Goal: Transaction & Acquisition: Purchase product/service

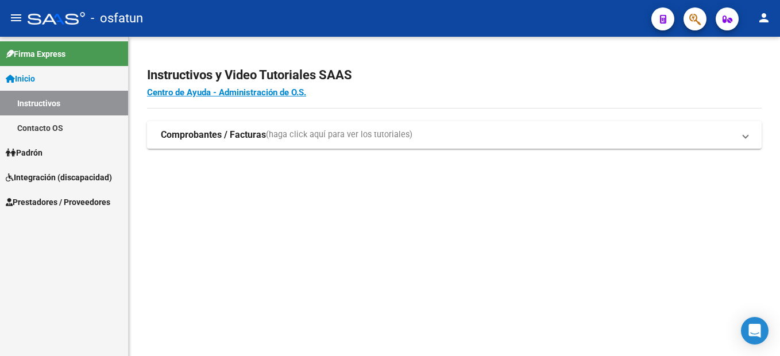
click at [455, 289] on mat-sidenav-content "Instructivos y Video Tutoriales SAAS Centro de Ayuda - Administración de O.S. C…" at bounding box center [454, 196] width 651 height 319
click at [591, 299] on mat-sidenav-content "Instructivos y Video Tutoriales SAAS Centro de Ayuda - Administración de O.S. C…" at bounding box center [454, 196] width 651 height 319
drag, startPoint x: 84, startPoint y: 194, endPoint x: 118, endPoint y: 196, distance: 34.5
click at [84, 195] on link "Prestadores / Proveedores" at bounding box center [64, 201] width 128 height 25
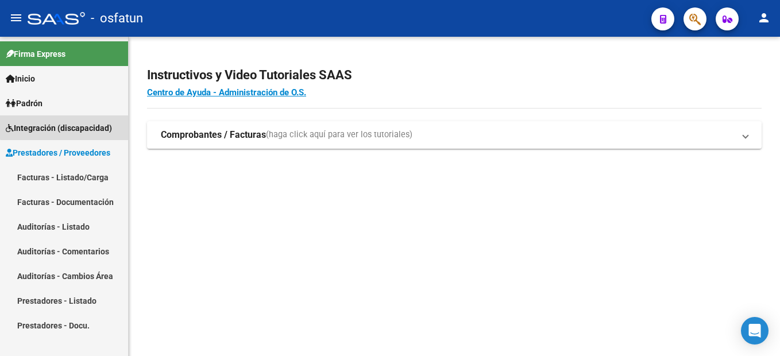
click at [68, 124] on span "Integración (discapacidad)" at bounding box center [59, 128] width 106 height 13
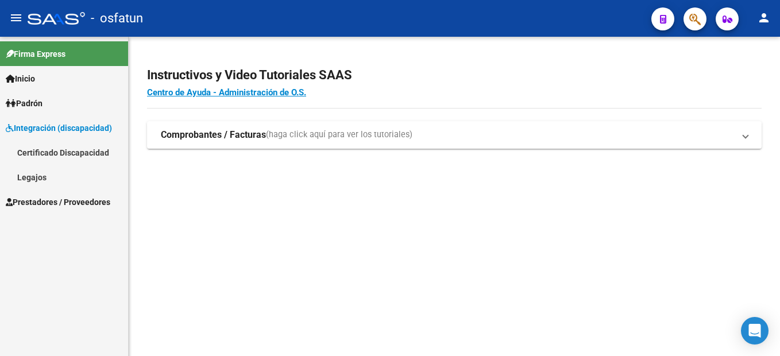
click at [71, 148] on link "Certificado Discapacidad" at bounding box center [64, 152] width 128 height 25
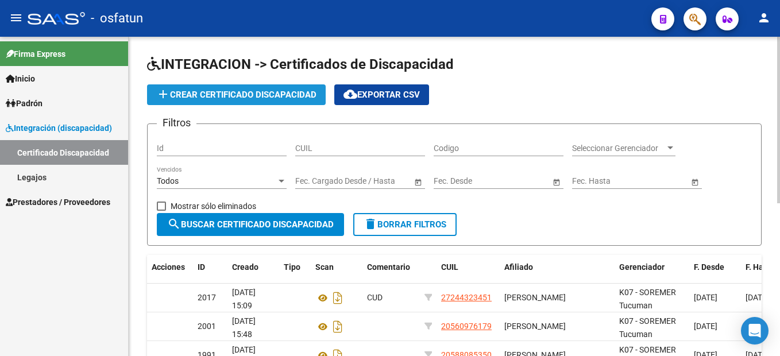
click at [276, 92] on span "add Crear Certificado Discapacidad" at bounding box center [236, 95] width 160 height 10
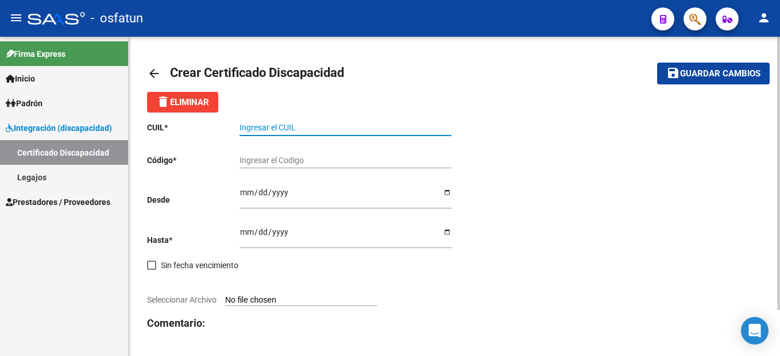
click at [278, 125] on input "Ingresar el CUIL" at bounding box center [345, 128] width 212 height 10
type input "27-59896049-1"
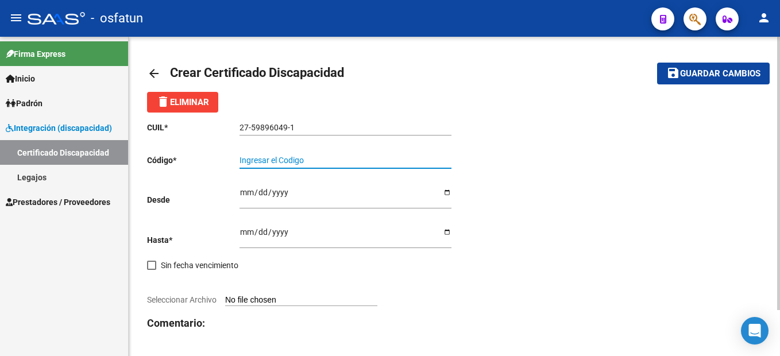
type input "a"
type input "A"
type input "ARG02000598960492025070720300707TUC139"
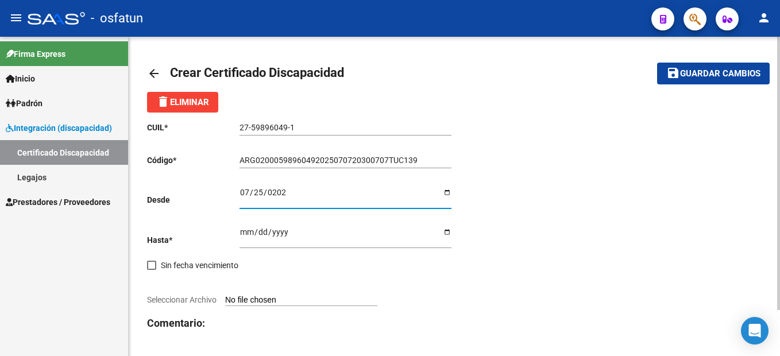
type input "[DATE]"
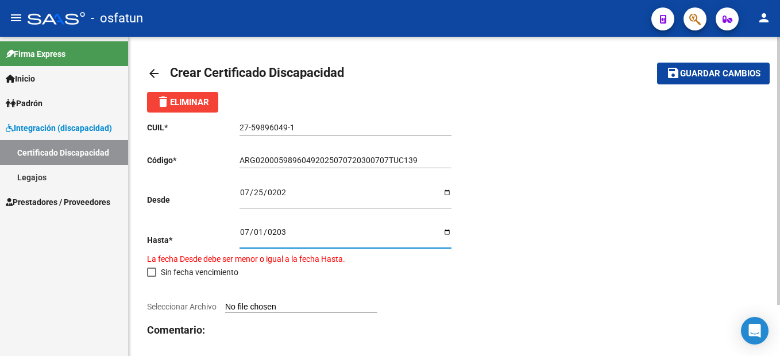
type input "[DATE]"
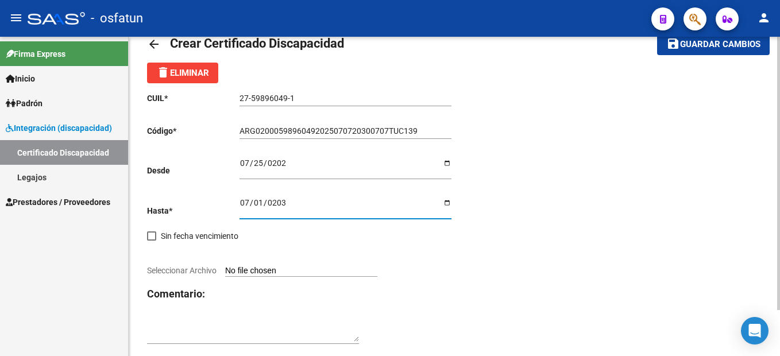
scroll to position [54, 0]
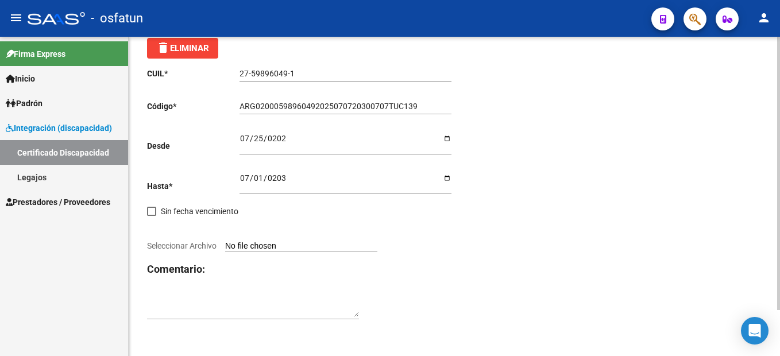
click at [296, 244] on input "Seleccionar Archivo" at bounding box center [301, 246] width 152 height 11
type input "C:\fakepath\CUD [PERSON_NAME].pdf"
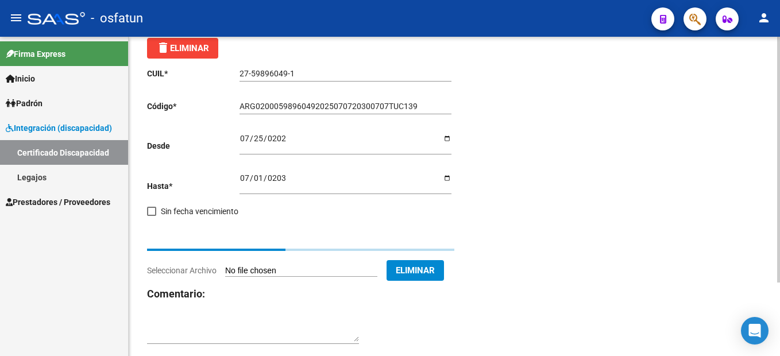
scroll to position [41, 0]
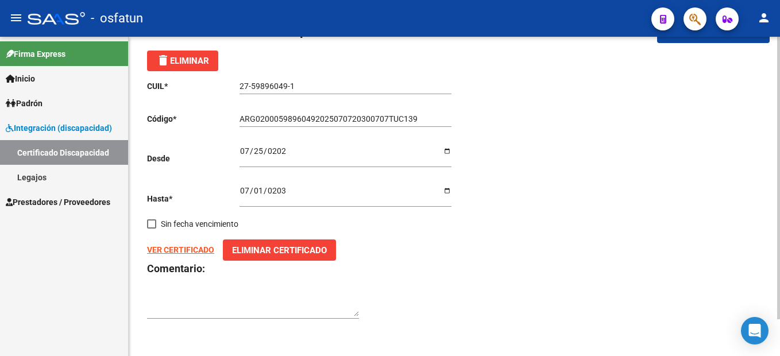
click at [320, 245] on span "Eliminar Certificado" at bounding box center [279, 250] width 95 height 10
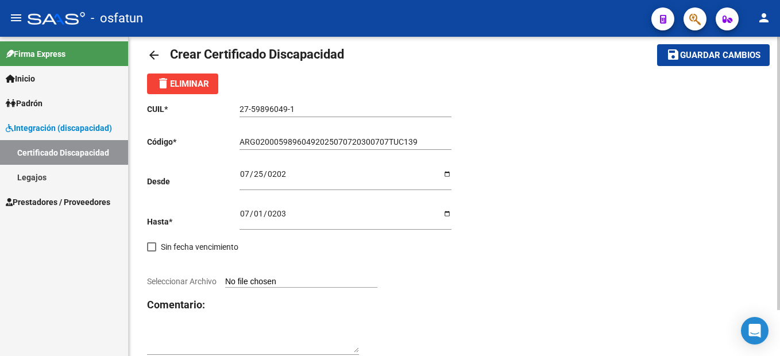
scroll to position [0, 0]
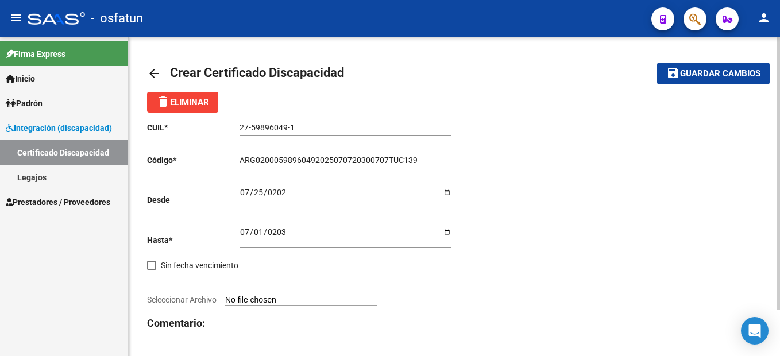
click at [303, 297] on input "Seleccionar Archivo" at bounding box center [301, 300] width 152 height 11
type input "C:\fakepath\CUD [PERSON_NAME].pdf"
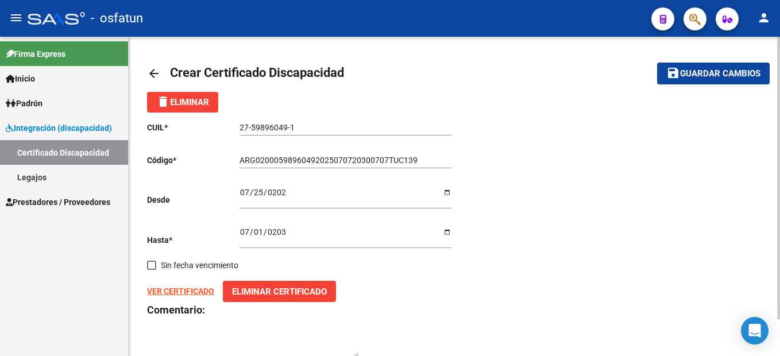
click at [185, 291] on strong "VER CERTIFICADO" at bounding box center [180, 291] width 67 height 9
click at [734, 71] on span "Guardar cambios" at bounding box center [720, 74] width 80 height 10
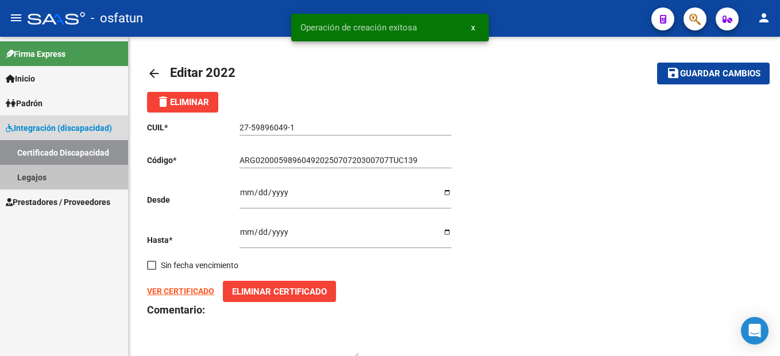
click at [61, 176] on link "Legajos" at bounding box center [64, 177] width 128 height 25
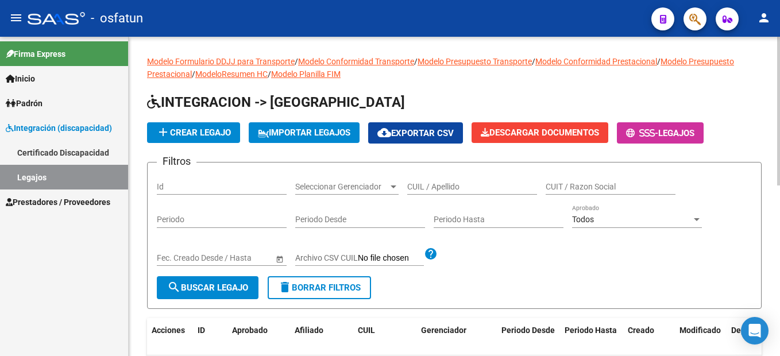
click at [218, 134] on span "add Crear Legajo" at bounding box center [193, 132] width 75 height 10
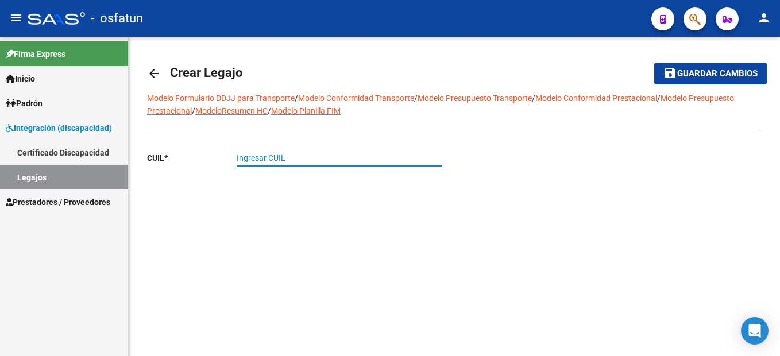
click at [265, 158] on input "Ingresar CUIL" at bounding box center [340, 158] width 206 height 10
type input "27-59896049-1"
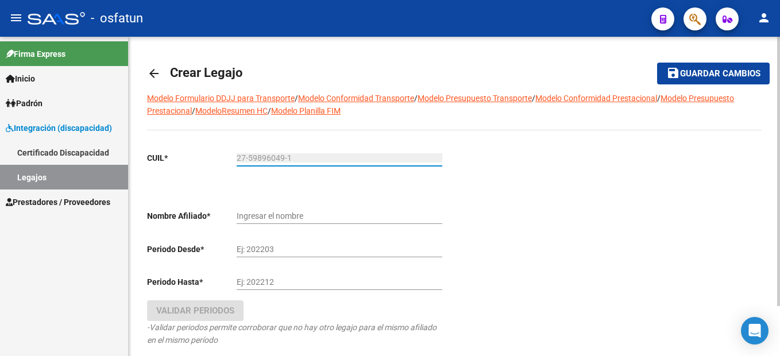
type input "[PERSON_NAME]"
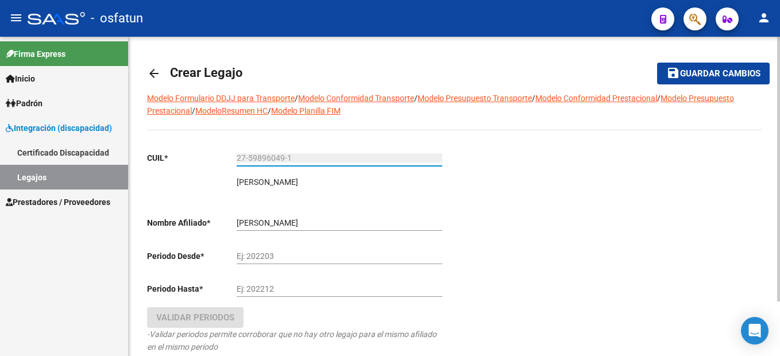
type input "27-59896049-1"
click at [274, 218] on div "[PERSON_NAME] el nombre" at bounding box center [340, 219] width 206 height 23
click at [317, 253] on input "Ej: 202203" at bounding box center [340, 256] width 206 height 10
type input "202509"
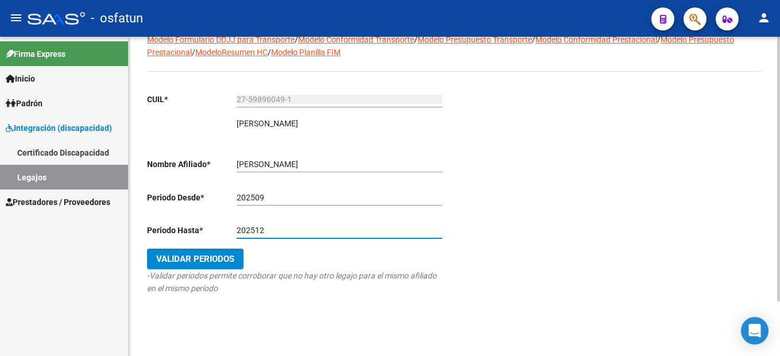
scroll to position [66, 0]
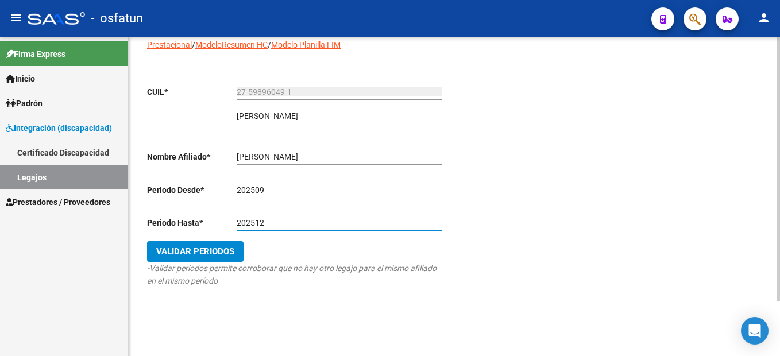
type input "202512"
click at [206, 254] on span "Validar Periodos" at bounding box center [195, 251] width 78 height 10
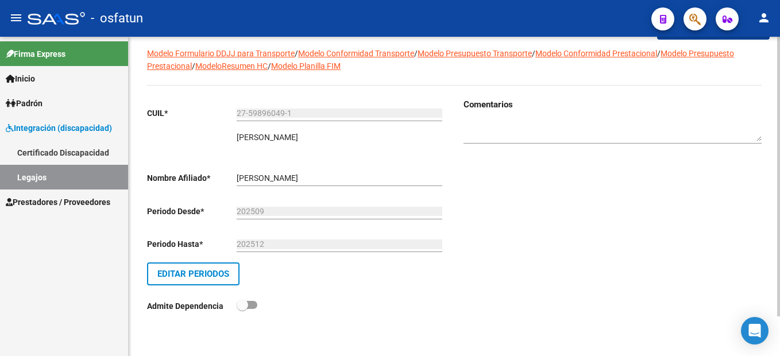
scroll to position [45, 0]
click at [513, 127] on textarea at bounding box center [612, 131] width 298 height 22
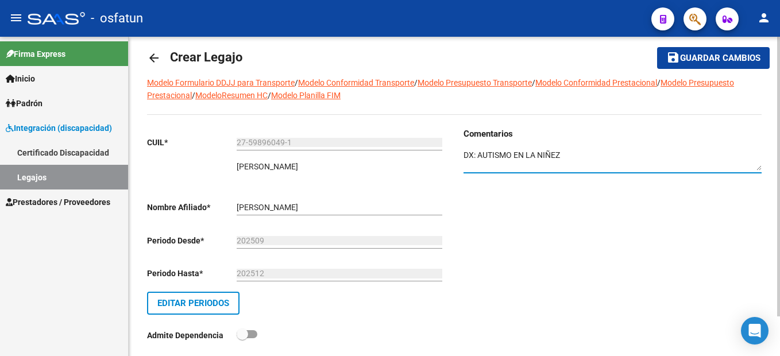
scroll to position [0, 0]
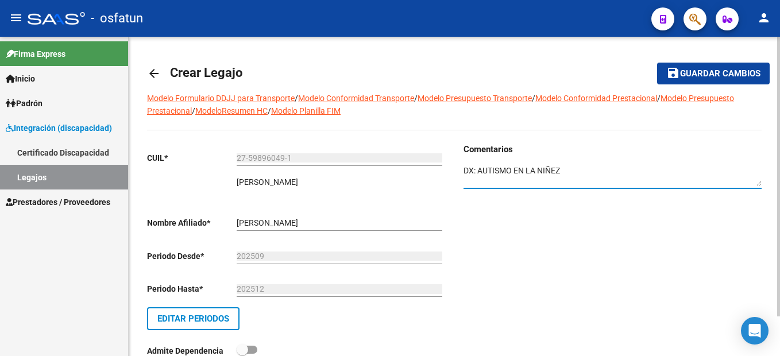
type textarea "DX: AUTISMO EN LA NIÑEZ"
click at [742, 69] on span "Guardar cambios" at bounding box center [720, 74] width 80 height 10
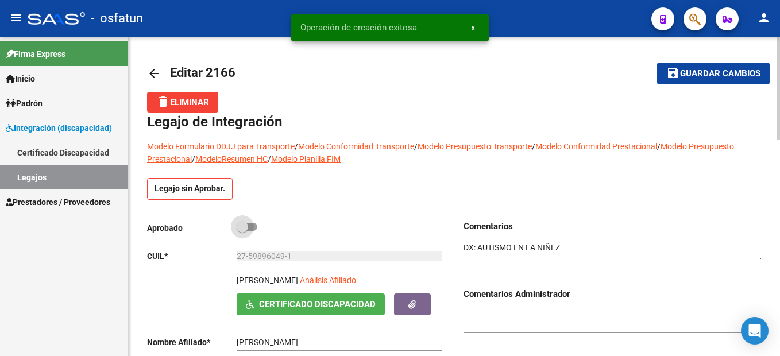
click at [247, 226] on span at bounding box center [242, 226] width 11 height 11
click at [242, 231] on input "checkbox" at bounding box center [242, 231] width 1 height 1
checkbox input "true"
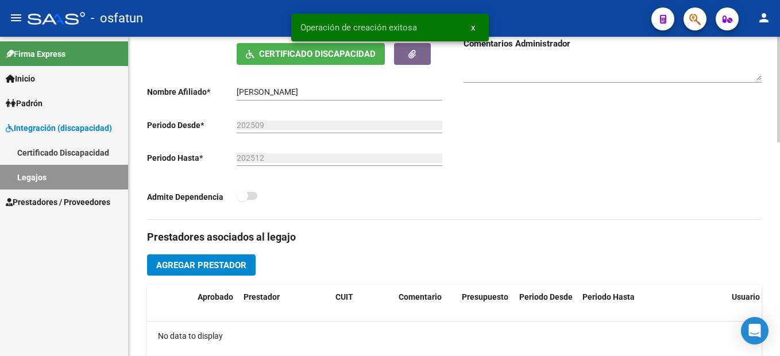
scroll to position [402, 0]
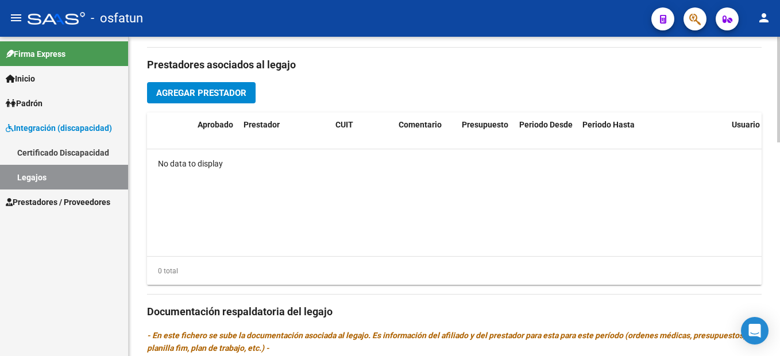
click at [235, 91] on span "Agregar Prestador" at bounding box center [201, 93] width 90 height 10
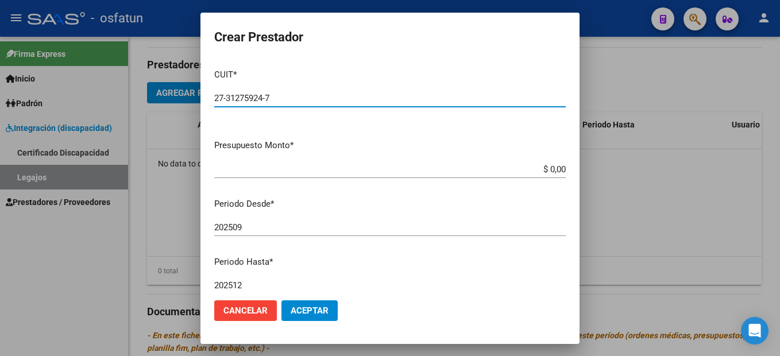
type input "27-31275924-7"
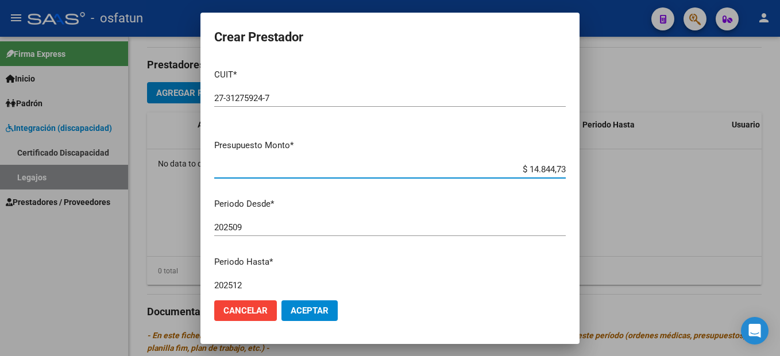
type input "$ 148.447,32"
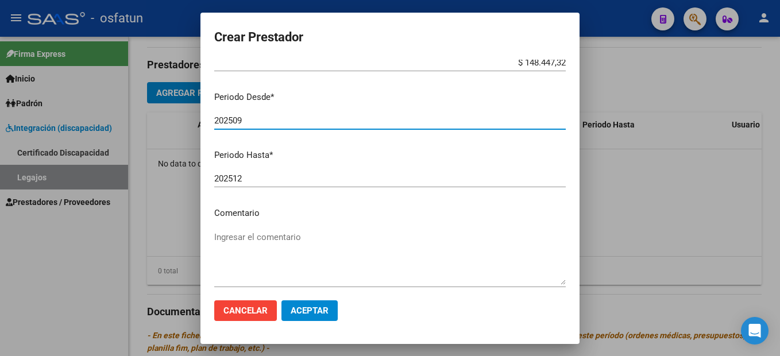
scroll to position [162, 0]
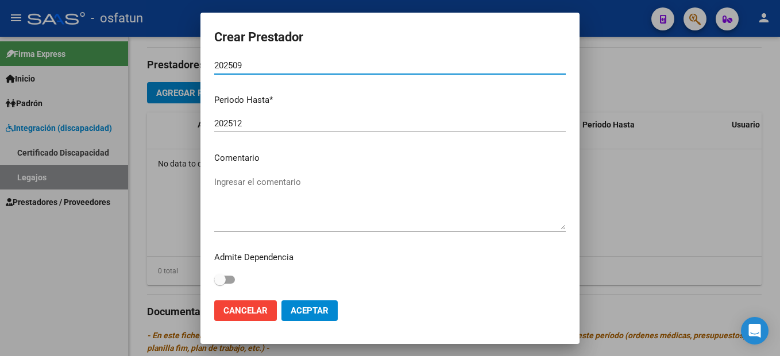
click at [258, 184] on textarea "Ingresar el comentario" at bounding box center [389, 203] width 351 height 54
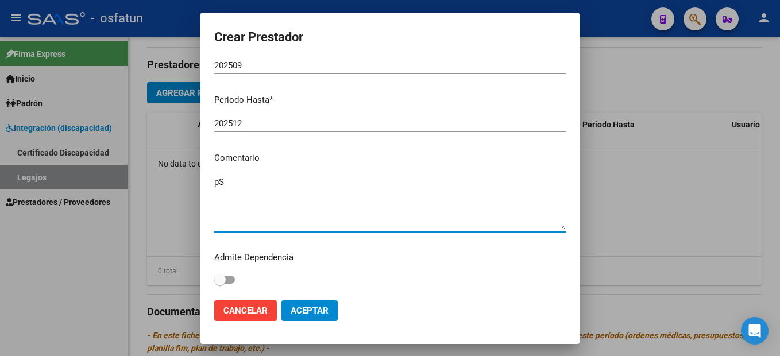
type textarea "p"
drag, startPoint x: 365, startPoint y: 202, endPoint x: 366, endPoint y: 191, distance: 10.9
click at [365, 199] on textarea "Psicología" at bounding box center [389, 203] width 351 height 54
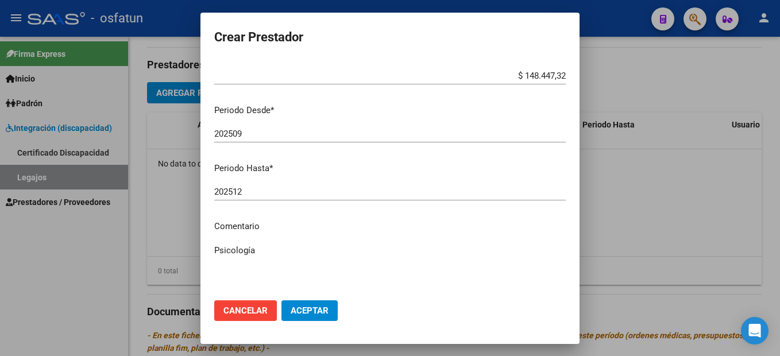
scroll to position [0, 0]
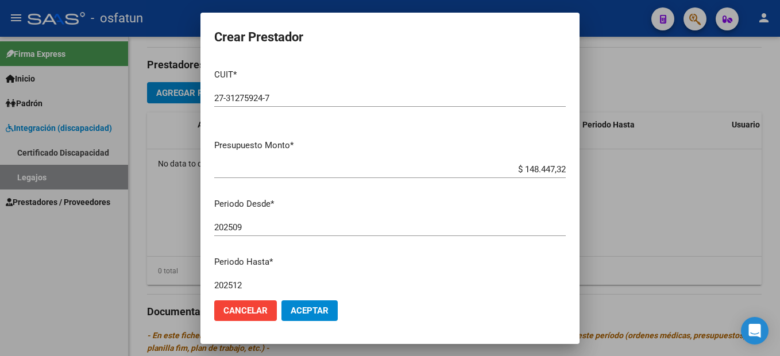
type textarea "Psicología"
click at [318, 310] on span "Aceptar" at bounding box center [310, 310] width 38 height 10
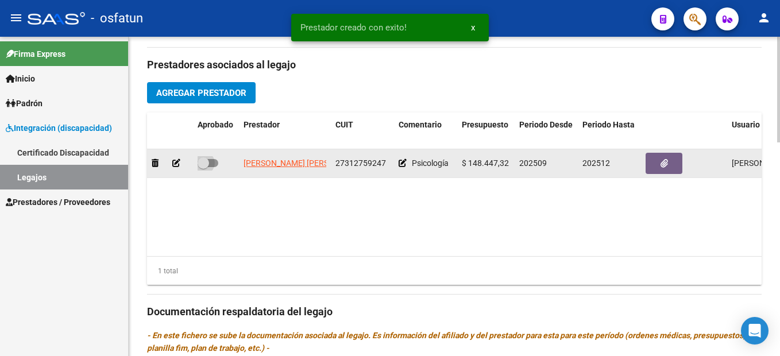
click at [208, 162] on span at bounding box center [203, 162] width 11 height 11
click at [203, 167] on input "checkbox" at bounding box center [203, 167] width 1 height 1
checkbox input "true"
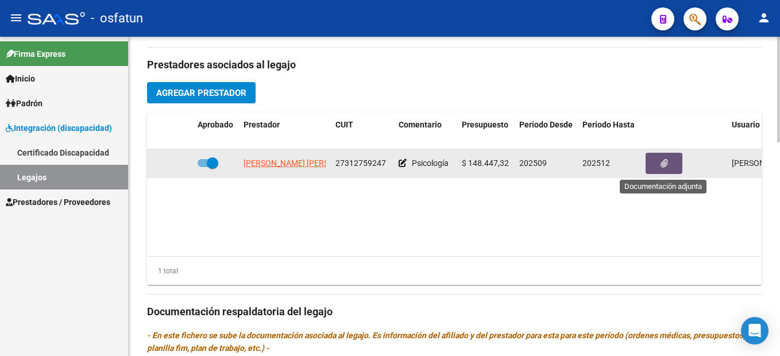
click at [660, 166] on icon "button" at bounding box center [663, 163] width 7 height 9
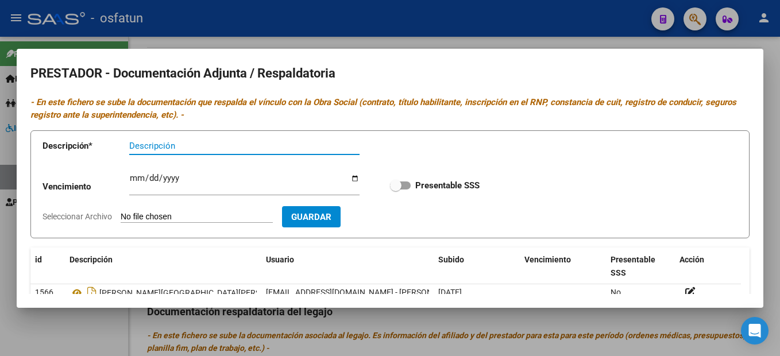
click at [154, 146] on input "Descripción" at bounding box center [244, 146] width 230 height 10
click at [153, 146] on input "Descripción" at bounding box center [244, 146] width 230 height 10
type input "psicol"
click at [189, 215] on input "Seleccionar Archivo" at bounding box center [197, 217] width 152 height 11
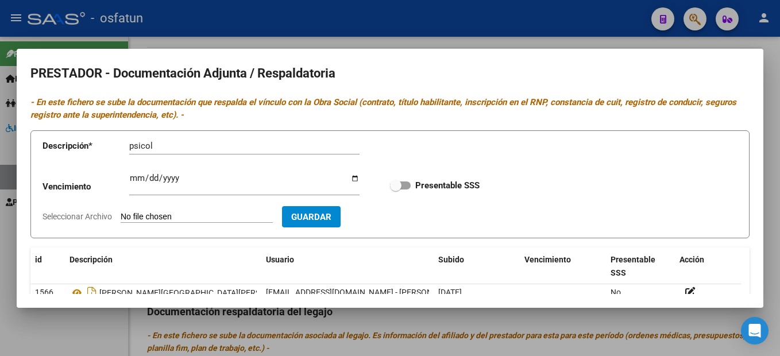
type input "C:\fakepath\doc. psicol.pdf"
click at [399, 188] on span at bounding box center [400, 185] width 21 height 8
click at [396, 189] on input "Presentable SSS" at bounding box center [395, 189] width 1 height 1
click at [390, 182] on span at bounding box center [400, 185] width 21 height 8
click at [395, 189] on input "Presentable SSS" at bounding box center [395, 189] width 1 height 1
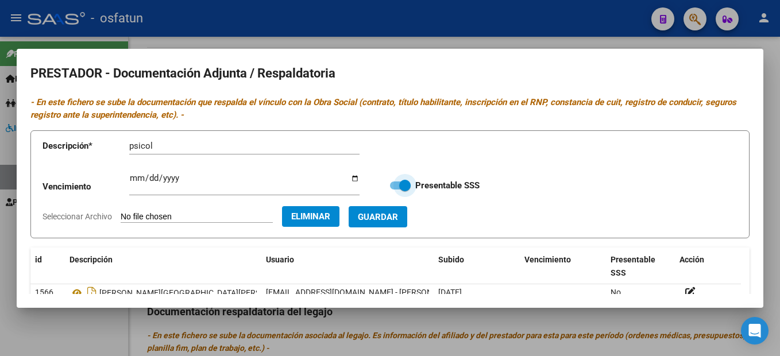
checkbox input "false"
click at [406, 223] on button "Guardar" at bounding box center [378, 216] width 59 height 21
checkbox input "true"
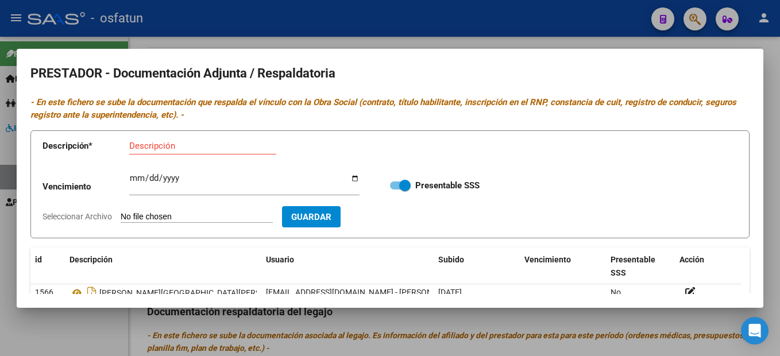
click at [772, 221] on div at bounding box center [390, 178] width 780 height 356
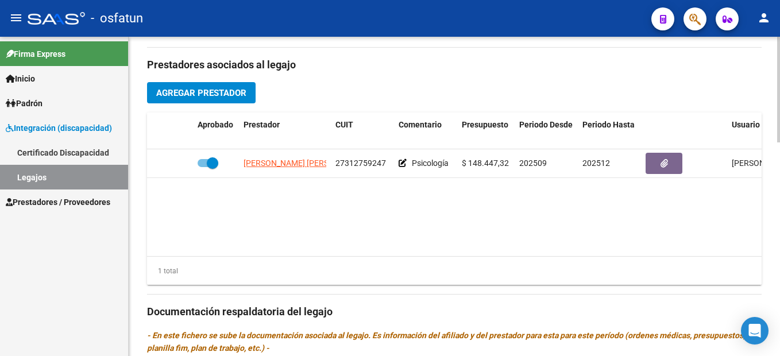
click at [239, 96] on span "Agregar Prestador" at bounding box center [201, 93] width 90 height 10
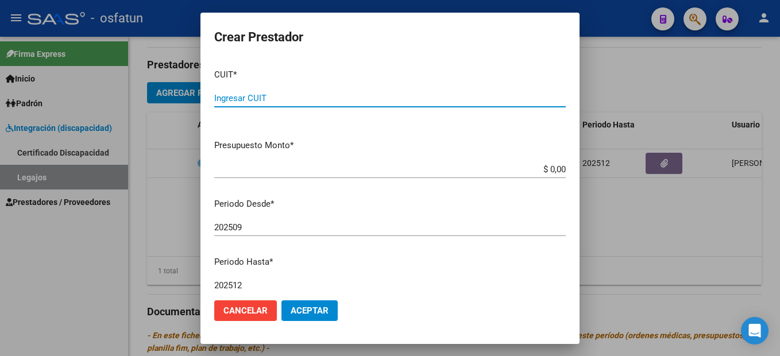
click at [256, 99] on input "Ingresar CUIT" at bounding box center [389, 98] width 351 height 10
click at [241, 92] on div "Ingresar CUIT" at bounding box center [389, 98] width 351 height 17
type input "27-41424562-0"
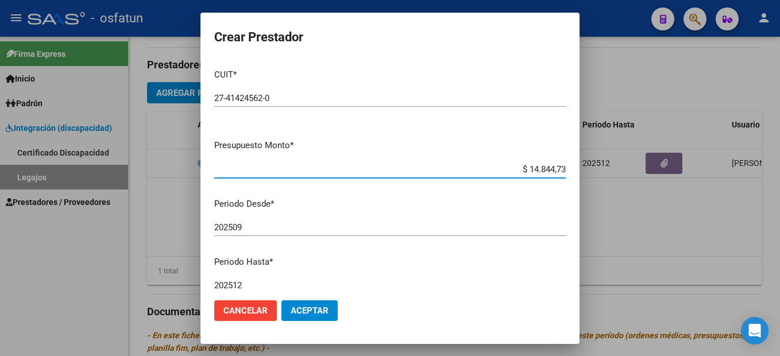
type input "$ 148.447,32"
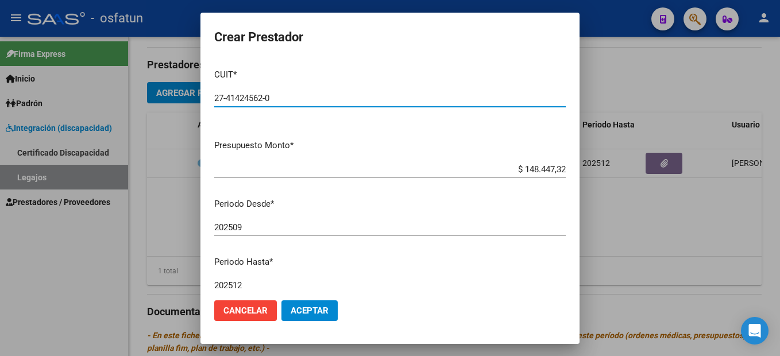
drag, startPoint x: 326, startPoint y: 100, endPoint x: 322, endPoint y: 264, distance: 163.7
click at [323, 103] on div "27-41424562-0 Ingresar CUIT" at bounding box center [389, 98] width 351 height 17
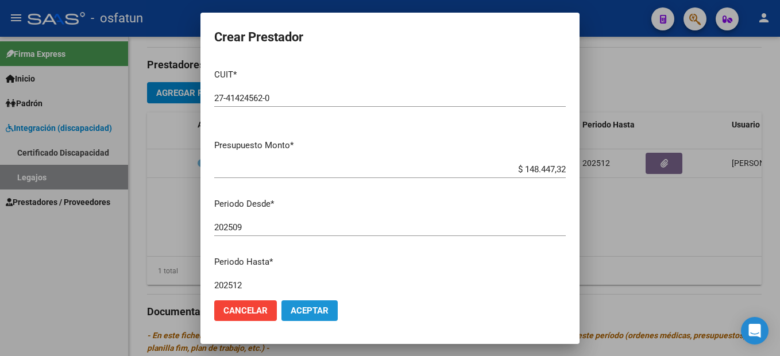
click at [321, 314] on span "Aceptar" at bounding box center [310, 310] width 38 height 10
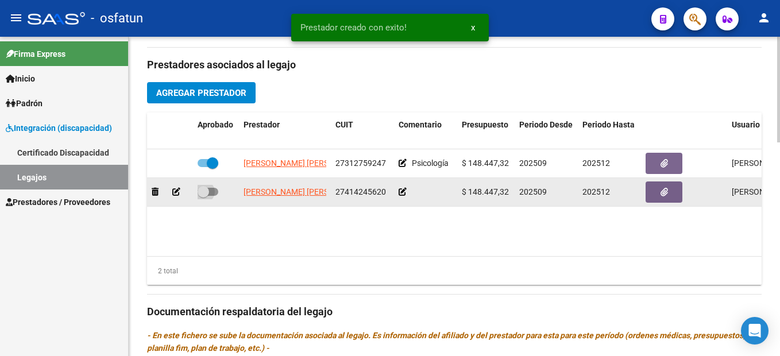
click at [210, 195] on span at bounding box center [208, 192] width 21 height 8
click at [203, 196] on input "checkbox" at bounding box center [203, 196] width 1 height 1
checkbox input "true"
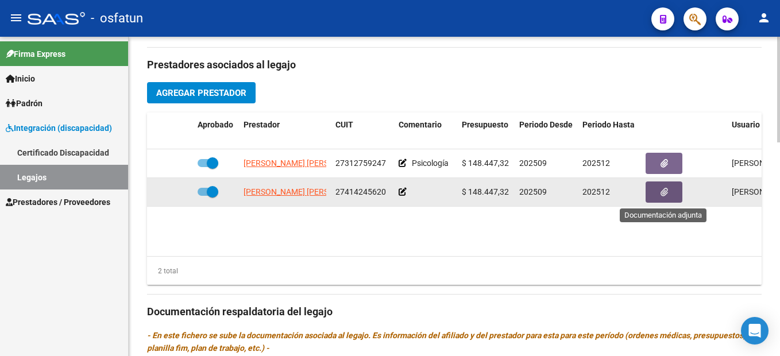
click at [671, 193] on button "button" at bounding box center [663, 191] width 37 height 21
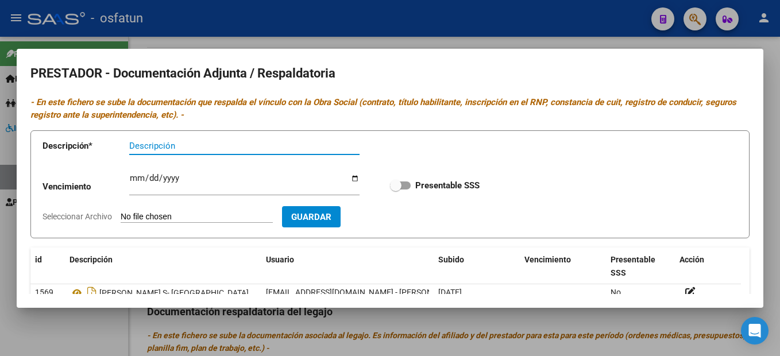
click at [169, 147] on input "Descripción" at bounding box center [244, 146] width 230 height 10
click at [154, 145] on input "Descripción" at bounding box center [244, 146] width 230 height 10
click at [161, 150] on input "Descripción" at bounding box center [244, 146] width 230 height 10
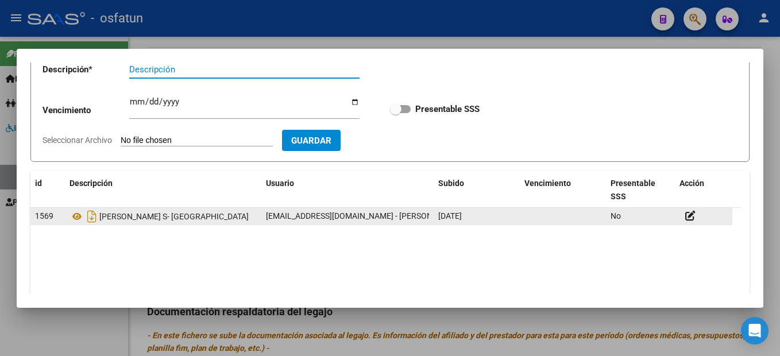
scroll to position [57, 0]
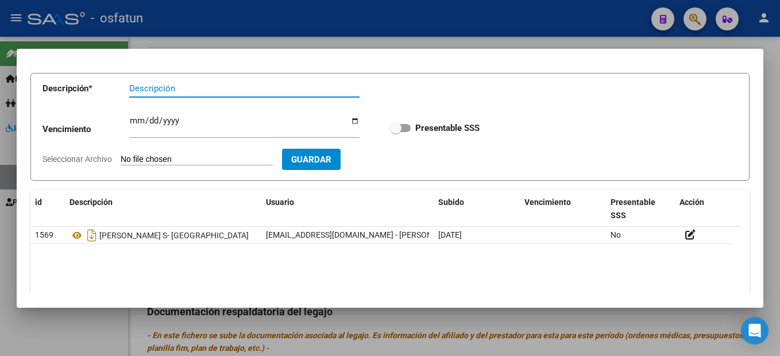
click at [166, 87] on input "Descripción" at bounding box center [244, 88] width 230 height 10
click at [167, 90] on input "Descripción" at bounding box center [244, 88] width 230 height 10
drag, startPoint x: 166, startPoint y: 90, endPoint x: 205, endPoint y: 97, distance: 39.8
click at [166, 90] on input "Descripción" at bounding box center [244, 88] width 230 height 10
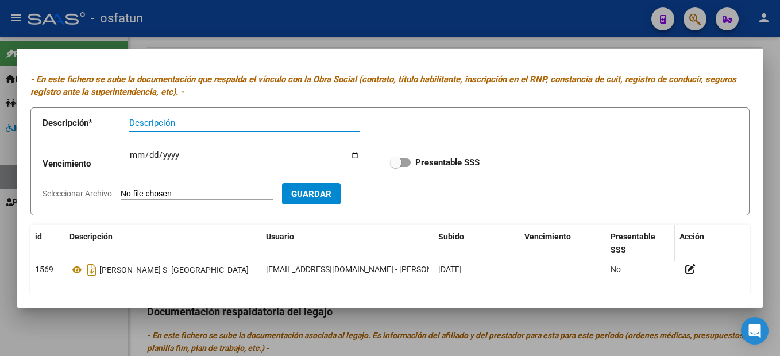
scroll to position [20, 0]
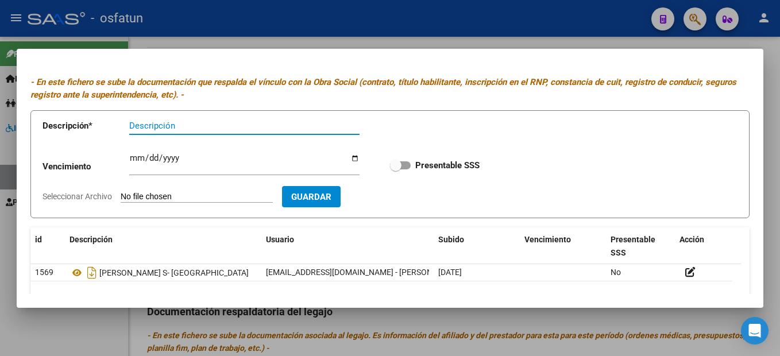
click at [168, 127] on input "Descripción" at bounding box center [244, 126] width 230 height 10
click at [158, 126] on input "Descripción" at bounding box center [244, 126] width 230 height 10
drag, startPoint x: 153, startPoint y: 127, endPoint x: 181, endPoint y: 107, distance: 35.0
click at [154, 127] on input "Descripción" at bounding box center [244, 126] width 230 height 10
type input "T O"
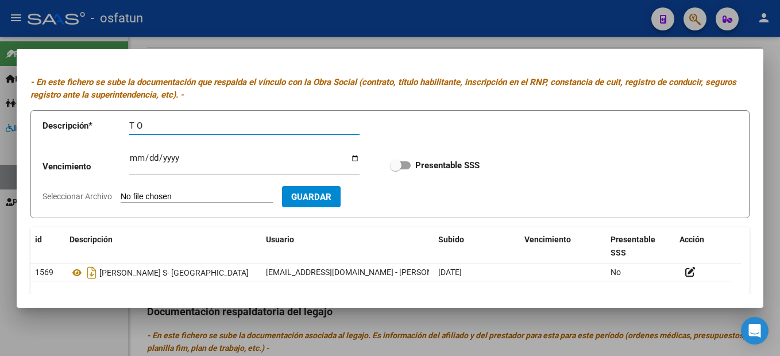
drag, startPoint x: 624, startPoint y: 189, endPoint x: 614, endPoint y: 185, distance: 10.8
click at [619, 188] on form "Descripción * T O Descripción Vencimiento Ingresar vencimiento Presentable SSS …" at bounding box center [389, 164] width 719 height 109
click at [203, 193] on input "Seleccionar Archivo" at bounding box center [197, 197] width 152 height 11
type input "C:\fakepath\doc. TO.pdf"
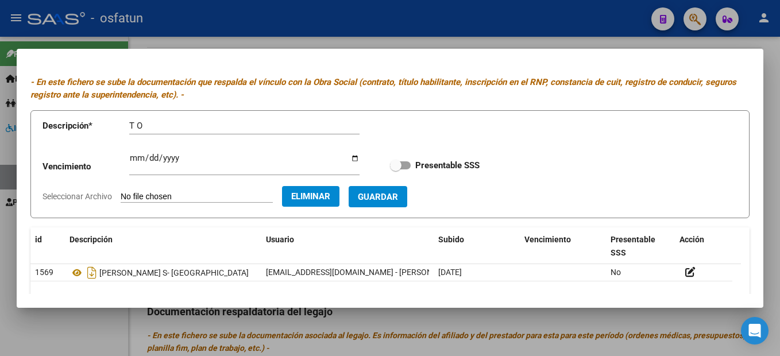
click at [398, 197] on span "Guardar" at bounding box center [378, 197] width 40 height 10
checkbox input "true"
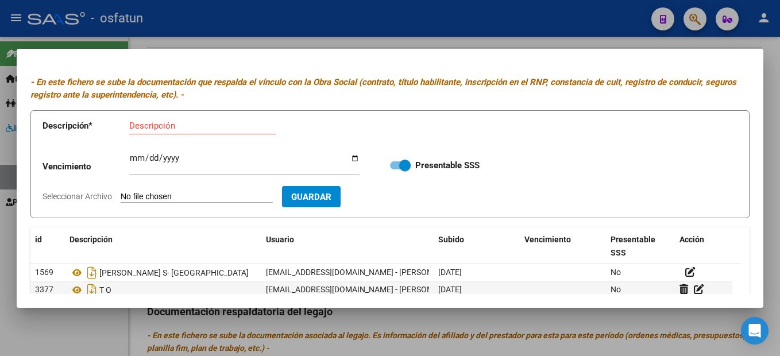
click at [773, 203] on div at bounding box center [390, 178] width 780 height 356
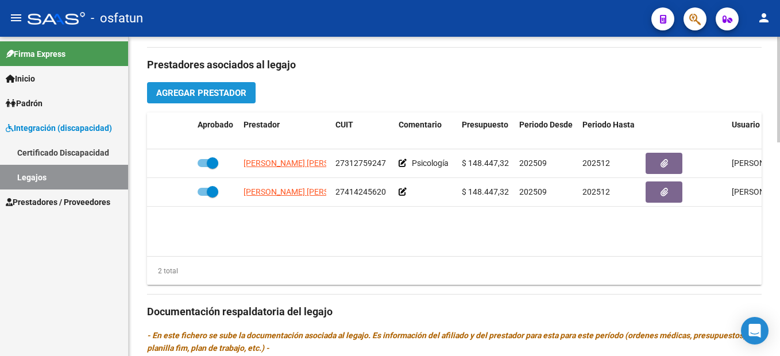
click at [227, 96] on span "Agregar Prestador" at bounding box center [201, 93] width 90 height 10
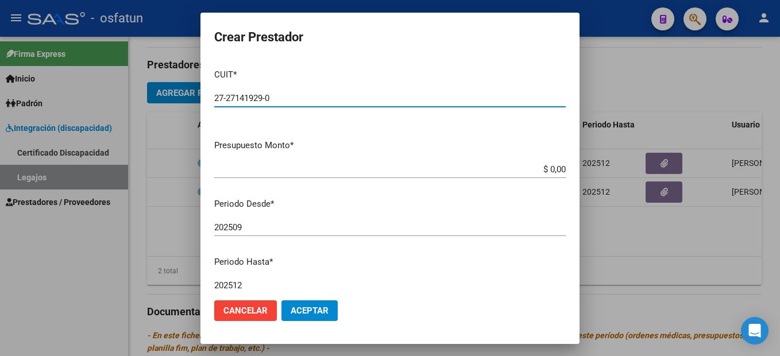
type input "27-27141929-0"
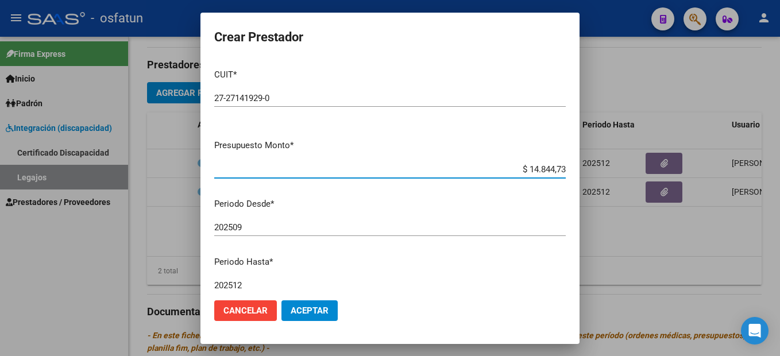
type input "$ 148.447,32"
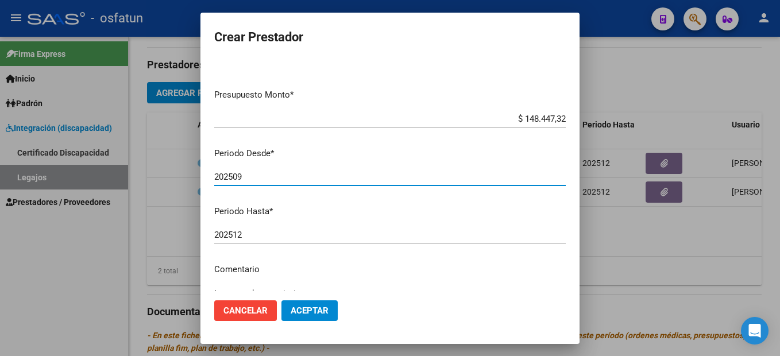
scroll to position [0, 0]
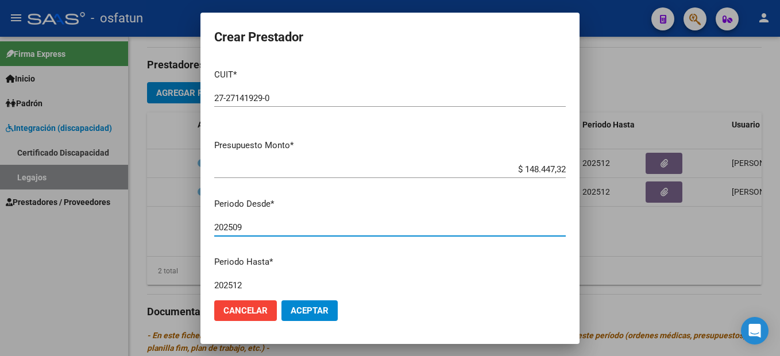
click at [318, 314] on span "Aceptar" at bounding box center [310, 310] width 38 height 10
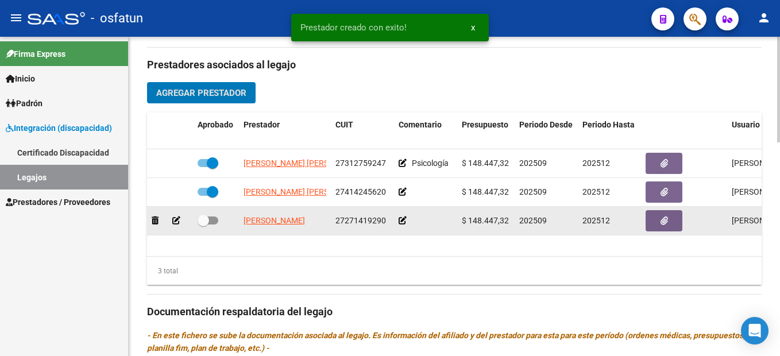
click at [210, 224] on span at bounding box center [208, 220] width 21 height 8
click at [203, 225] on input "checkbox" at bounding box center [203, 225] width 1 height 1
checkbox input "true"
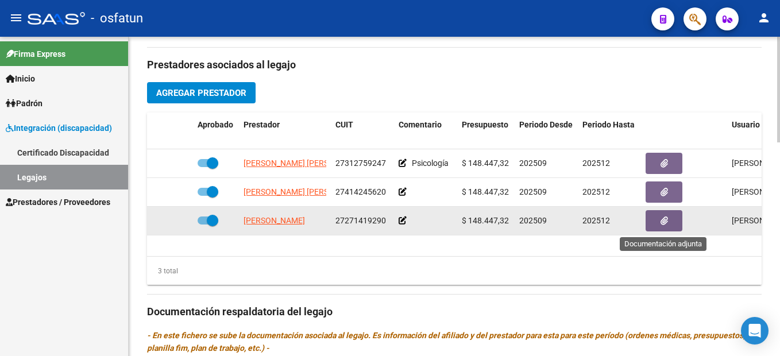
click at [668, 225] on button "button" at bounding box center [663, 220] width 37 height 21
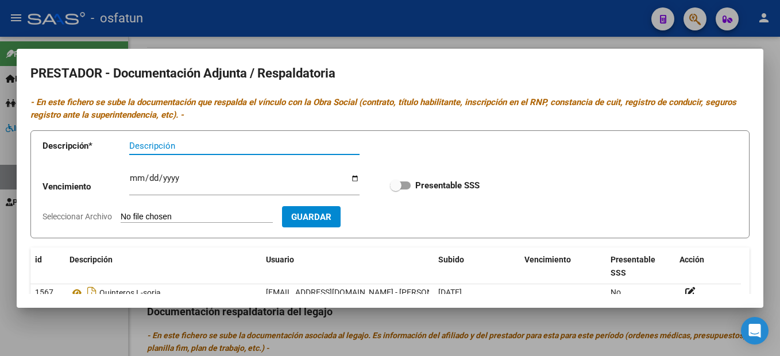
click at [154, 148] on input "Descripción" at bounding box center [244, 146] width 230 height 10
click at [158, 147] on input "Descripción" at bounding box center [244, 146] width 230 height 10
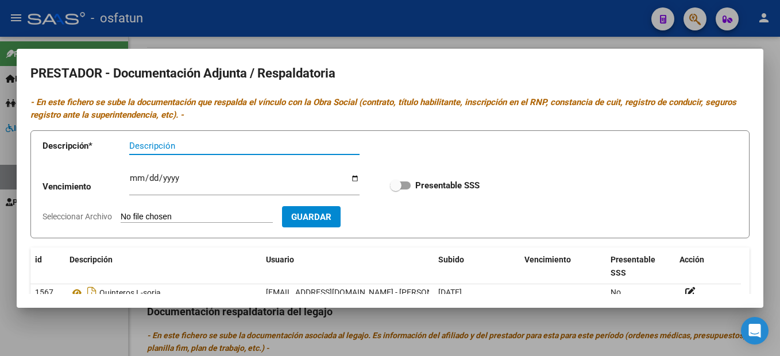
click at [155, 145] on input "Descripción" at bounding box center [244, 146] width 230 height 10
click at [158, 145] on input "Descripción" at bounding box center [244, 146] width 230 height 10
type input "d"
click at [137, 148] on input "do. fono" at bounding box center [244, 146] width 230 height 10
type input "doc. fono"
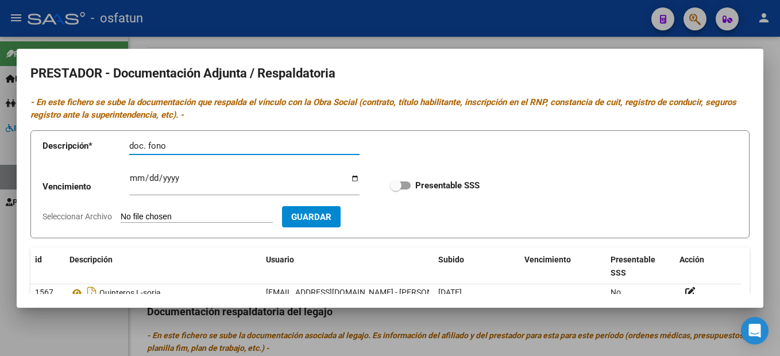
click at [169, 214] on input "Seleccionar Archivo" at bounding box center [197, 217] width 152 height 11
type input "C:\fakepath\doc. fono.pdf"
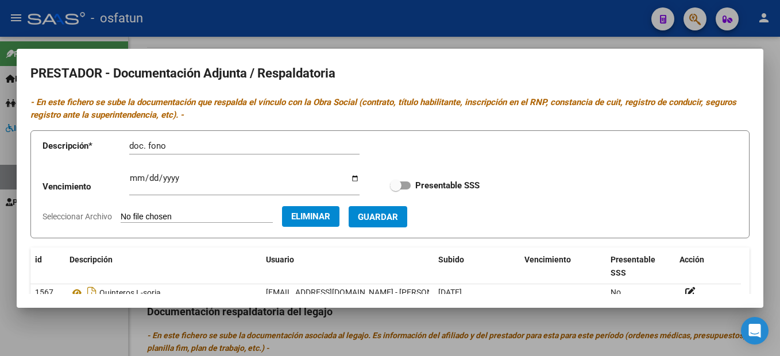
click at [398, 212] on span "Guardar" at bounding box center [378, 217] width 40 height 10
checkbox input "true"
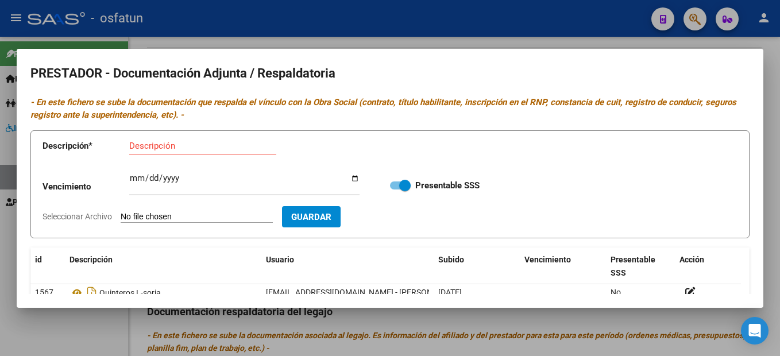
click at [772, 153] on div at bounding box center [390, 178] width 780 height 356
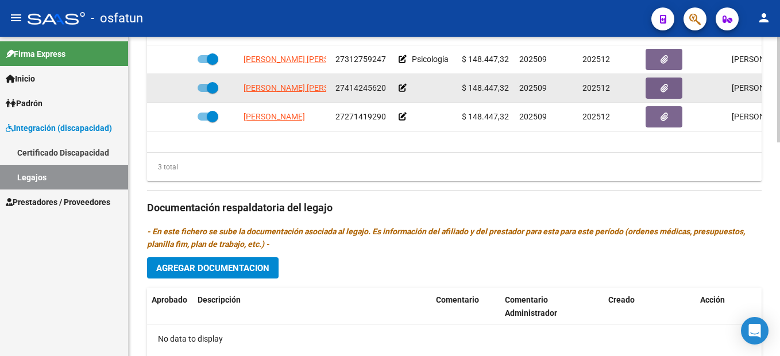
scroll to position [517, 0]
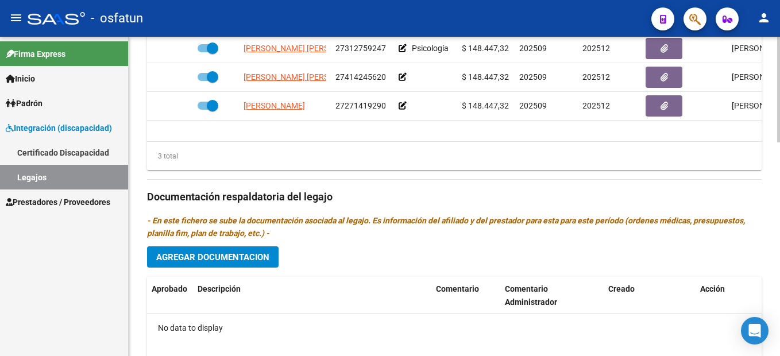
click at [250, 256] on span "Agregar Documentacion" at bounding box center [212, 257] width 113 height 10
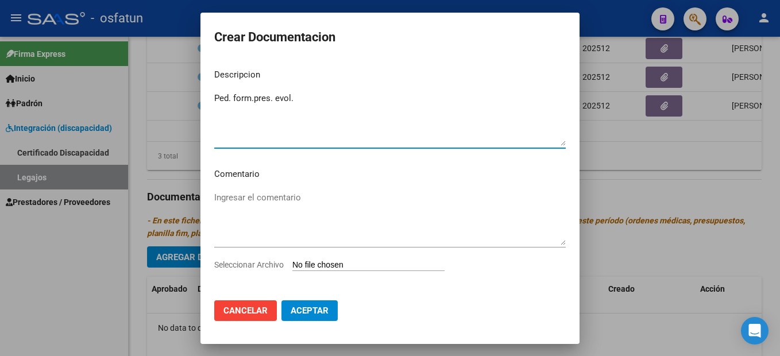
click at [396, 80] on p "Descripcion" at bounding box center [389, 74] width 351 height 13
click at [304, 95] on textarea "Ped-form-pres-evol." at bounding box center [389, 119] width 351 height 54
type textarea "Ped-form-pres-evol-plan-conformidad"
click at [381, 264] on input "Seleccionar Archivo" at bounding box center [368, 265] width 152 height 11
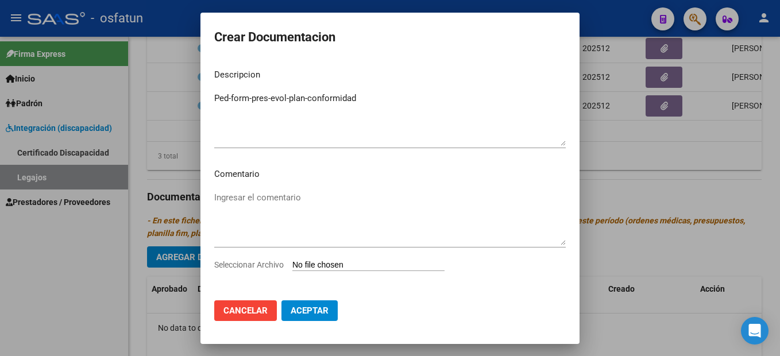
type input "C:\fakepath\250910095401.pdf"
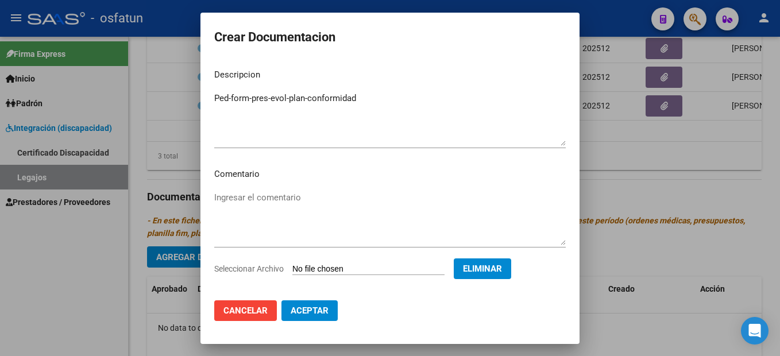
click at [324, 311] on span "Aceptar" at bounding box center [310, 310] width 38 height 10
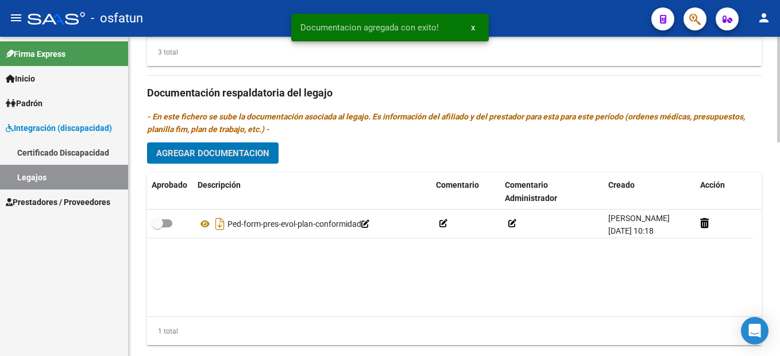
scroll to position [632, 0]
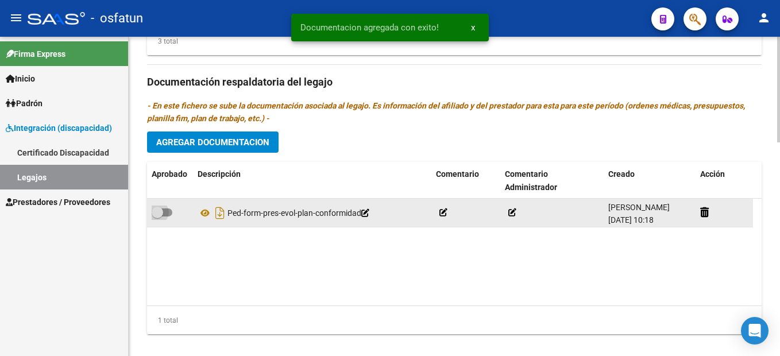
click at [161, 214] on span at bounding box center [157, 212] width 11 height 11
click at [157, 216] on input "checkbox" at bounding box center [157, 216] width 1 height 1
checkbox input "true"
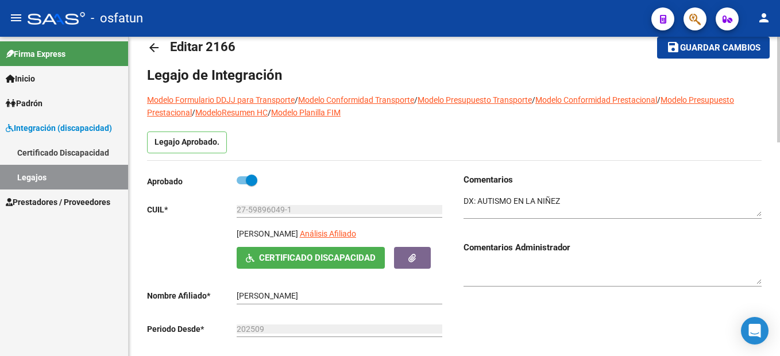
scroll to position [0, 0]
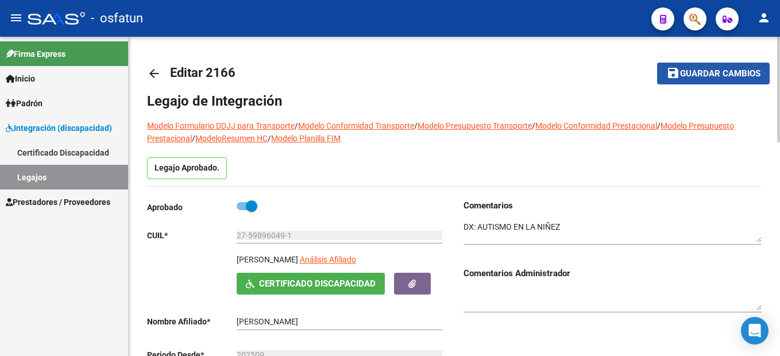
click at [726, 72] on span "Guardar cambios" at bounding box center [720, 74] width 80 height 10
click at [738, 69] on span "Guardar cambios" at bounding box center [720, 74] width 80 height 10
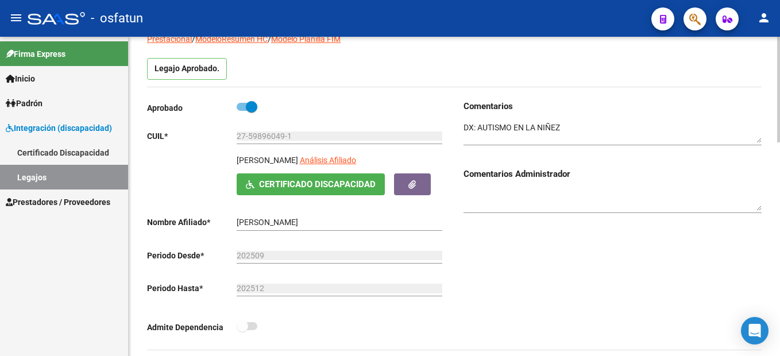
scroll to position [345, 0]
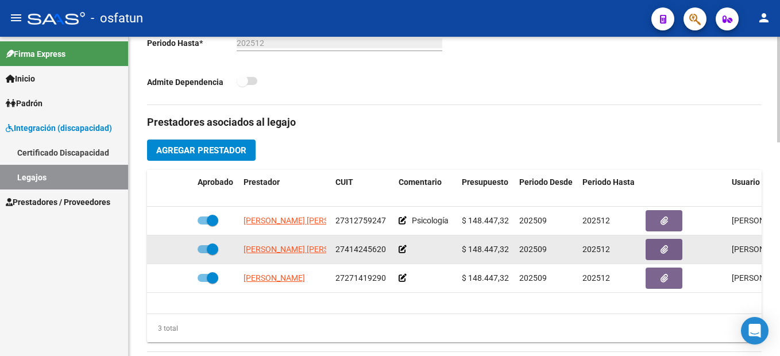
click at [403, 248] on icon at bounding box center [402, 249] width 8 height 8
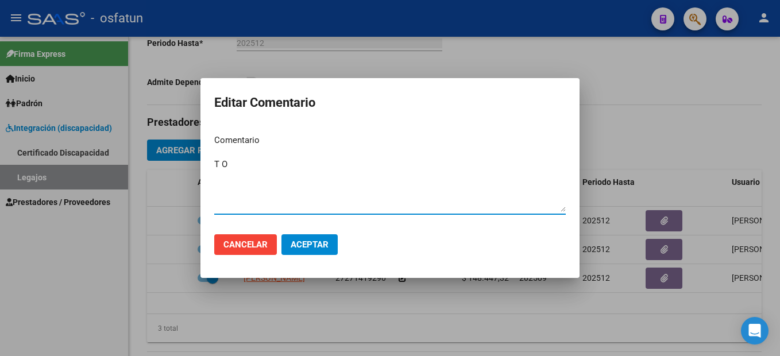
type textarea "T O"
click at [332, 242] on button "Aceptar" at bounding box center [309, 244] width 56 height 21
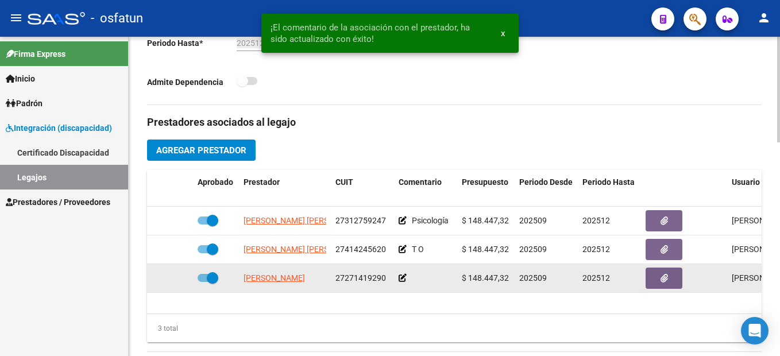
click at [402, 279] on icon at bounding box center [402, 278] width 8 height 8
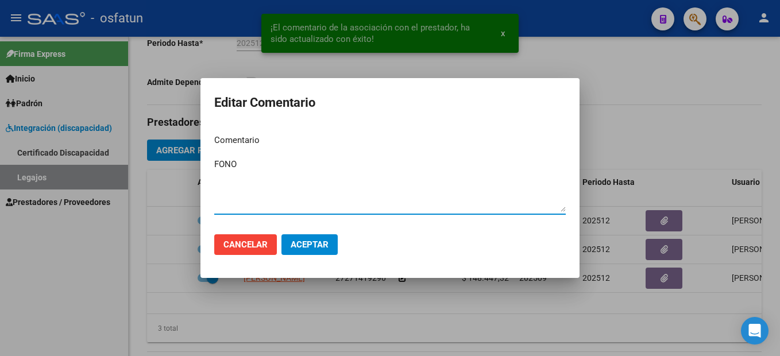
type textarea "FONO"
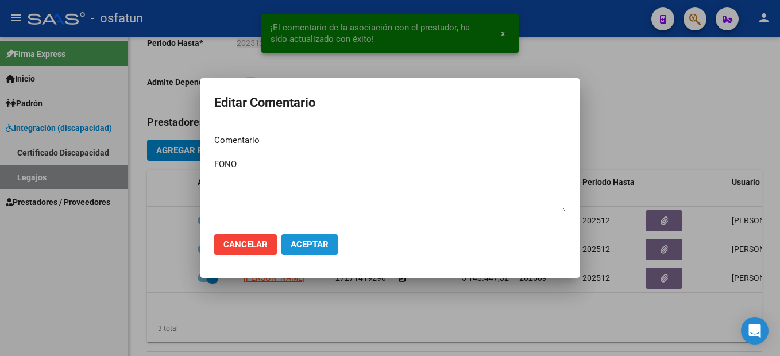
click at [318, 247] on span "Aceptar" at bounding box center [310, 244] width 38 height 10
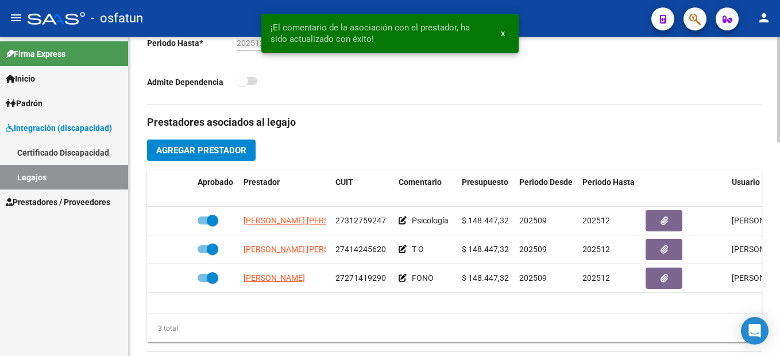
scroll to position [0, 0]
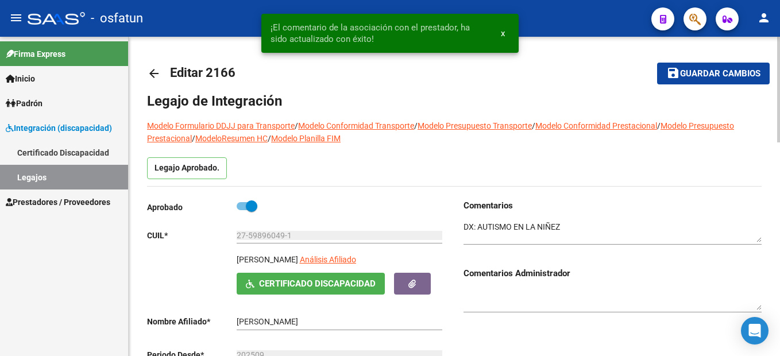
click at [704, 76] on span "Guardar cambios" at bounding box center [720, 74] width 80 height 10
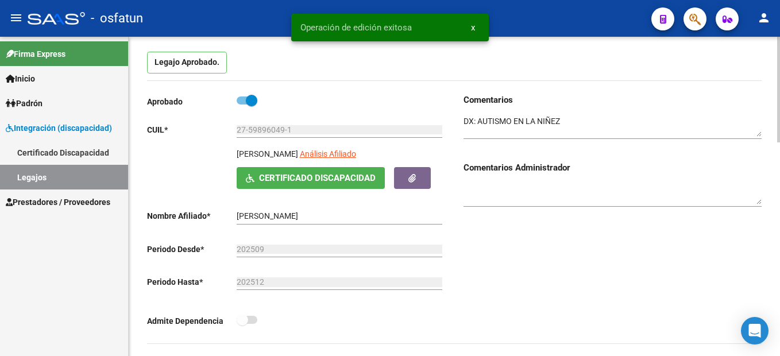
scroll to position [345, 0]
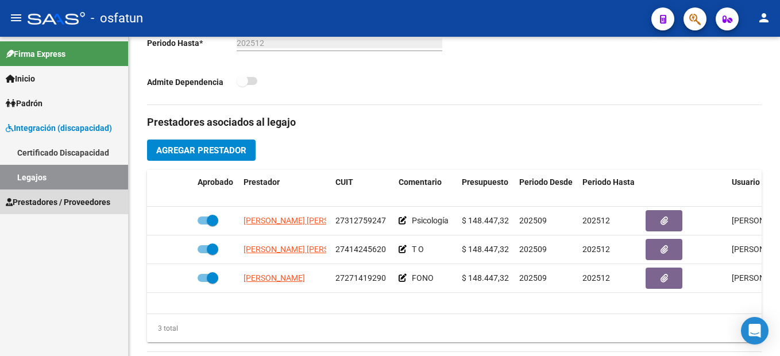
click at [42, 202] on span "Prestadores / Proveedores" at bounding box center [58, 202] width 105 height 13
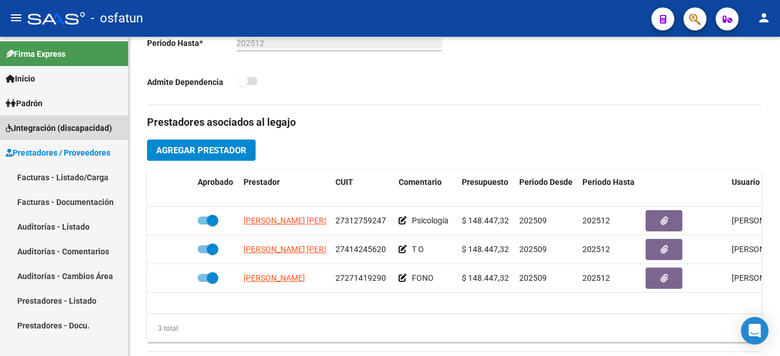
click at [78, 125] on span "Integración (discapacidad)" at bounding box center [59, 128] width 106 height 13
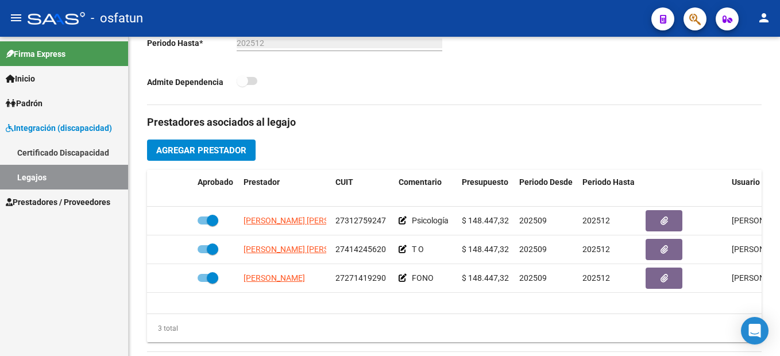
click at [76, 199] on span "Prestadores / Proveedores" at bounding box center [58, 202] width 105 height 13
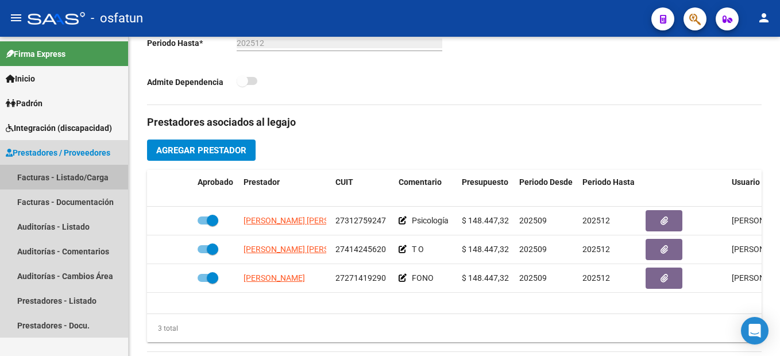
click at [73, 177] on link "Facturas - Listado/Carga" at bounding box center [64, 177] width 128 height 25
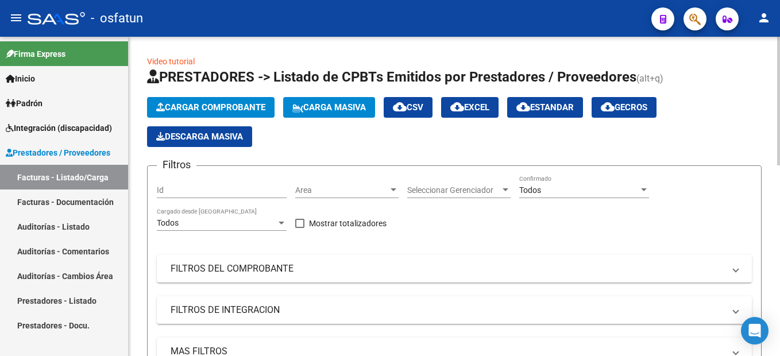
click at [252, 103] on span "Cargar Comprobante" at bounding box center [210, 107] width 109 height 10
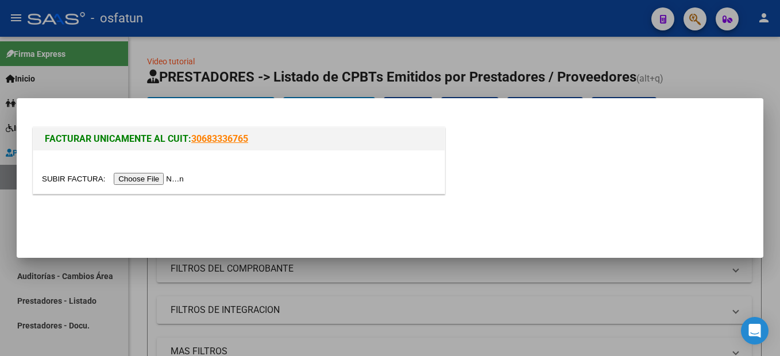
click at [154, 178] on input "file" at bounding box center [114, 179] width 145 height 12
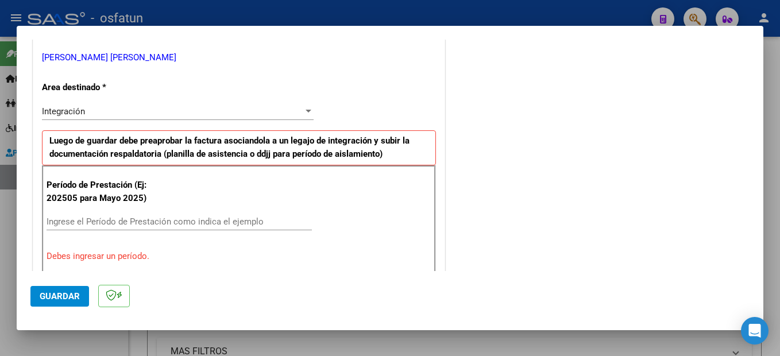
scroll to position [287, 0]
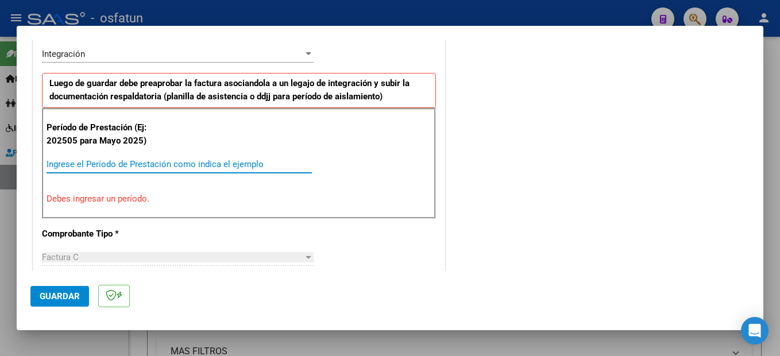
click at [155, 165] on input "Ingrese el Período de Prestación como indica el ejemplo" at bounding box center [179, 164] width 265 height 10
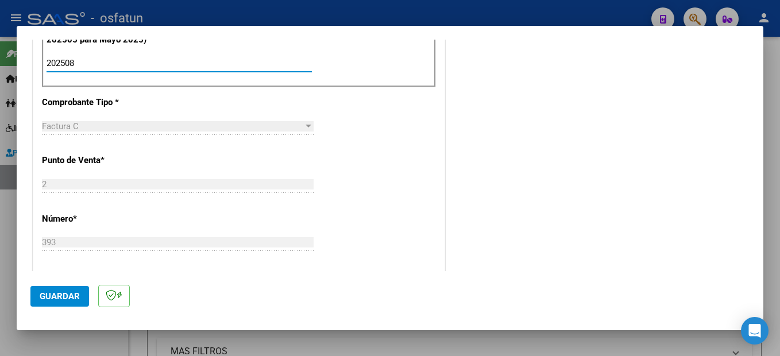
scroll to position [459, 0]
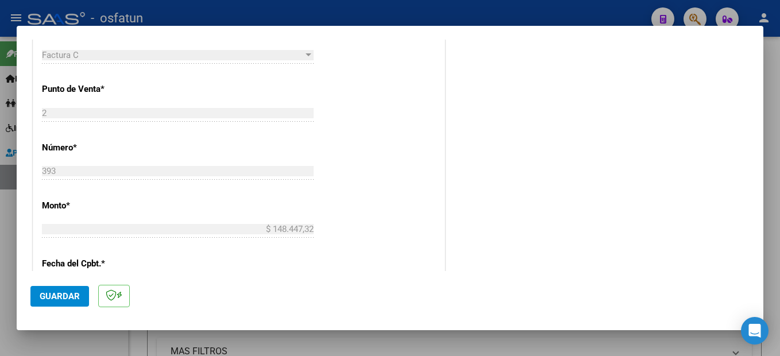
type input "202508"
click at [81, 295] on button "Guardar" at bounding box center [59, 296] width 59 height 21
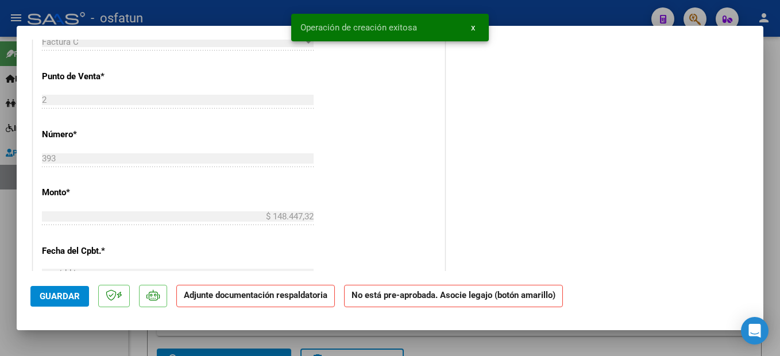
scroll to position [0, 0]
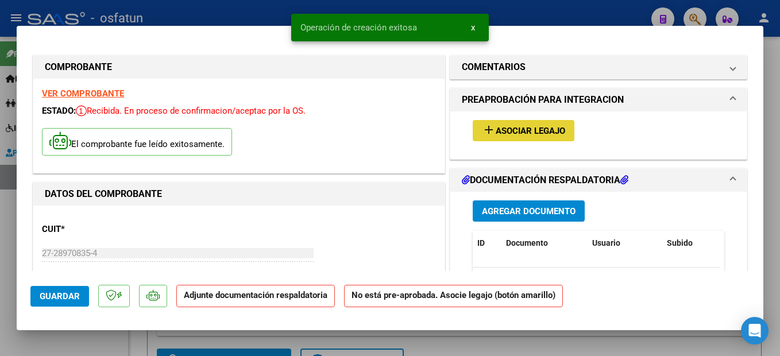
click at [548, 131] on span "Asociar Legajo" at bounding box center [530, 131] width 69 height 10
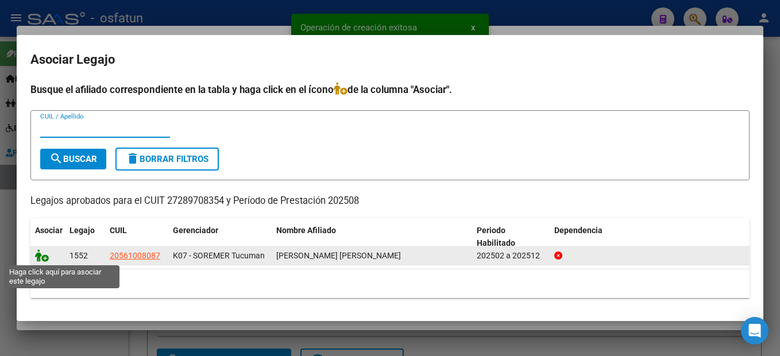
click at [36, 254] on icon at bounding box center [42, 255] width 14 height 13
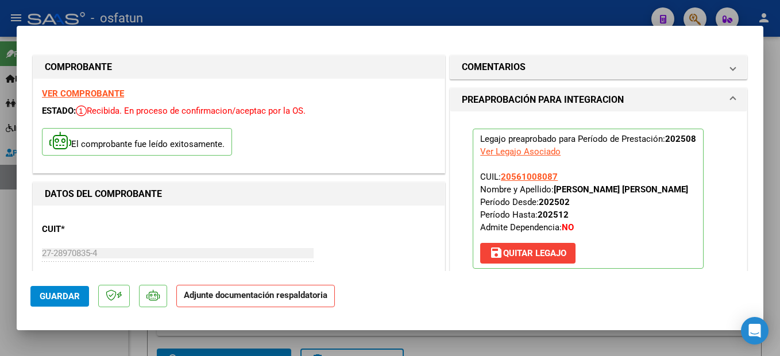
scroll to position [230, 0]
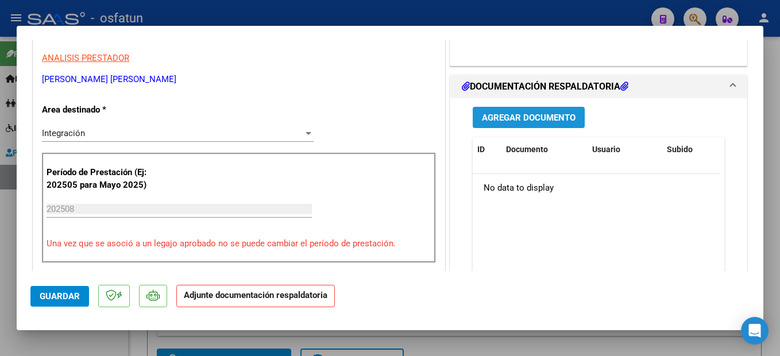
click at [559, 118] on span "Agregar Documento" at bounding box center [529, 118] width 94 height 10
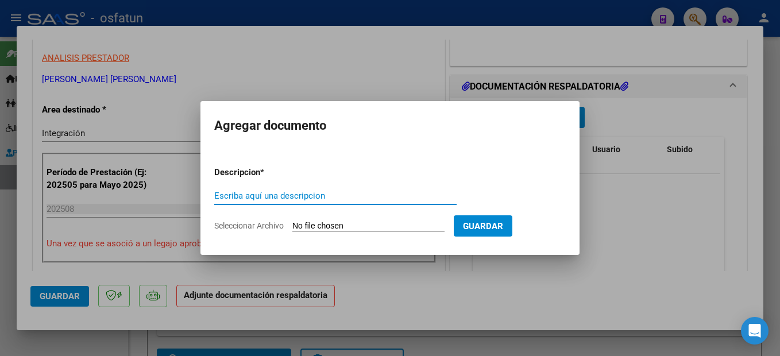
click at [307, 195] on input "Escriba aquí una descripcion" at bounding box center [335, 196] width 242 height 10
type input "PLANILLA"
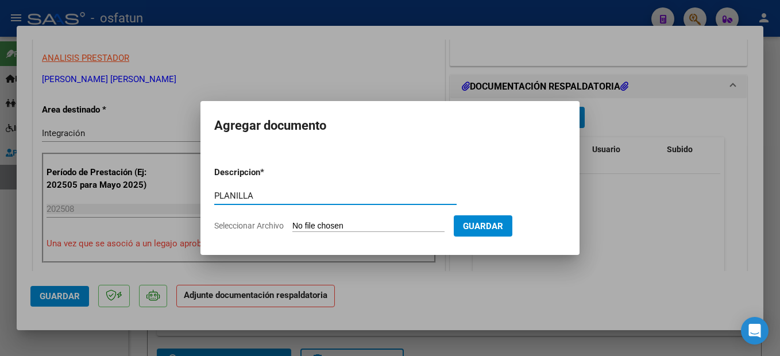
click at [409, 225] on input "Seleccionar Archivo" at bounding box center [368, 226] width 152 height 11
type input "C:\fakepath\250910104302.pdf"
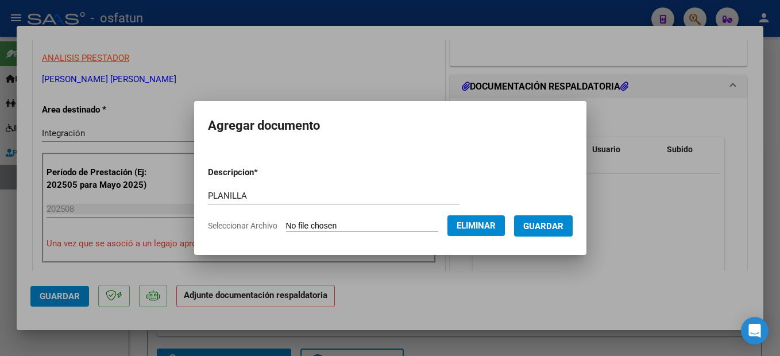
click at [566, 234] on button "Guardar" at bounding box center [543, 225] width 59 height 21
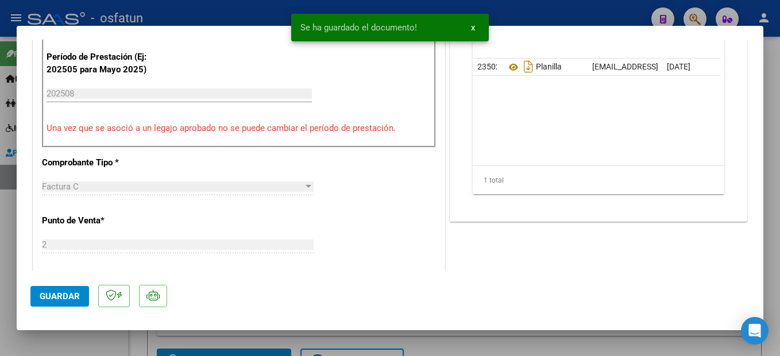
scroll to position [345, 0]
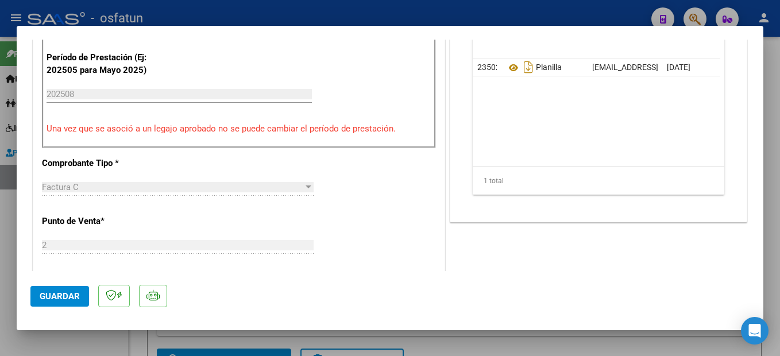
click at [71, 302] on button "Guardar" at bounding box center [59, 296] width 59 height 21
drag, startPoint x: 772, startPoint y: 299, endPoint x: 593, endPoint y: 162, distance: 225.2
click at [772, 300] on div at bounding box center [390, 178] width 780 height 356
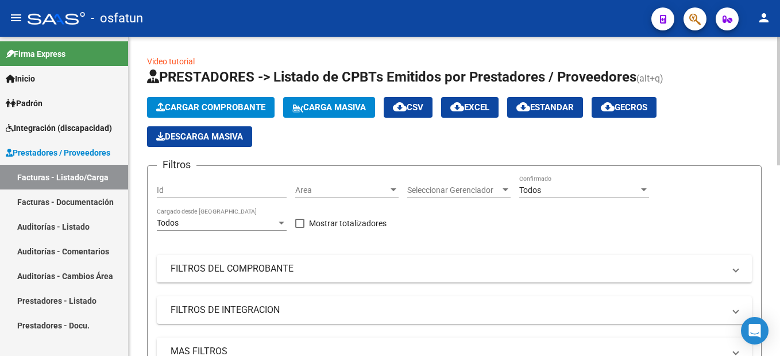
click at [251, 105] on span "Cargar Comprobante" at bounding box center [210, 107] width 109 height 10
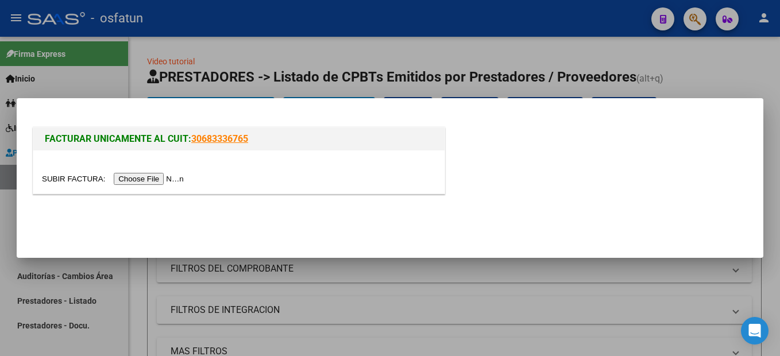
click at [150, 182] on input "file" at bounding box center [114, 179] width 145 height 12
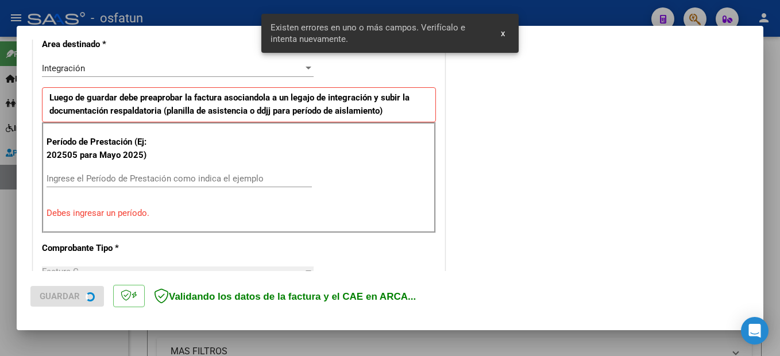
scroll to position [284, 0]
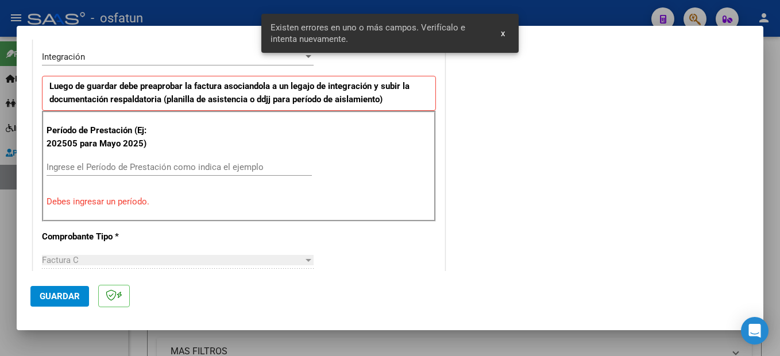
click at [95, 173] on div "Ingrese el Período de Prestación como indica el ejemplo" at bounding box center [179, 166] width 265 height 17
click at [117, 173] on div "Ingrese el Período de Prestación como indica el ejemplo" at bounding box center [179, 166] width 265 height 17
click at [118, 166] on input "Ingrese el Período de Prestación como indica el ejemplo" at bounding box center [179, 167] width 265 height 10
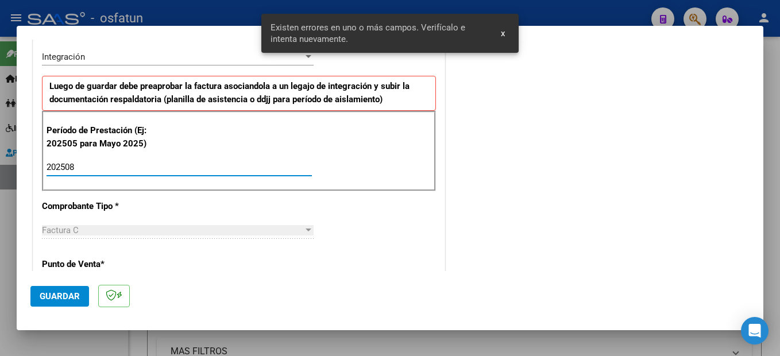
type input "202508"
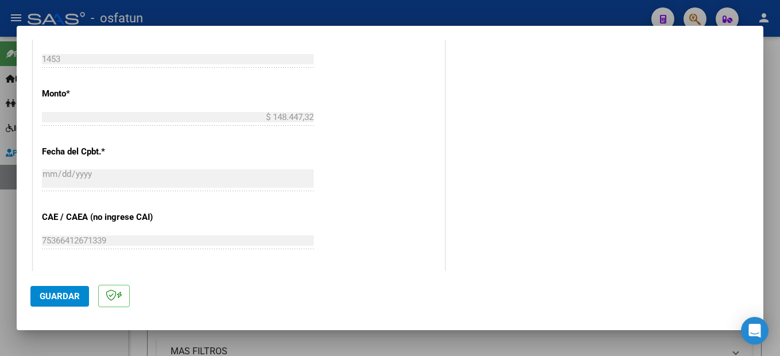
scroll to position [686, 0]
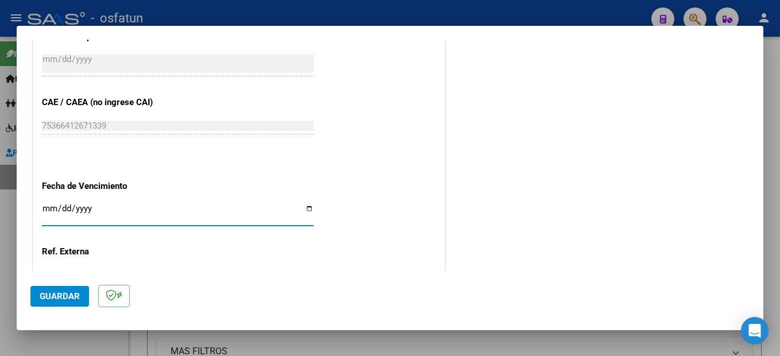
click at [55, 296] on span "Guardar" at bounding box center [60, 296] width 40 height 10
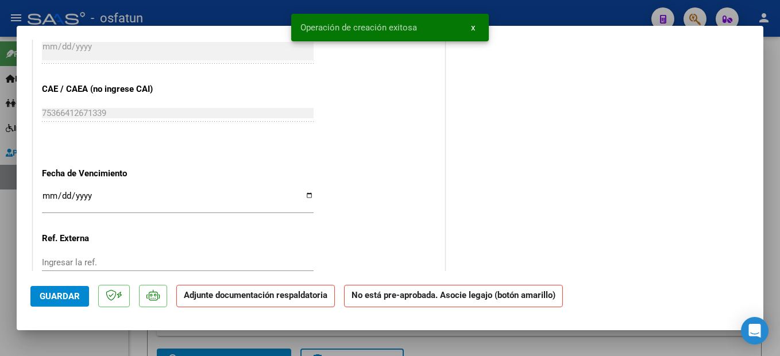
scroll to position [0, 0]
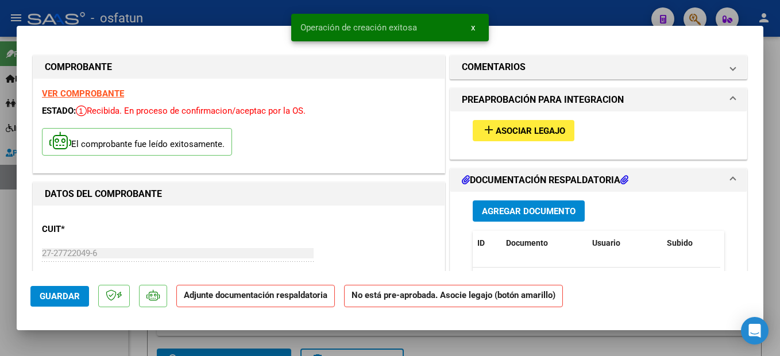
click at [544, 129] on span "Asociar Legajo" at bounding box center [530, 131] width 69 height 10
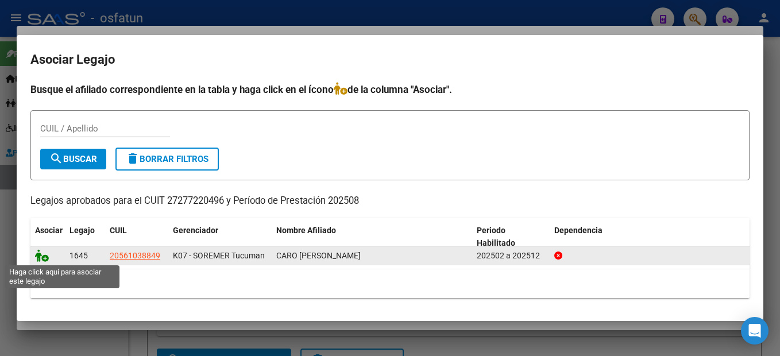
click at [42, 254] on icon at bounding box center [42, 255] width 14 height 13
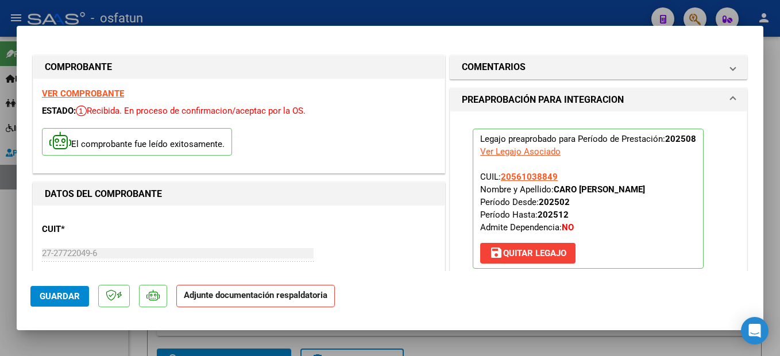
scroll to position [230, 0]
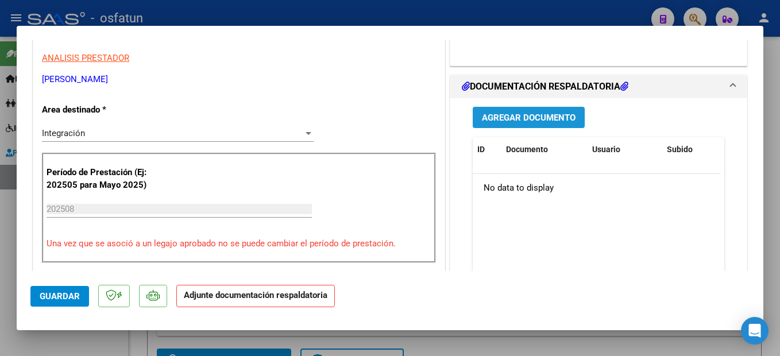
click at [556, 119] on span "Agregar Documento" at bounding box center [529, 118] width 94 height 10
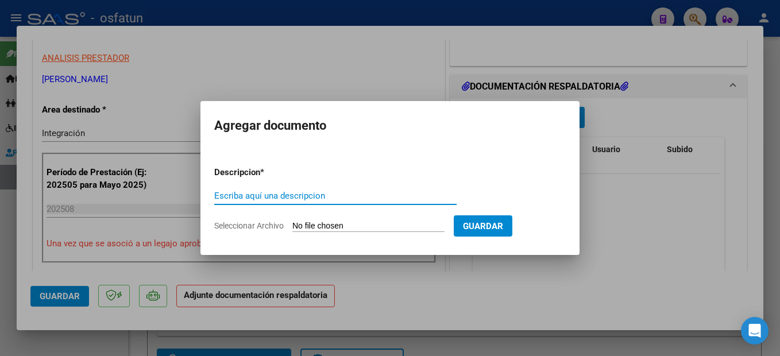
click at [302, 195] on input "Escriba aquí una descripcion" at bounding box center [335, 196] width 242 height 10
type input "PLANILLA"
click at [370, 233] on form "Descripcion * PLANILLA Escriba aquí una descripcion Seleccionar Archivo Guardar" at bounding box center [389, 199] width 351 height 84
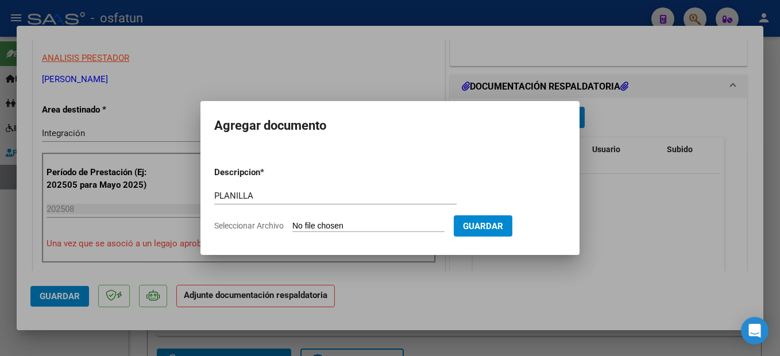
drag, startPoint x: 385, startPoint y: 226, endPoint x: 386, endPoint y: 232, distance: 5.9
click at [385, 229] on input "Seleccionar Archivo" at bounding box center [368, 226] width 152 height 11
type input "C:\fakepath\250910104326.pdf"
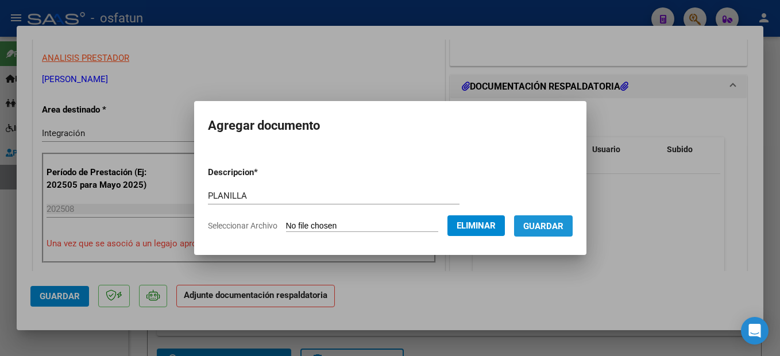
click at [572, 230] on button "Guardar" at bounding box center [543, 225] width 59 height 21
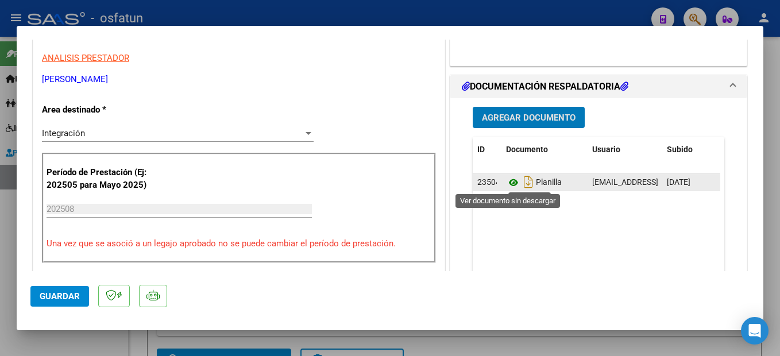
click at [509, 179] on icon at bounding box center [513, 183] width 15 height 14
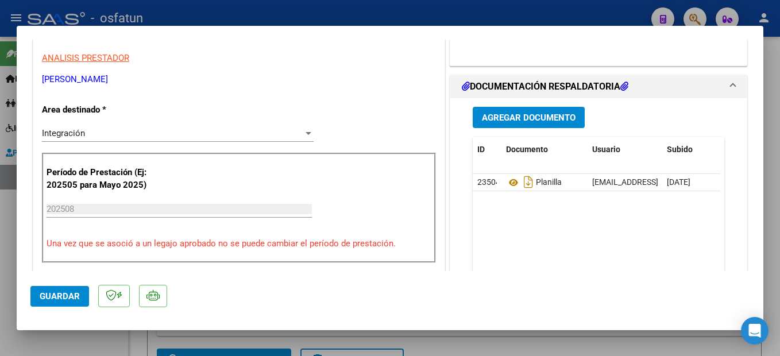
click at [75, 301] on button "Guardar" at bounding box center [59, 296] width 59 height 21
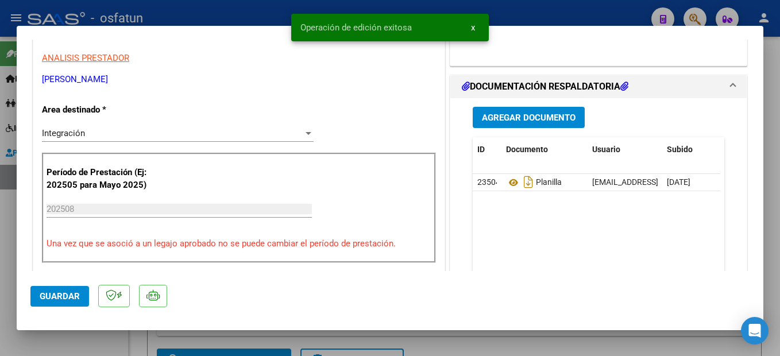
drag, startPoint x: 768, startPoint y: 152, endPoint x: 414, endPoint y: 111, distance: 356.6
click at [769, 150] on div at bounding box center [390, 178] width 780 height 356
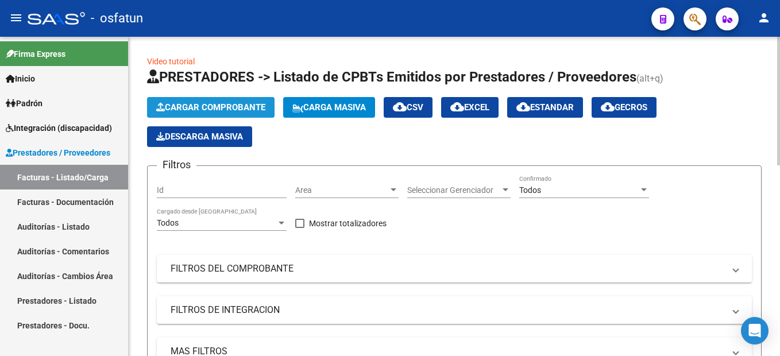
click at [238, 103] on span "Cargar Comprobante" at bounding box center [210, 107] width 109 height 10
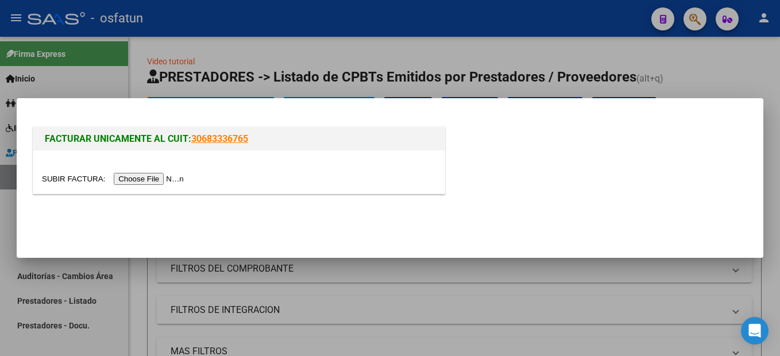
click at [163, 180] on input "file" at bounding box center [114, 179] width 145 height 12
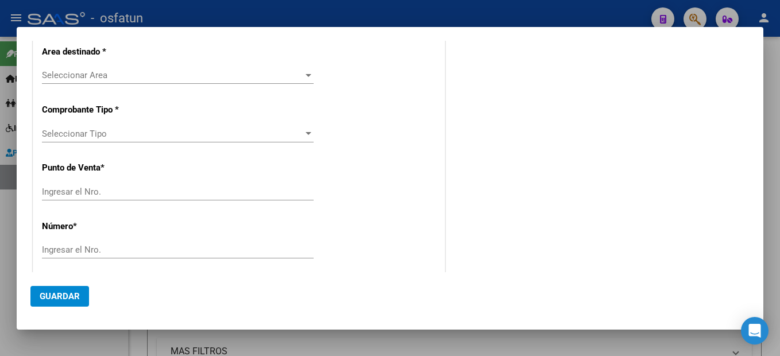
scroll to position [0, 0]
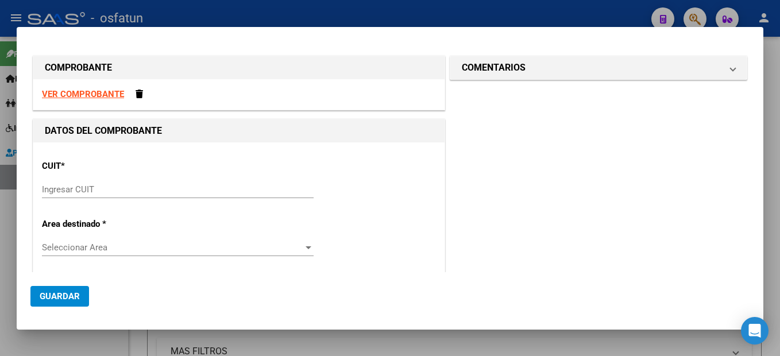
click at [76, 188] on input "Ingresar CUIT" at bounding box center [178, 189] width 272 height 10
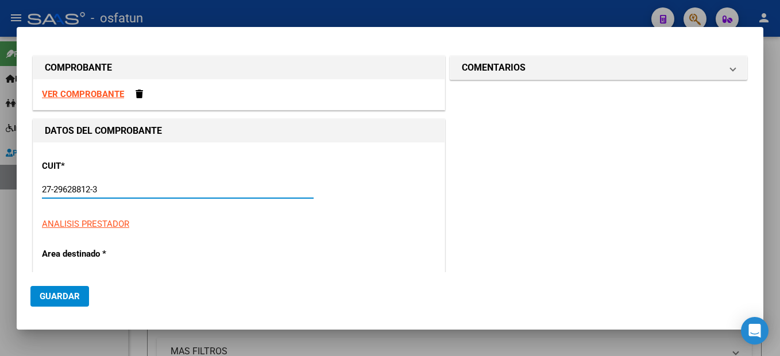
type input "27-29628812-3"
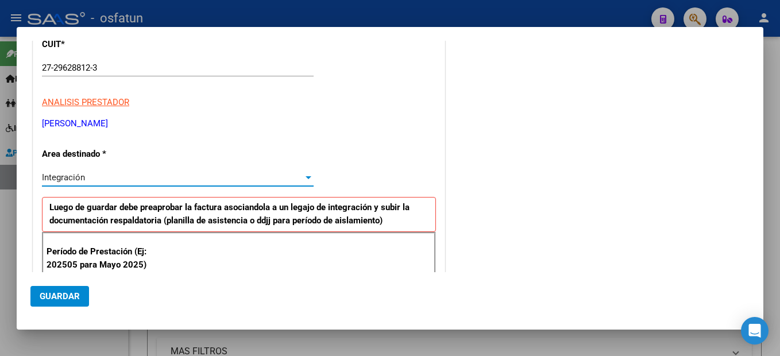
type input "1"
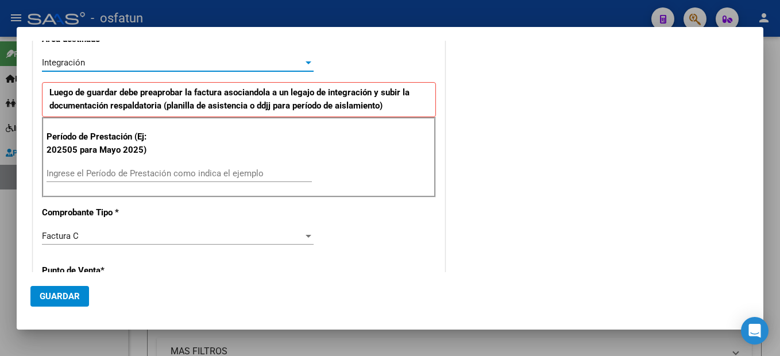
click at [127, 171] on input "Ingrese el Período de Prestación como indica el ejemplo" at bounding box center [179, 173] width 265 height 10
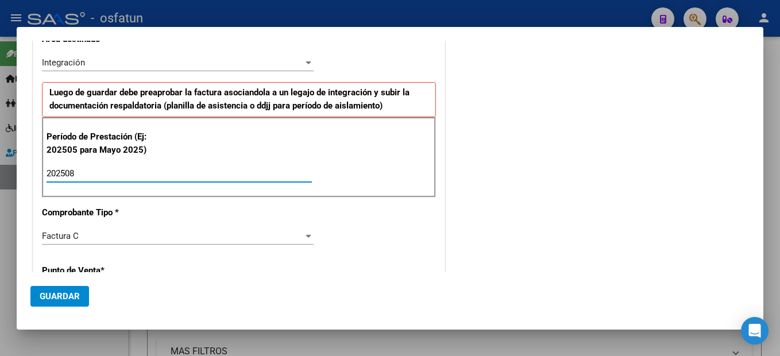
type input "202508"
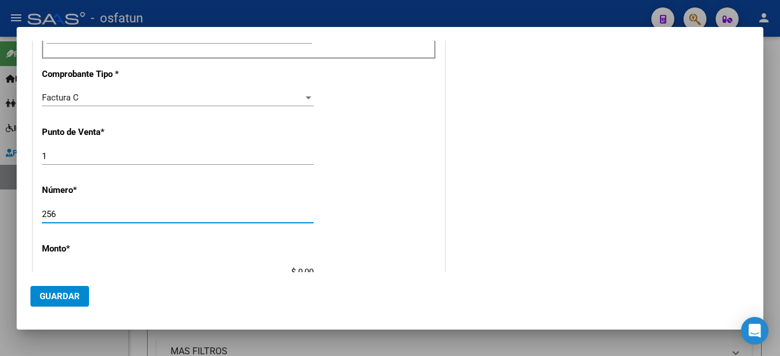
type input "256"
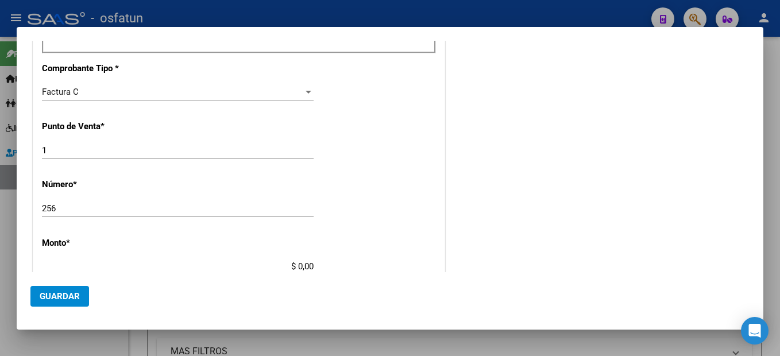
type input "$ 307.654,34"
type input "[DATE]"
type input "75363049693004"
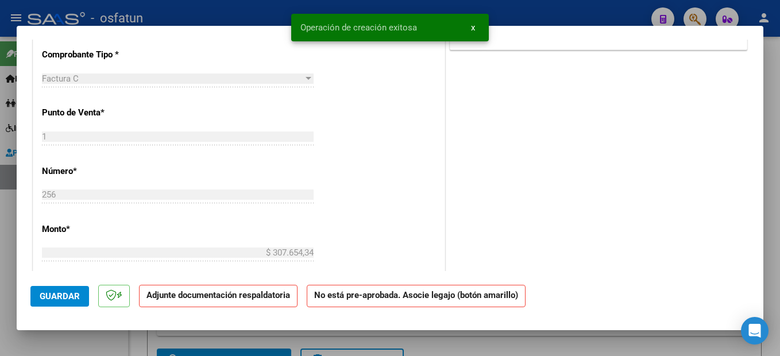
scroll to position [0, 0]
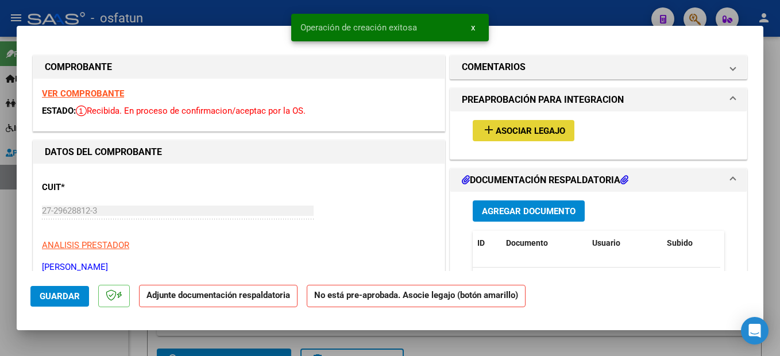
click at [549, 134] on span "Asociar Legajo" at bounding box center [530, 131] width 69 height 10
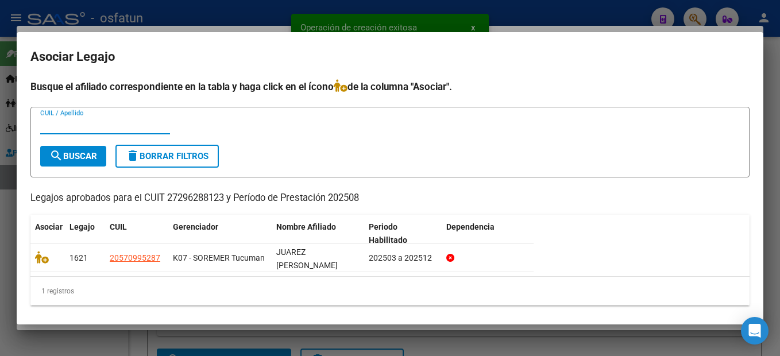
scroll to position [4, 0]
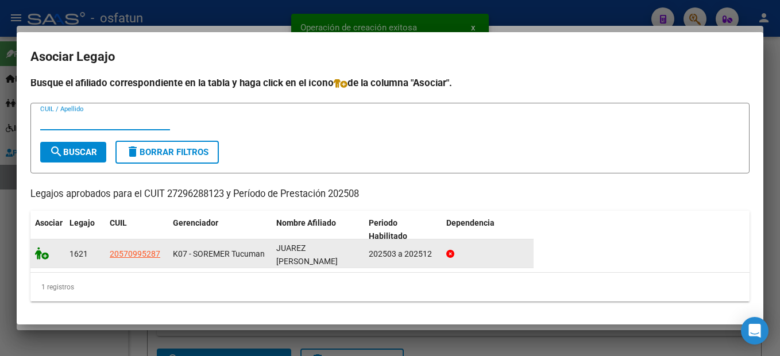
click at [45, 256] on icon at bounding box center [42, 253] width 14 height 13
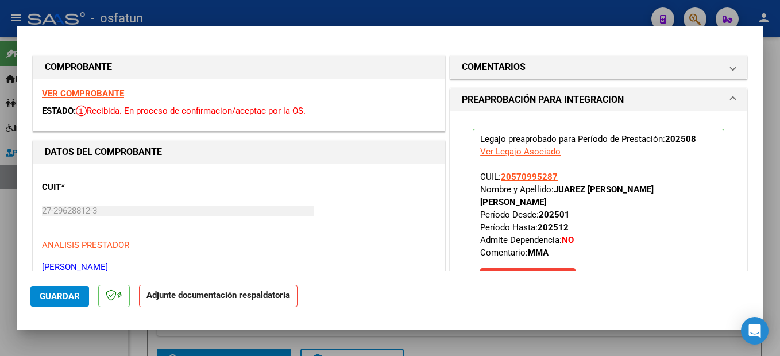
scroll to position [172, 0]
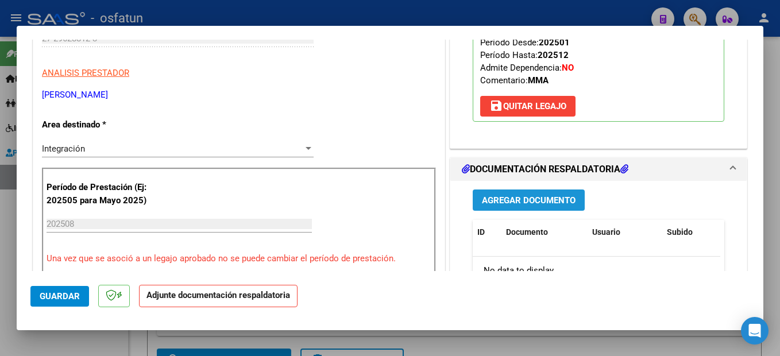
click at [532, 195] on span "Agregar Documento" at bounding box center [529, 200] width 94 height 10
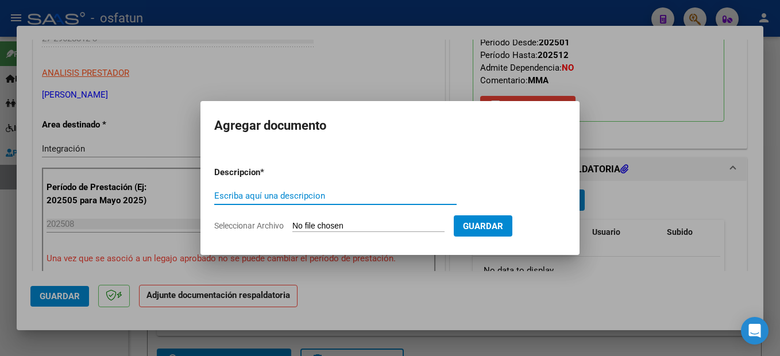
click at [299, 192] on input "Escriba aquí una descripcion" at bounding box center [335, 196] width 242 height 10
click at [299, 196] on input "Escriba aquí una descripcion" at bounding box center [335, 196] width 242 height 10
drag, startPoint x: 299, startPoint y: 196, endPoint x: 309, endPoint y: 195, distance: 11.0
click at [308, 195] on input "Escriba aquí una descripcion" at bounding box center [335, 196] width 242 height 10
type input "PLANILLA"
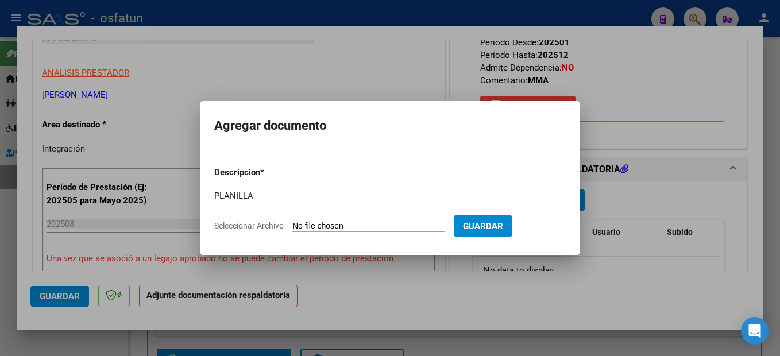
click at [342, 224] on input "Seleccionar Archivo" at bounding box center [368, 226] width 152 height 11
type input "C:\fakepath\250910104350.pdf"
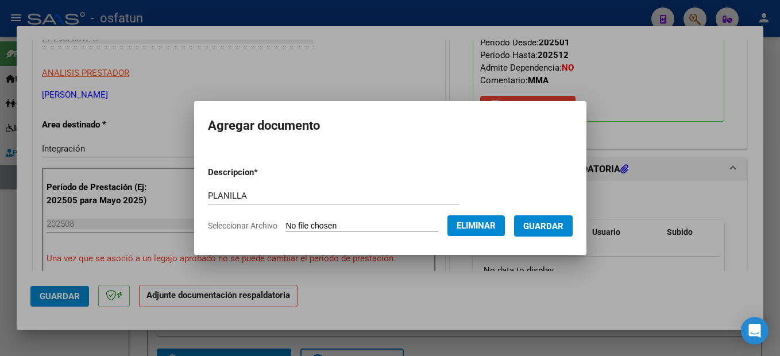
click at [563, 225] on span "Guardar" at bounding box center [543, 226] width 40 height 10
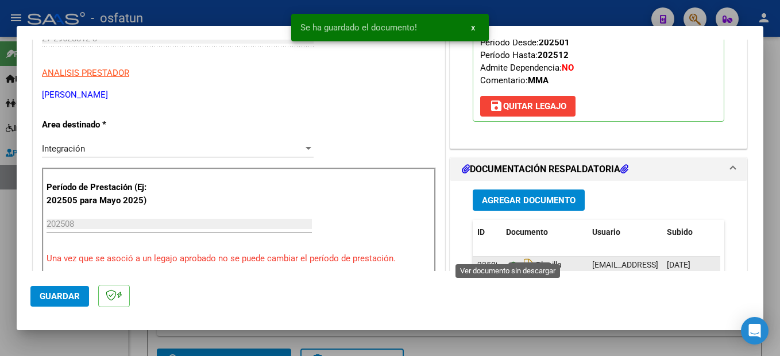
click at [509, 258] on icon at bounding box center [513, 265] width 15 height 14
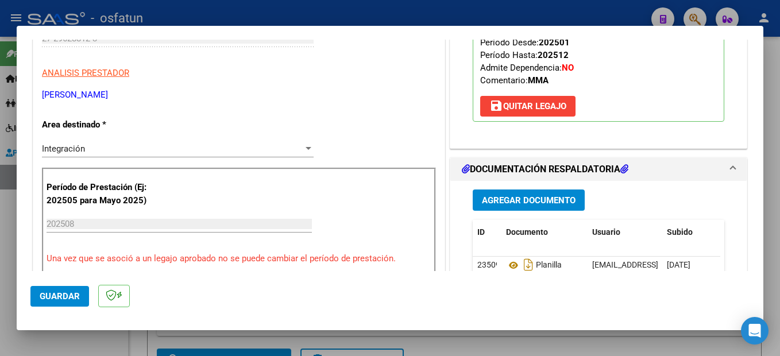
scroll to position [345, 0]
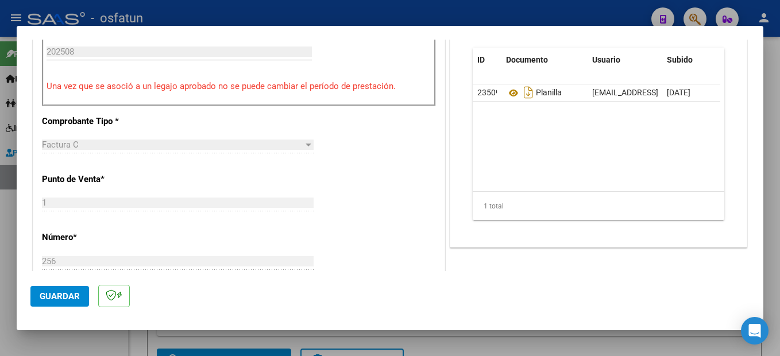
click at [68, 296] on span "Guardar" at bounding box center [60, 296] width 40 height 10
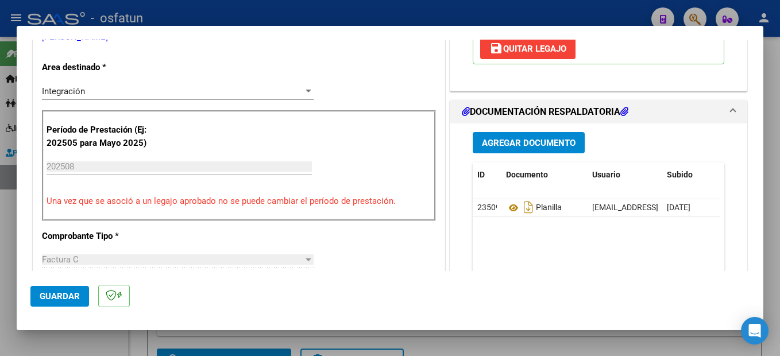
scroll to position [57, 0]
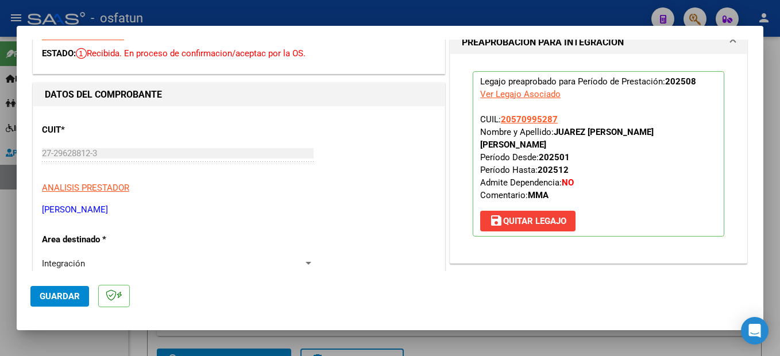
click at [68, 298] on span "Guardar" at bounding box center [60, 296] width 40 height 10
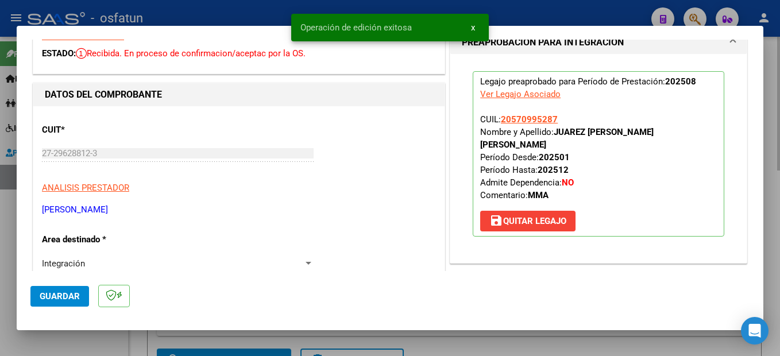
click at [772, 173] on div at bounding box center [390, 178] width 780 height 356
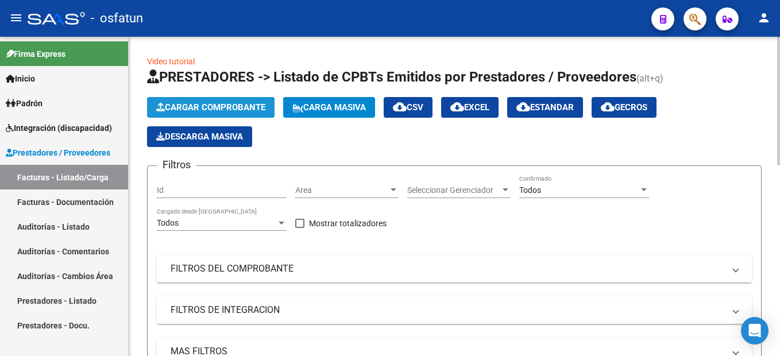
click at [232, 109] on span "Cargar Comprobante" at bounding box center [210, 107] width 109 height 10
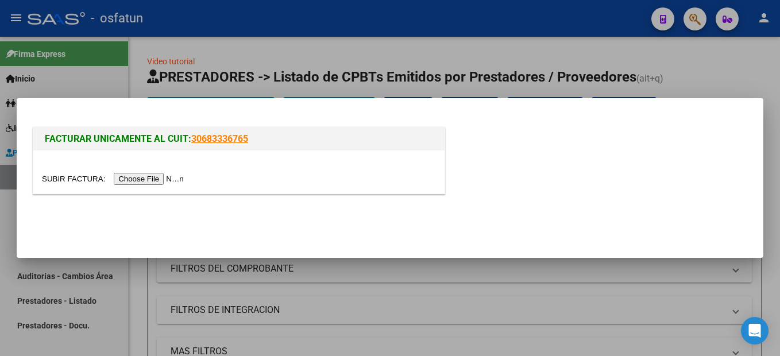
click at [165, 179] on input "file" at bounding box center [114, 179] width 145 height 12
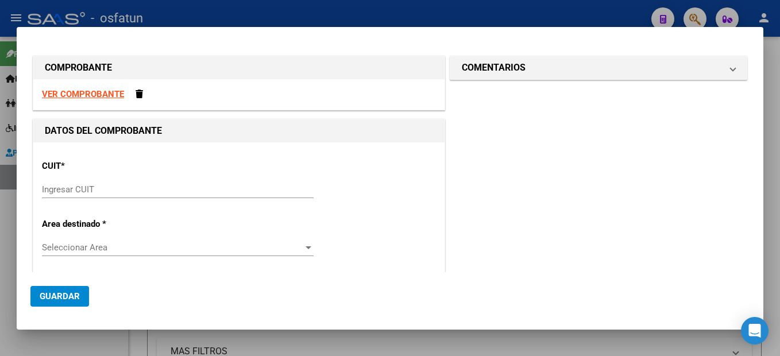
click at [81, 190] on input "Ingresar CUIT" at bounding box center [178, 189] width 272 height 10
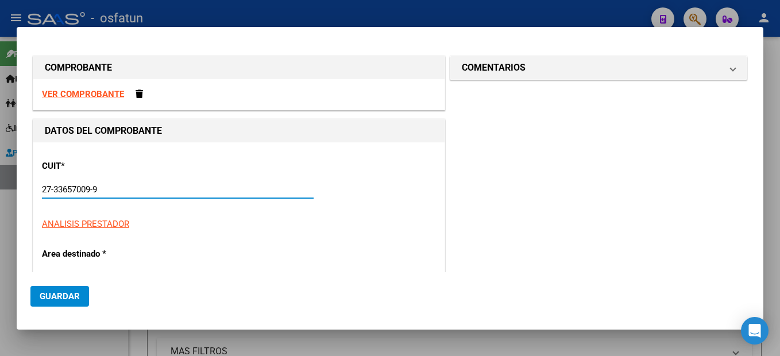
type input "27-33657009-9"
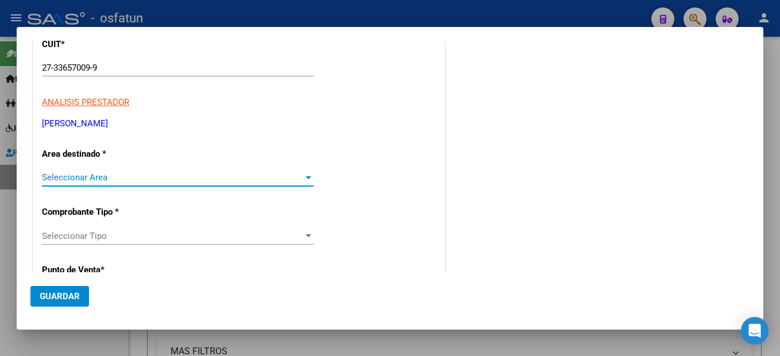
type input "3"
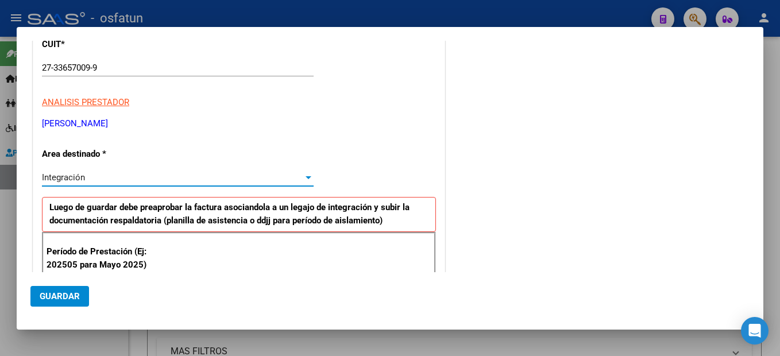
scroll to position [237, 0]
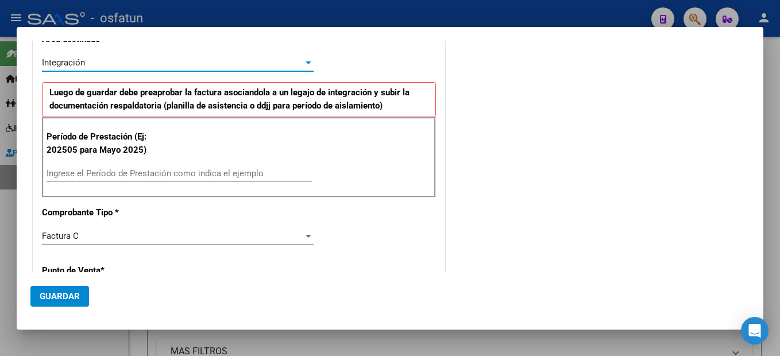
click at [158, 173] on input "Ingrese el Período de Prestación como indica el ejemplo" at bounding box center [179, 173] width 265 height 10
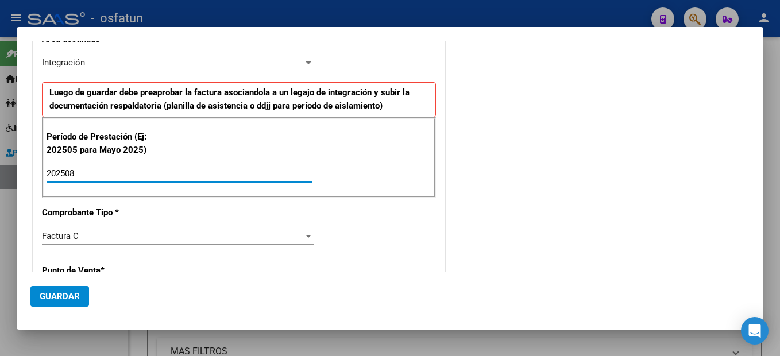
type input "202508"
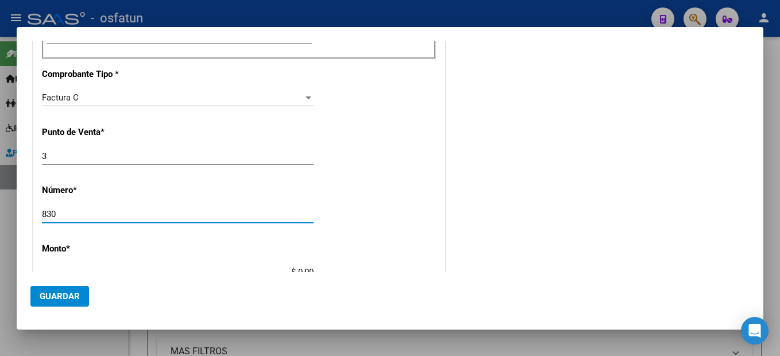
type input "830"
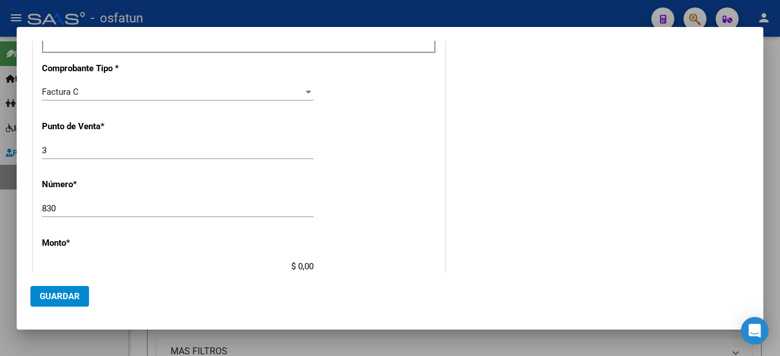
type input "$ 98.964,88"
type input "[DATE]"
type input "75369919477094"
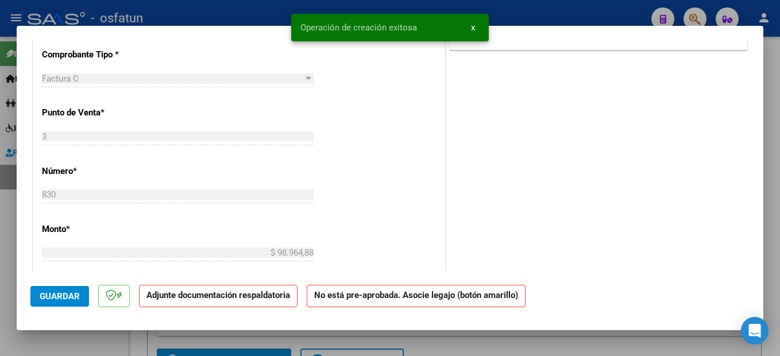
scroll to position [0, 0]
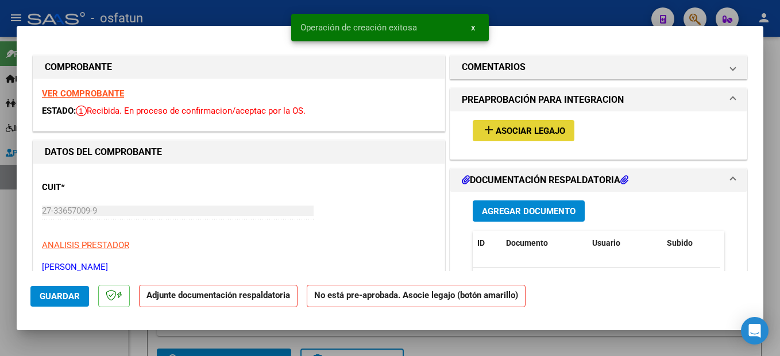
click at [547, 129] on span "Asociar Legajo" at bounding box center [530, 131] width 69 height 10
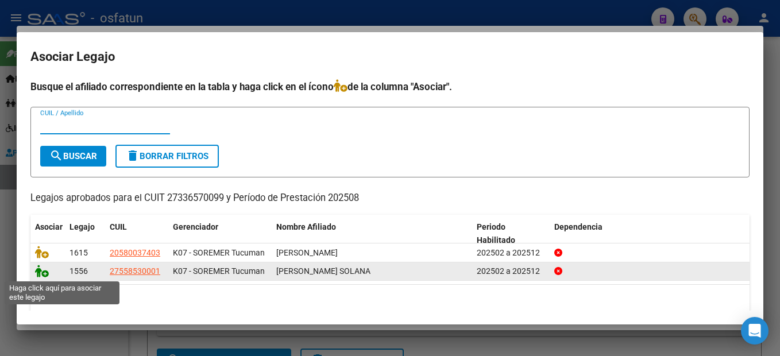
click at [42, 273] on icon at bounding box center [42, 271] width 14 height 13
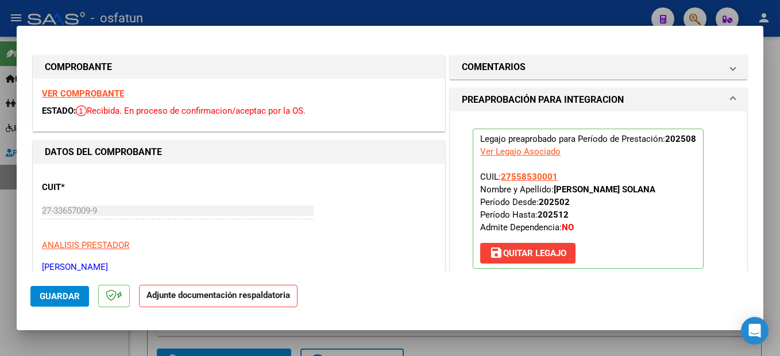
scroll to position [230, 0]
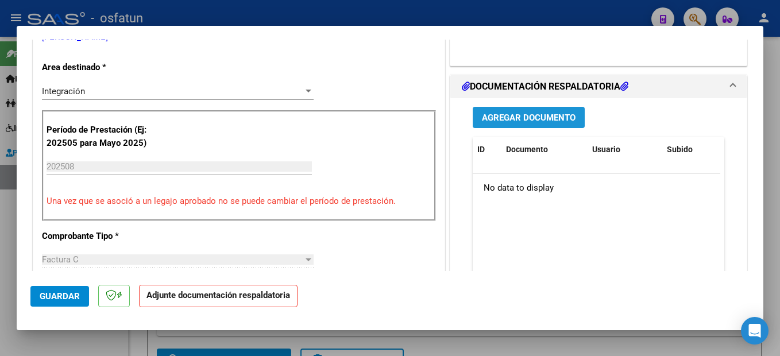
click at [546, 122] on span "Agregar Documento" at bounding box center [529, 118] width 94 height 10
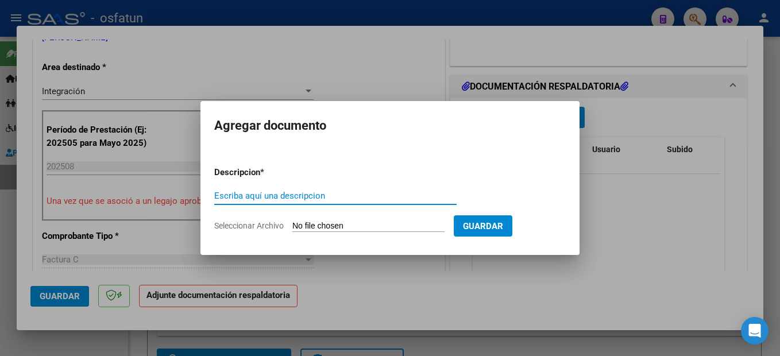
click at [262, 198] on input "Escriba aquí una descripcion" at bounding box center [335, 196] width 242 height 10
click at [280, 198] on input "Escriba aquí una descripcion" at bounding box center [335, 196] width 242 height 10
type input "PLANILLA"
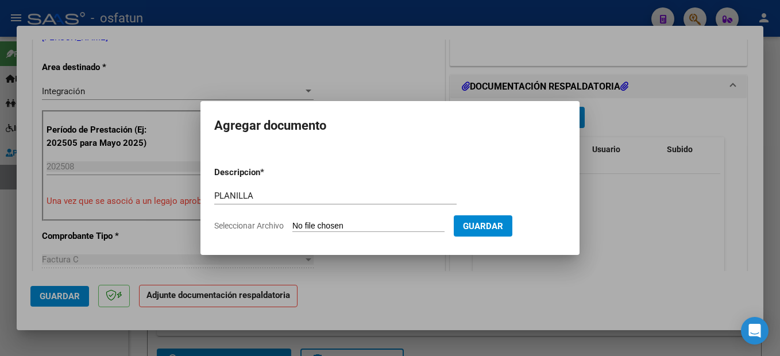
click at [386, 227] on input "Seleccionar Archivo" at bounding box center [368, 226] width 152 height 11
type input "C:\fakepath\250910104418.pdf"
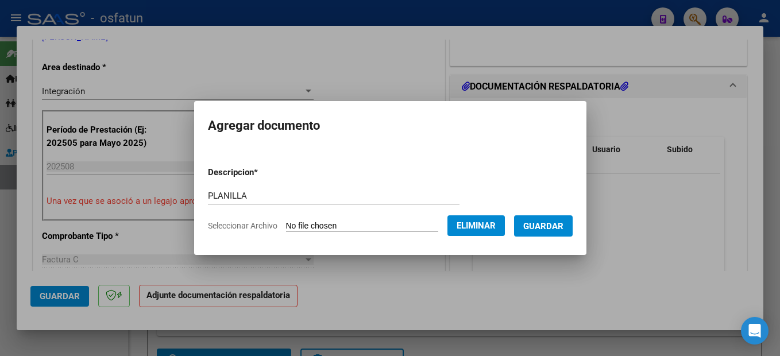
click at [555, 220] on button "Guardar" at bounding box center [543, 225] width 59 height 21
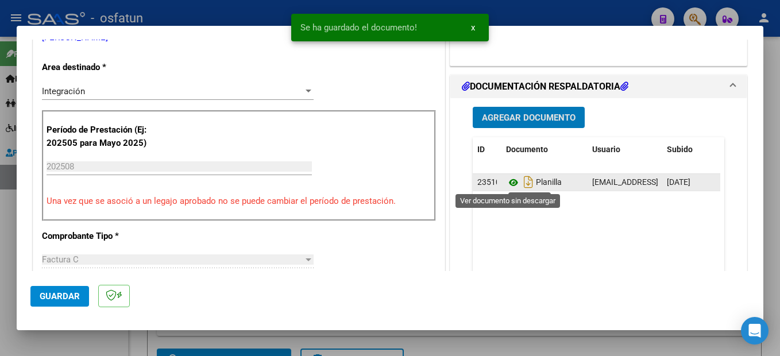
click at [510, 181] on icon at bounding box center [513, 183] width 15 height 14
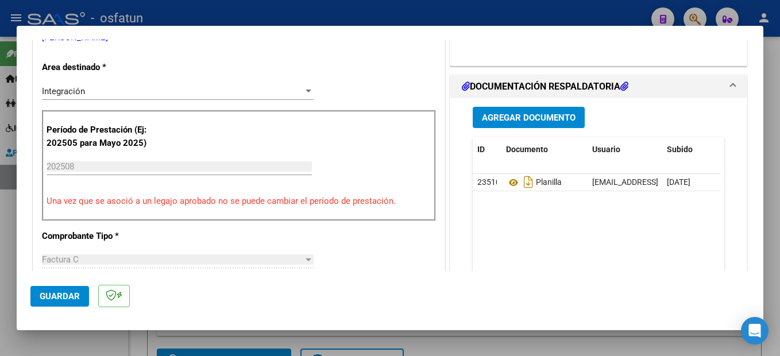
click at [72, 291] on span "Guardar" at bounding box center [60, 296] width 40 height 10
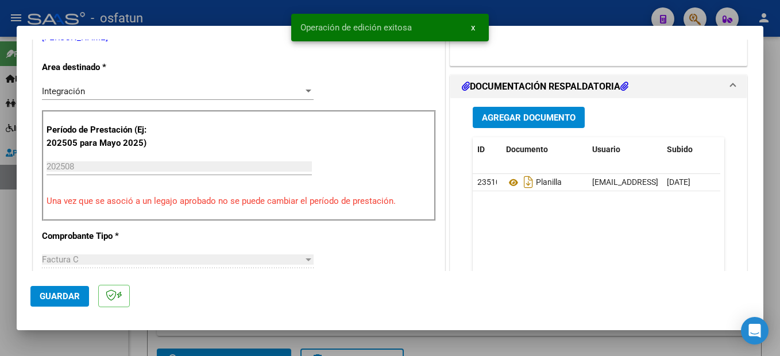
drag, startPoint x: 771, startPoint y: 256, endPoint x: 420, endPoint y: 12, distance: 427.3
click at [771, 258] on div at bounding box center [390, 178] width 780 height 356
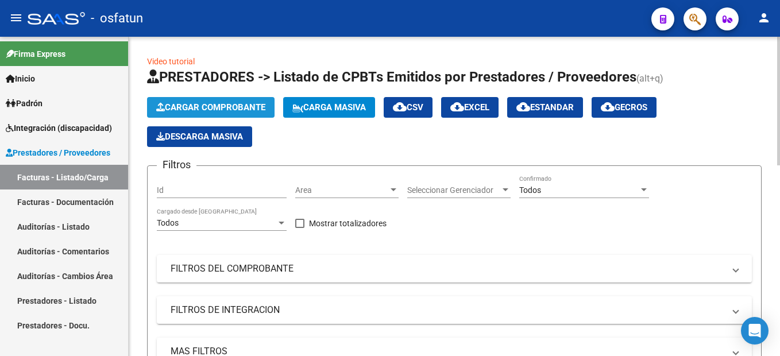
click at [243, 107] on span "Cargar Comprobante" at bounding box center [210, 107] width 109 height 10
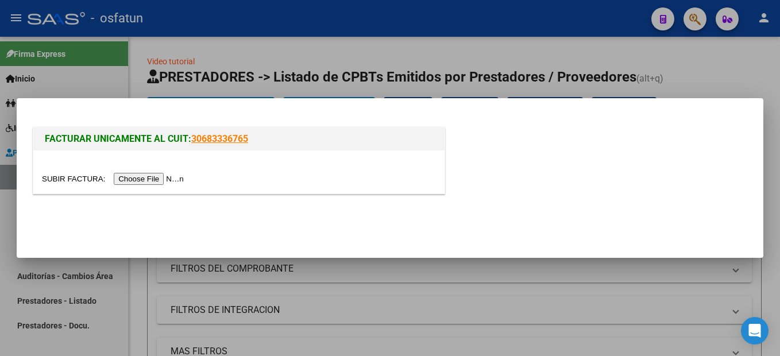
click at [142, 182] on input "file" at bounding box center [114, 179] width 145 height 12
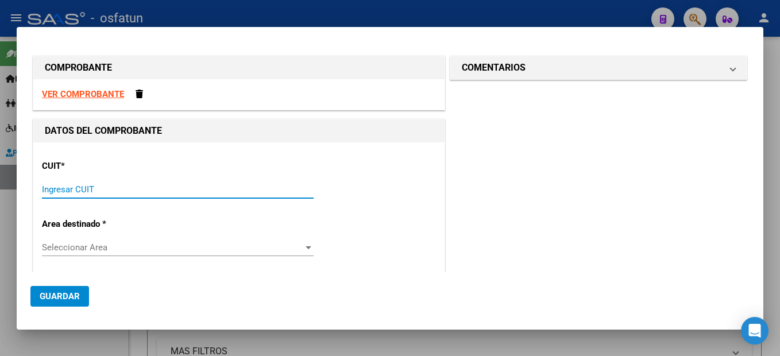
click at [64, 187] on input "Ingresar CUIT" at bounding box center [178, 189] width 272 height 10
type input "27-33657009-9"
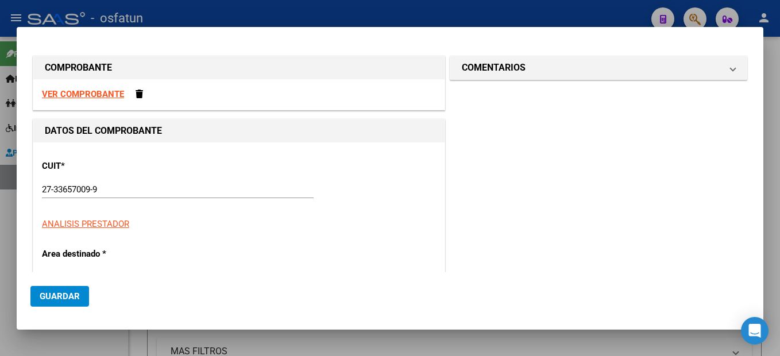
scroll to position [122, 0]
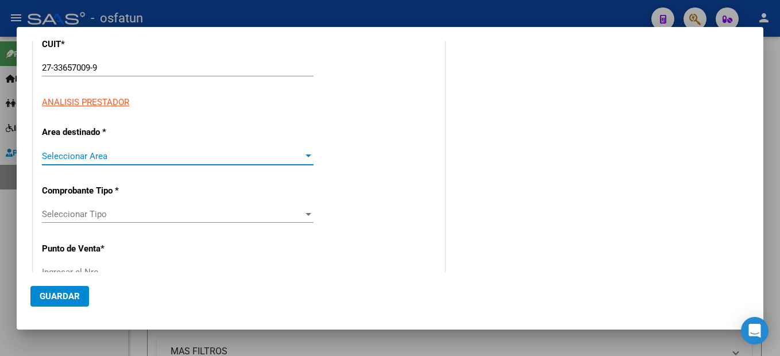
type input "3"
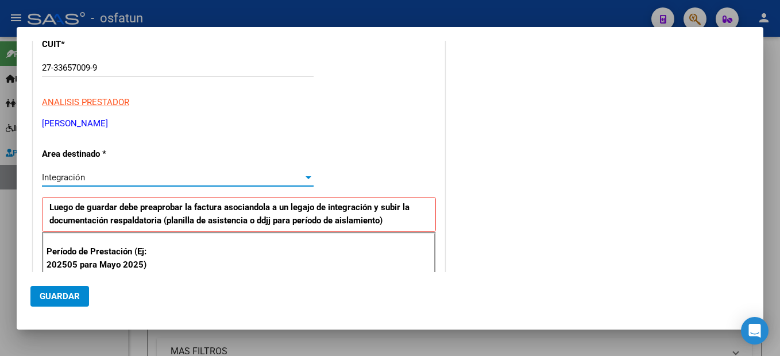
scroll to position [237, 0]
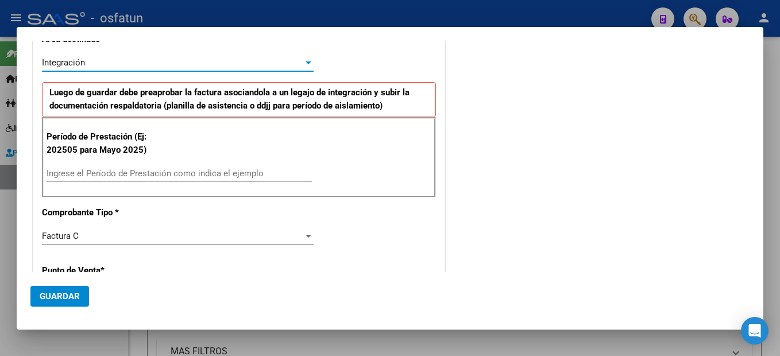
click at [98, 171] on input "Ingrese el Período de Prestación como indica el ejemplo" at bounding box center [179, 173] width 265 height 10
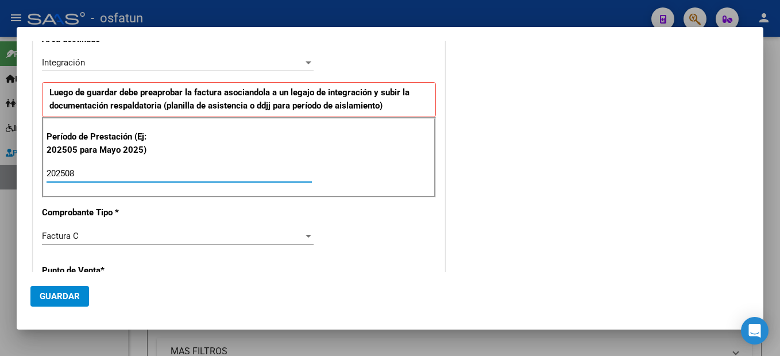
type input "202508"
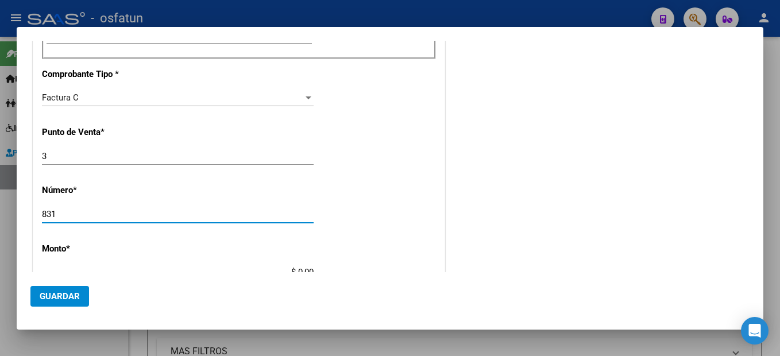
type input "831"
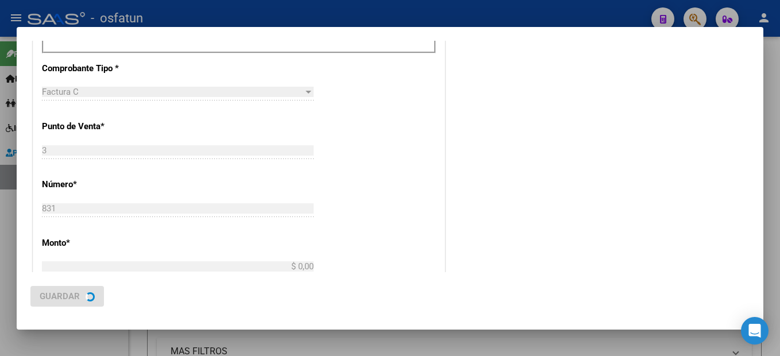
type input "$ 148.447,32"
type input "[DATE]"
type input "75369919553457"
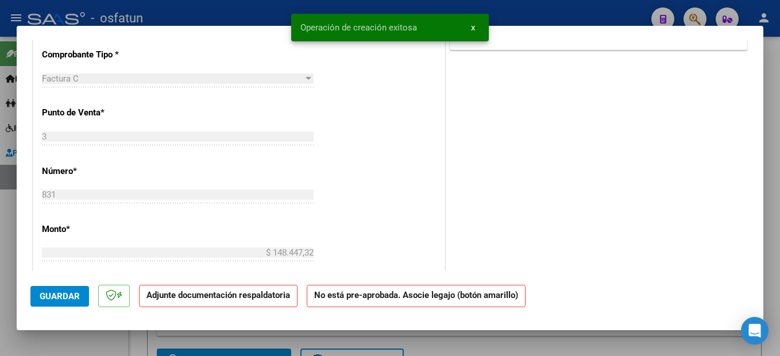
scroll to position [0, 0]
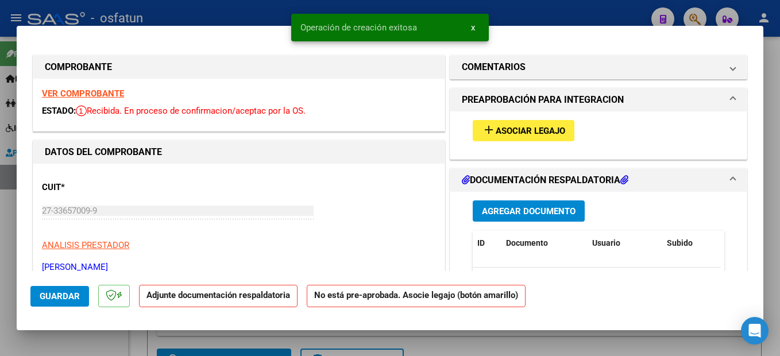
click at [543, 132] on span "Asociar Legajo" at bounding box center [530, 131] width 69 height 10
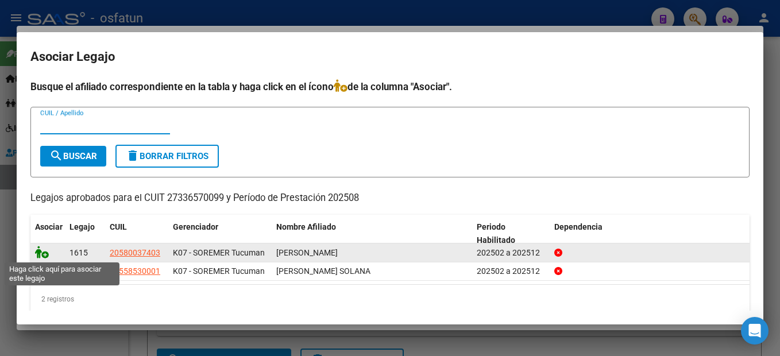
click at [41, 254] on icon at bounding box center [42, 252] width 14 height 13
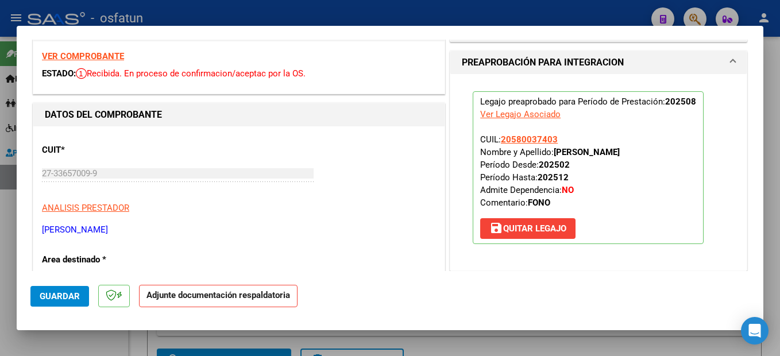
scroll to position [172, 0]
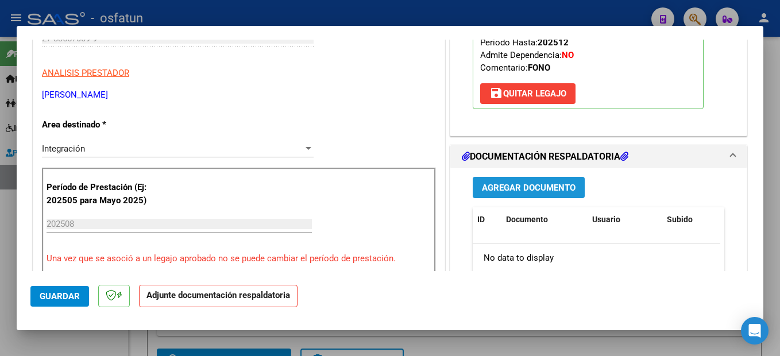
click at [570, 184] on span "Agregar Documento" at bounding box center [529, 188] width 94 height 10
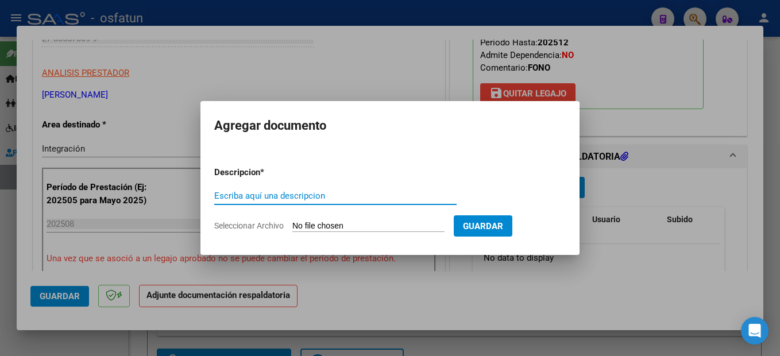
click at [253, 195] on input "Escriba aquí una descripcion" at bounding box center [335, 196] width 242 height 10
type input "planilla"
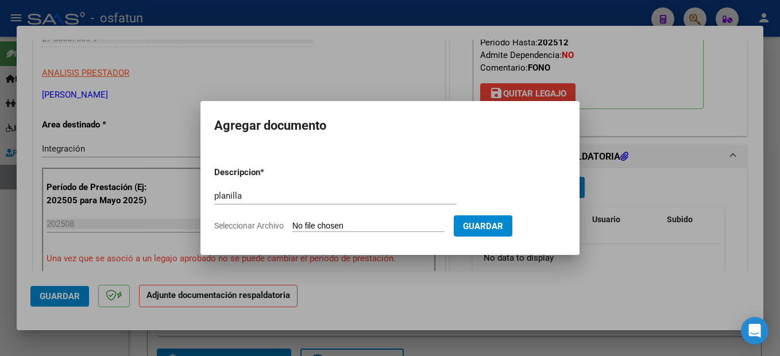
click at [384, 219] on form "Descripcion * planilla Escriba aquí una descripcion Seleccionar Archivo Guardar" at bounding box center [389, 199] width 351 height 84
click at [382, 225] on input "Seleccionar Archivo" at bounding box center [368, 226] width 152 height 11
type input "C:\fakepath\250910104444.pdf"
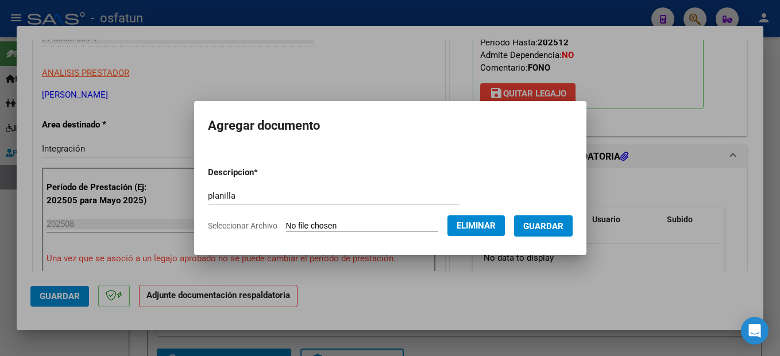
click at [562, 225] on span "Guardar" at bounding box center [543, 226] width 40 height 10
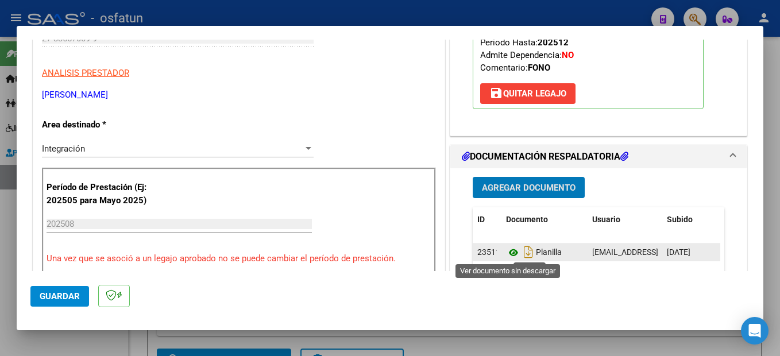
click at [508, 250] on icon at bounding box center [513, 253] width 15 height 14
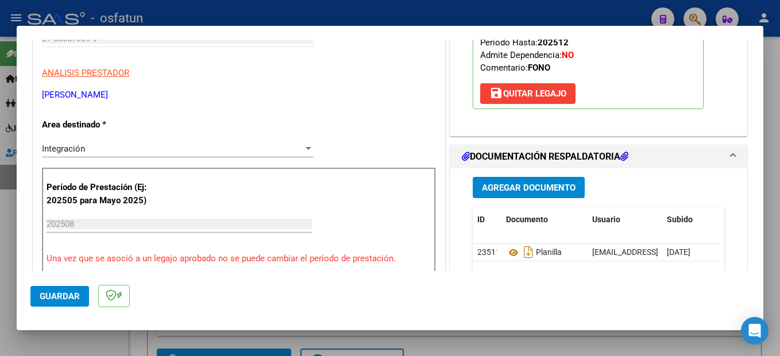
click at [67, 292] on span "Guardar" at bounding box center [60, 296] width 40 height 10
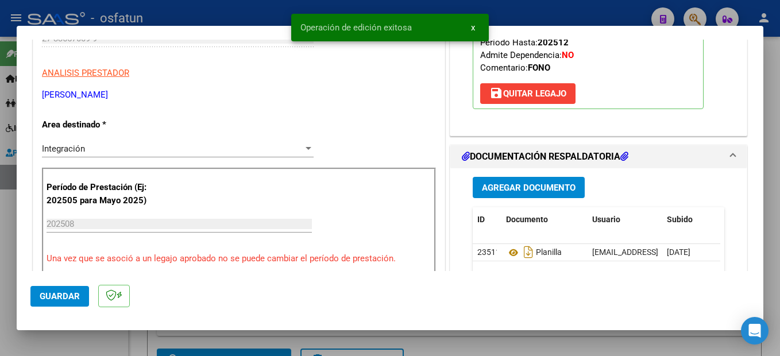
drag, startPoint x: 771, startPoint y: 245, endPoint x: 595, endPoint y: 158, distance: 196.4
click at [769, 242] on div at bounding box center [390, 178] width 780 height 356
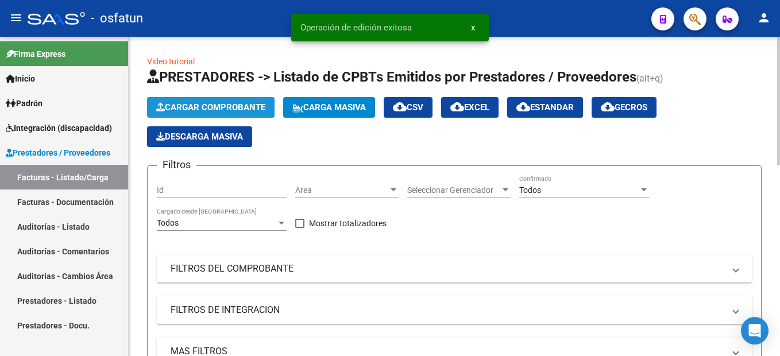
click at [238, 114] on button "Cargar Comprobante" at bounding box center [210, 107] width 127 height 21
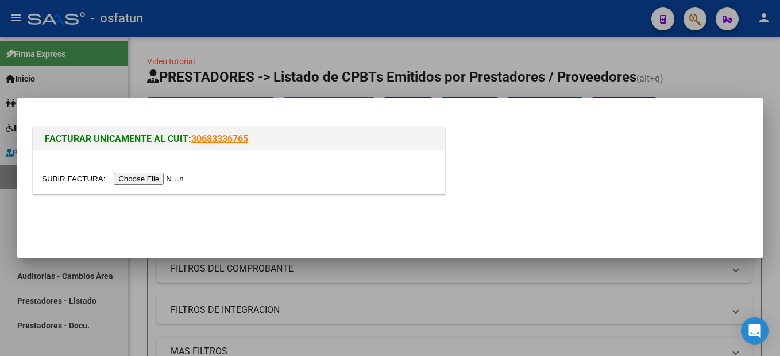
click at [129, 179] on input "file" at bounding box center [114, 179] width 145 height 12
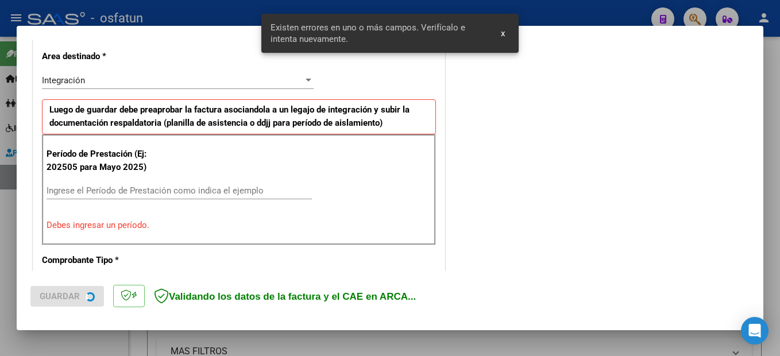
scroll to position [262, 0]
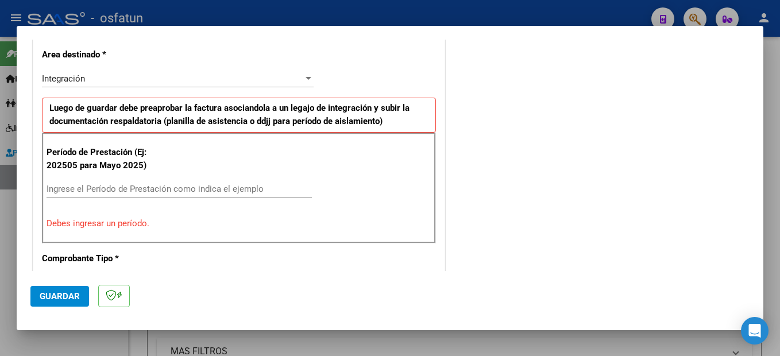
click at [150, 195] on div "Ingrese el Período de Prestación como indica el ejemplo" at bounding box center [179, 188] width 265 height 17
click at [154, 191] on input "Ingrese el Período de Prestación como indica el ejemplo" at bounding box center [179, 189] width 265 height 10
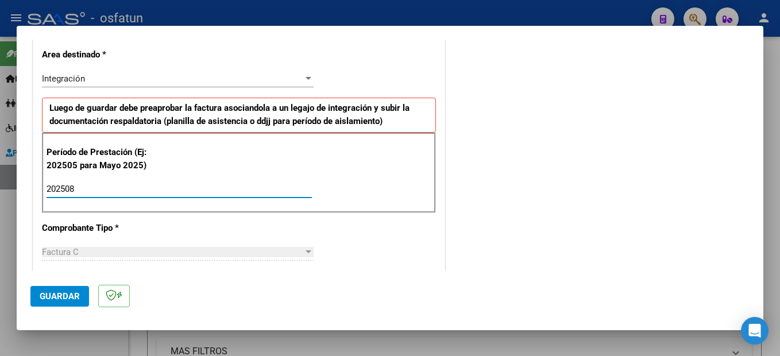
type input "202508"
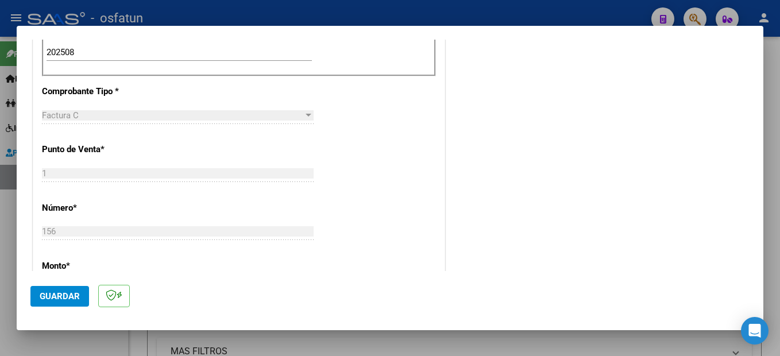
scroll to position [571, 0]
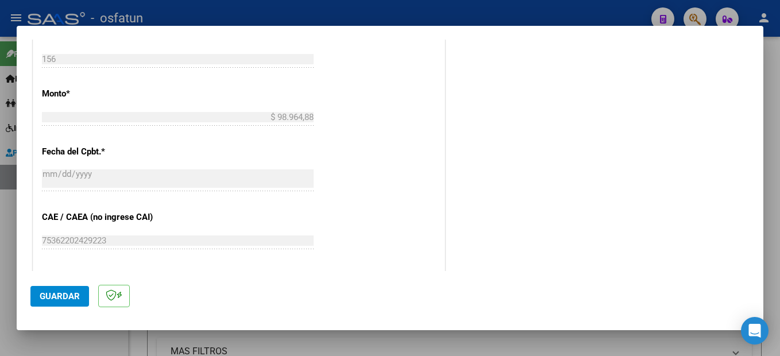
click at [65, 292] on span "Guardar" at bounding box center [60, 296] width 40 height 10
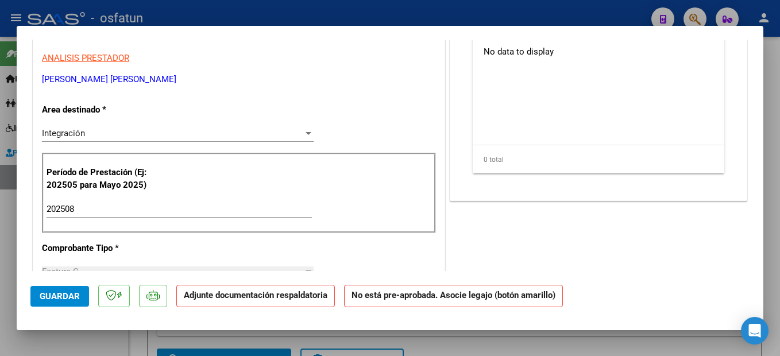
scroll to position [0, 0]
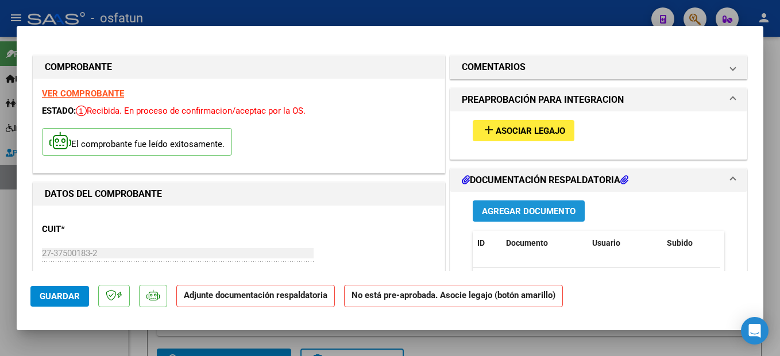
click at [528, 211] on span "Agregar Documento" at bounding box center [529, 211] width 94 height 10
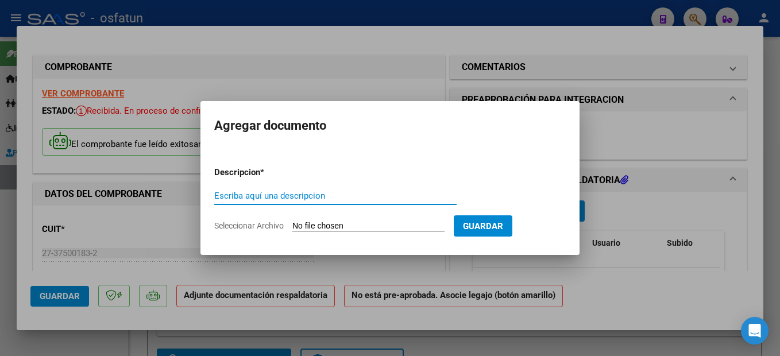
click at [753, 161] on div at bounding box center [390, 178] width 780 height 356
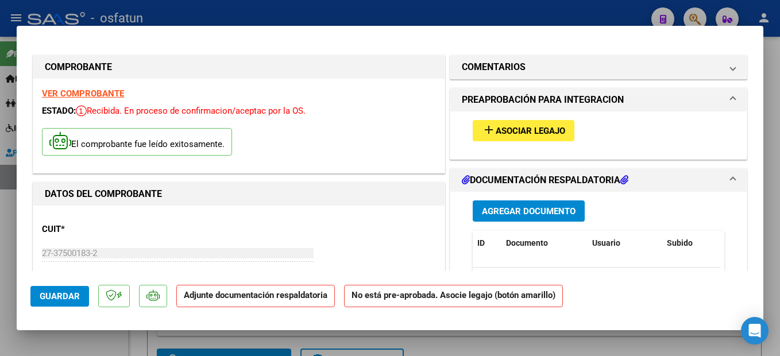
drag, startPoint x: 680, startPoint y: 137, endPoint x: 673, endPoint y: 134, distance: 7.3
click at [677, 135] on div "add Asociar Legajo" at bounding box center [598, 130] width 269 height 38
click at [504, 134] on span "Asociar Legajo" at bounding box center [530, 131] width 69 height 10
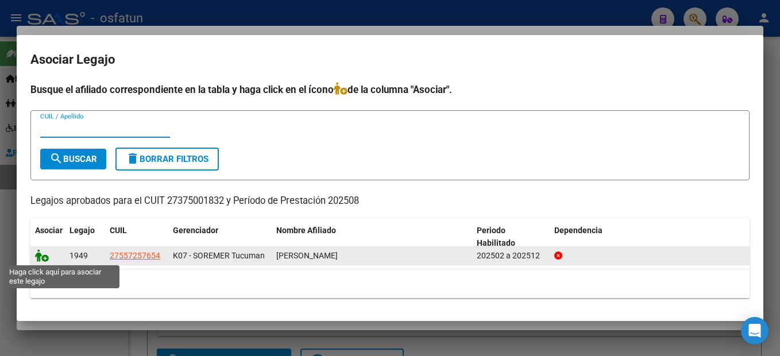
click at [42, 257] on icon at bounding box center [42, 255] width 14 height 13
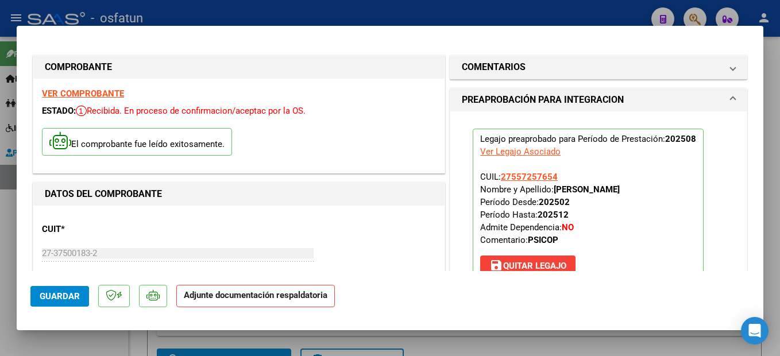
scroll to position [230, 0]
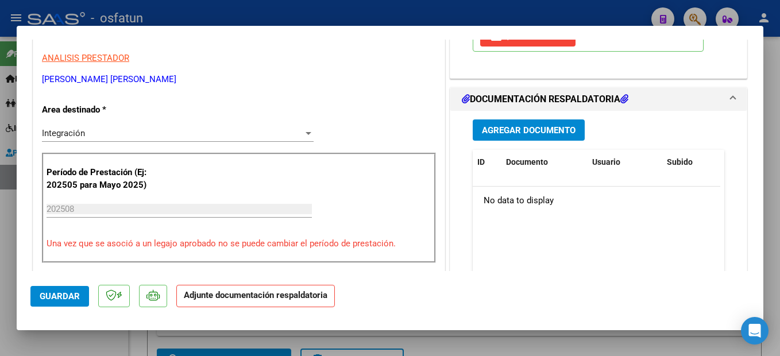
click at [550, 128] on span "Agregar Documento" at bounding box center [529, 130] width 94 height 10
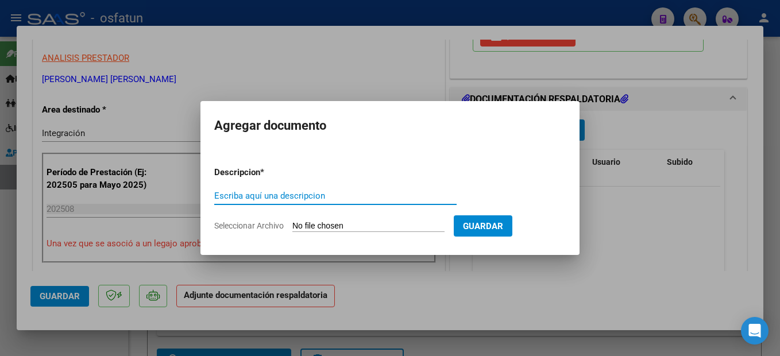
click at [301, 195] on input "Escriba aquí una descripcion" at bounding box center [335, 196] width 242 height 10
type input "planilla"
click at [378, 225] on input "Seleccionar Archivo" at bounding box center [368, 226] width 152 height 11
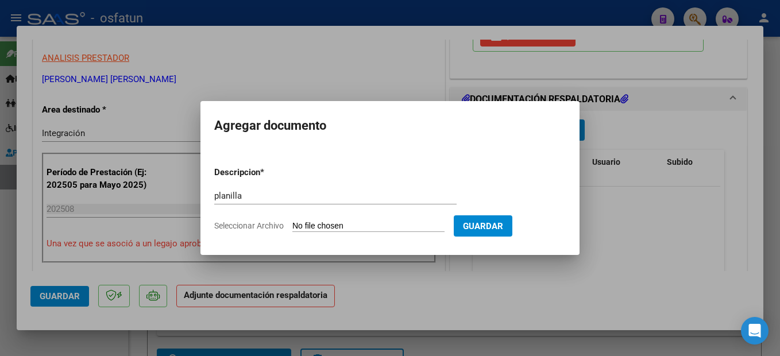
type input "C:\fakepath\250910104510.pdf"
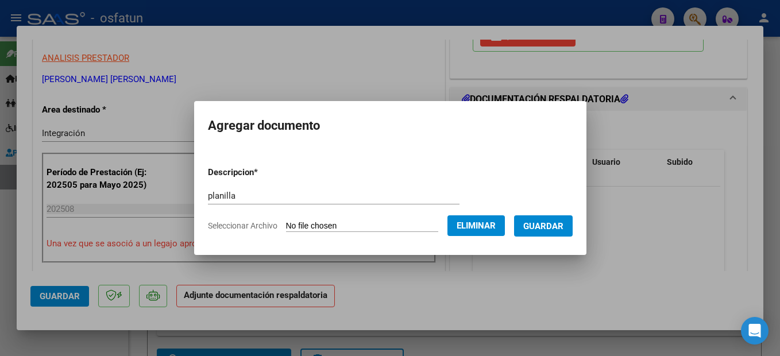
click at [555, 226] on span "Guardar" at bounding box center [543, 226] width 40 height 10
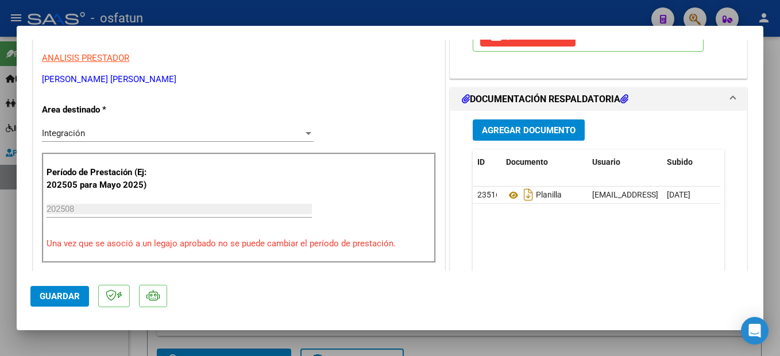
drag, startPoint x: 472, startPoint y: 45, endPoint x: 469, endPoint y: 51, distance: 6.4
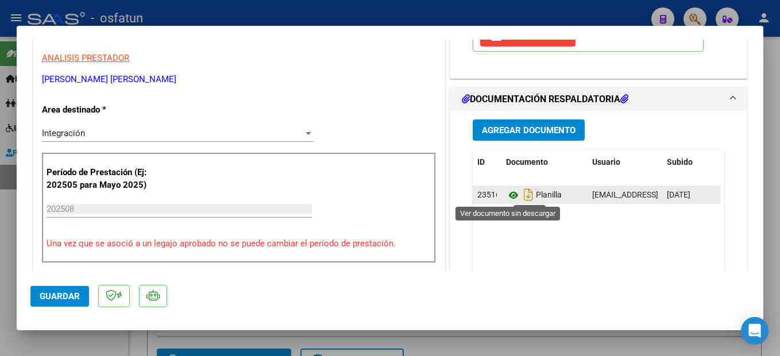
click at [508, 195] on icon at bounding box center [513, 195] width 15 height 14
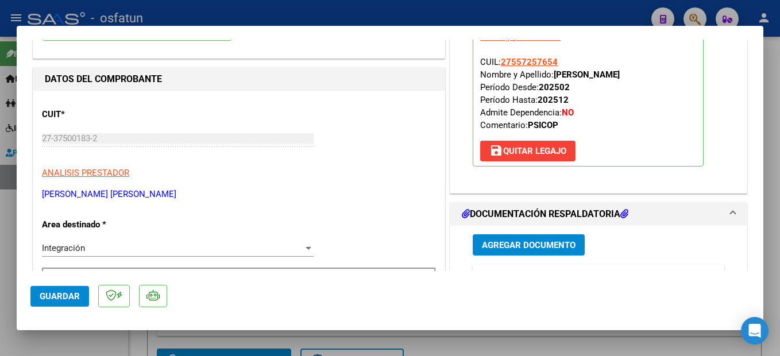
scroll to position [459, 0]
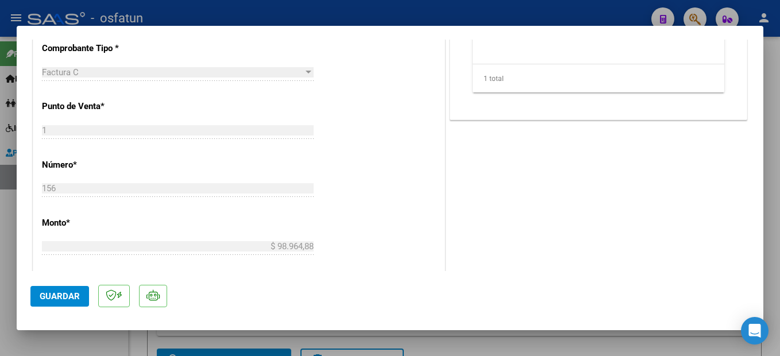
click at [56, 296] on span "Guardar" at bounding box center [60, 296] width 40 height 10
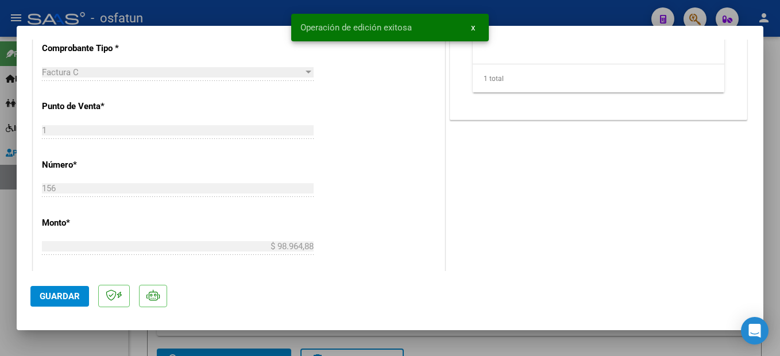
drag, startPoint x: 76, startPoint y: 291, endPoint x: 266, endPoint y: 343, distance: 197.3
click at [82, 294] on button "Guardar" at bounding box center [59, 296] width 59 height 21
click at [772, 186] on div at bounding box center [390, 178] width 780 height 356
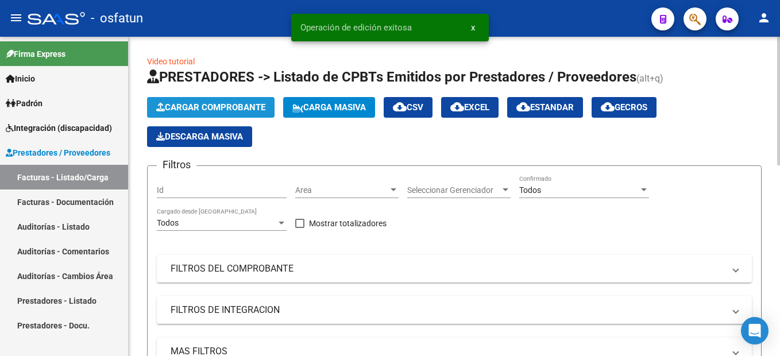
click at [243, 103] on span "Cargar Comprobante" at bounding box center [210, 107] width 109 height 10
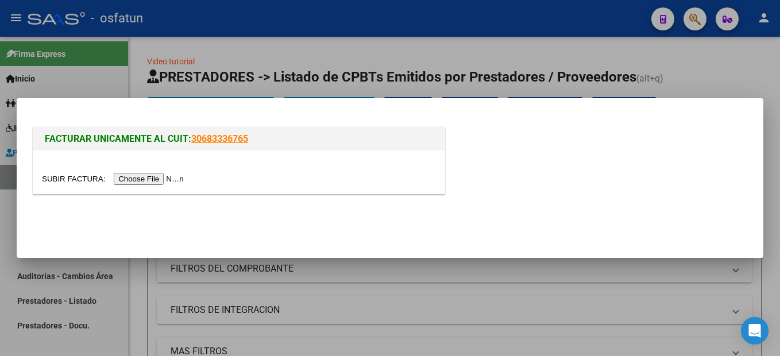
click at [152, 179] on input "file" at bounding box center [114, 179] width 145 height 12
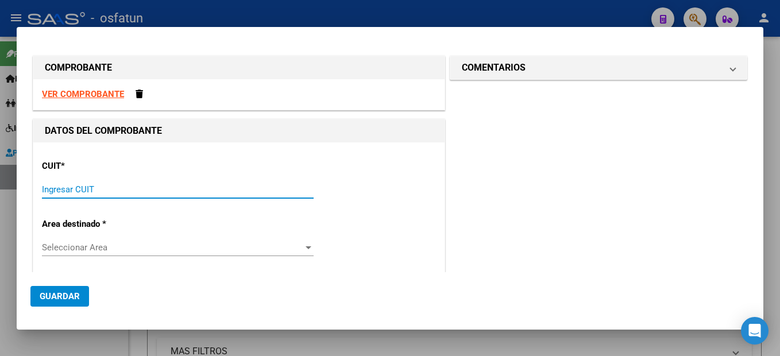
click at [75, 187] on input "Ingresar CUIT" at bounding box center [178, 189] width 272 height 10
click at [110, 92] on strong "VER COMPROBANTE" at bounding box center [83, 94] width 82 height 10
drag, startPoint x: 75, startPoint y: 192, endPoint x: 94, endPoint y: 186, distance: 19.8
click at [77, 192] on input "Ingresar CUIT" at bounding box center [178, 189] width 272 height 10
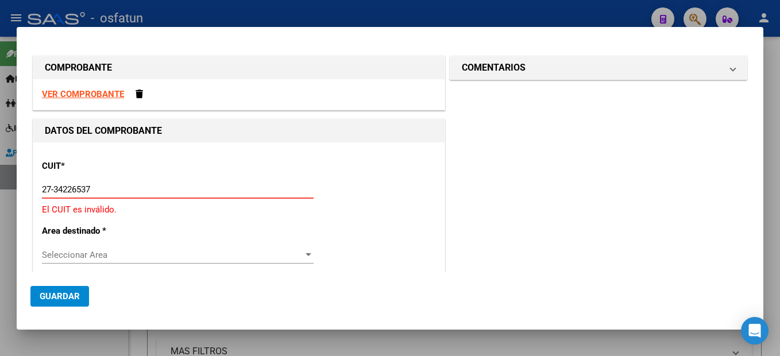
type input "27-34226537-0"
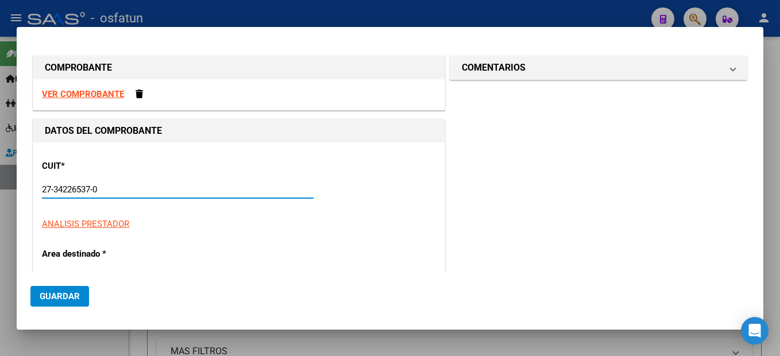
type input "2"
type input "27-34226537-0"
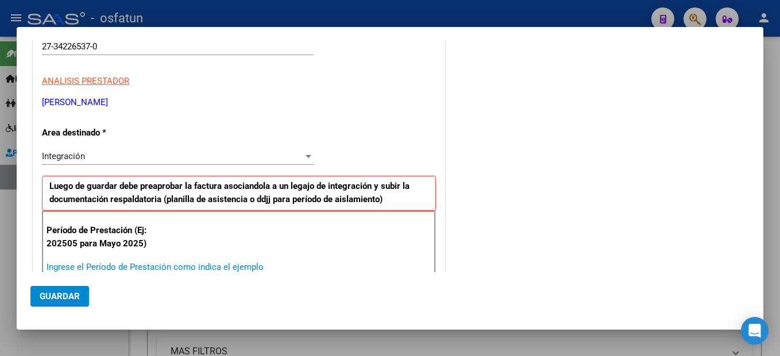
scroll to position [144, 0]
type input "202508"
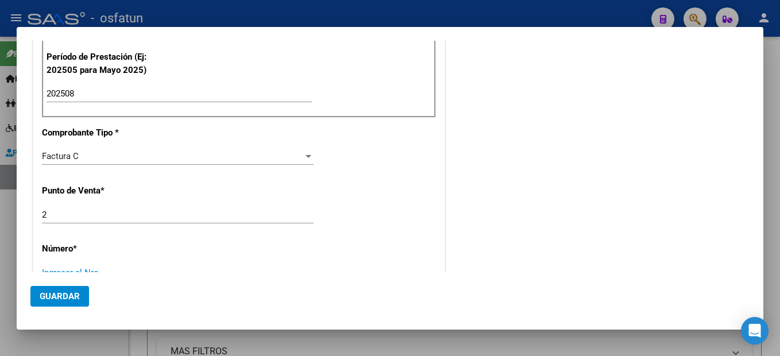
scroll to position [322, 0]
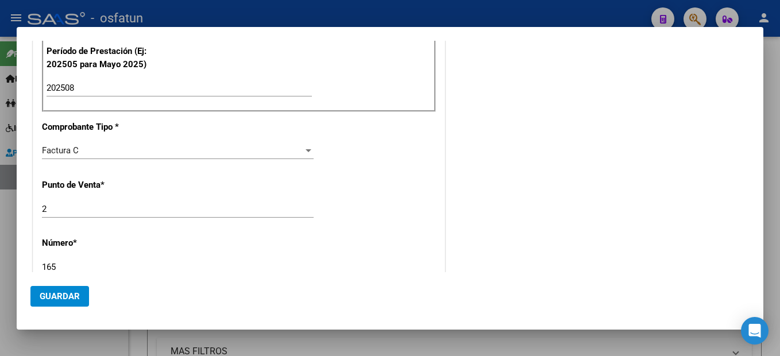
type input "165"
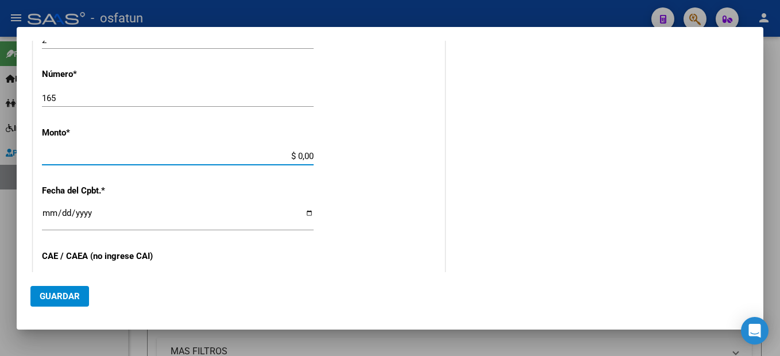
type input "$ 307.654,34"
type input "[DATE]"
type input "75360037592953"
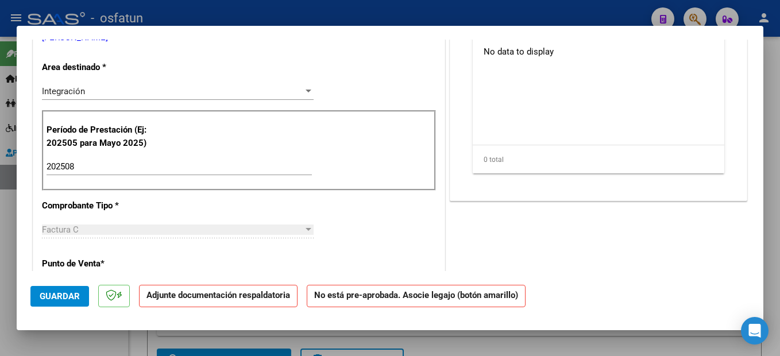
scroll to position [0, 0]
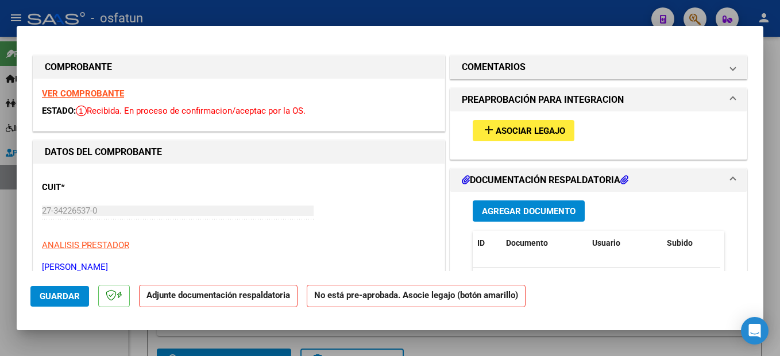
click at [549, 134] on span "Asociar Legajo" at bounding box center [530, 131] width 69 height 10
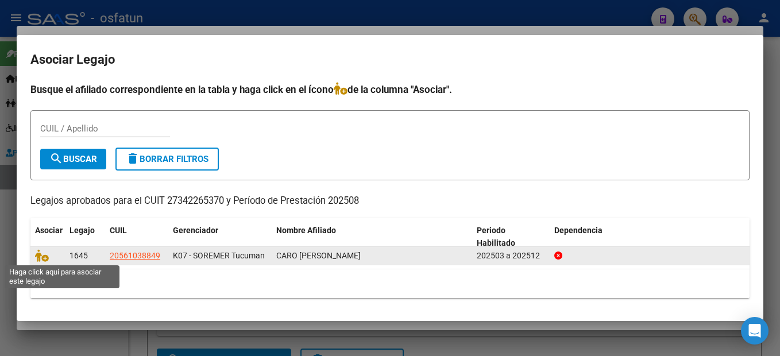
drag, startPoint x: 41, startPoint y: 254, endPoint x: 60, endPoint y: 262, distance: 20.1
click at [52, 259] on span at bounding box center [43, 255] width 17 height 9
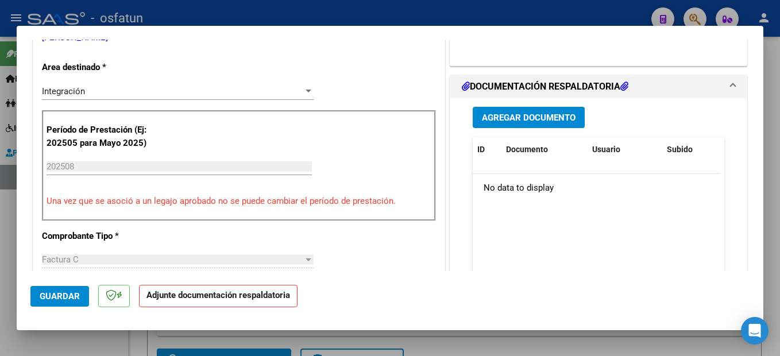
scroll to position [287, 0]
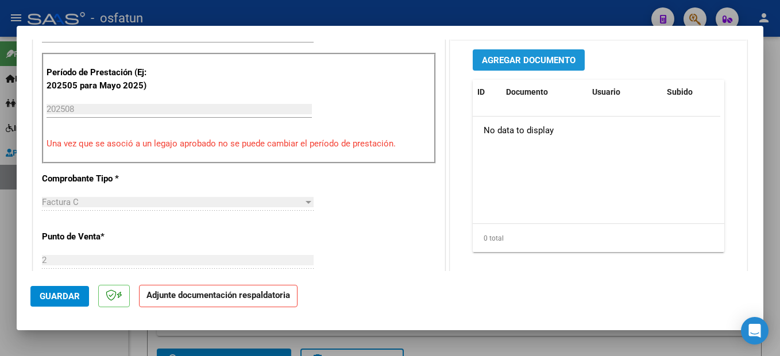
click at [567, 66] on button "Agregar Documento" at bounding box center [529, 59] width 112 height 21
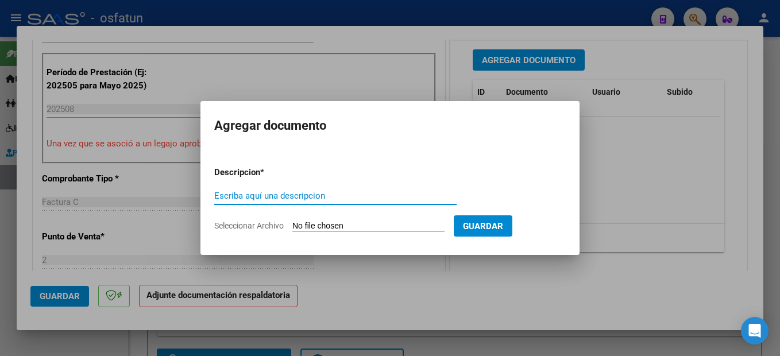
click at [288, 195] on input "Escriba aquí una descripcion" at bounding box center [335, 196] width 242 height 10
drag, startPoint x: 289, startPoint y: 195, endPoint x: 295, endPoint y: 189, distance: 7.7
click at [293, 191] on input "Escriba aquí una descripcion" at bounding box center [335, 196] width 242 height 10
type input "planilla"
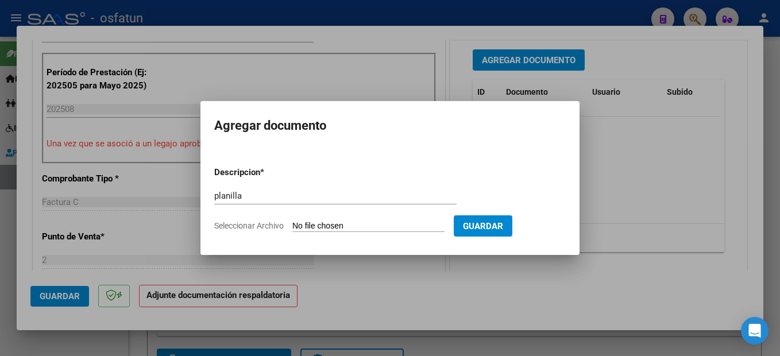
click at [359, 227] on input "Seleccionar Archivo" at bounding box center [368, 226] width 152 height 11
type input "C:\fakepath\250910104535.pdf"
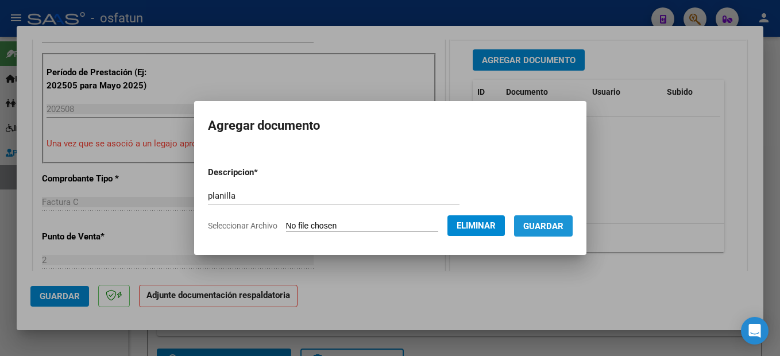
click at [563, 229] on span "Guardar" at bounding box center [543, 226] width 40 height 10
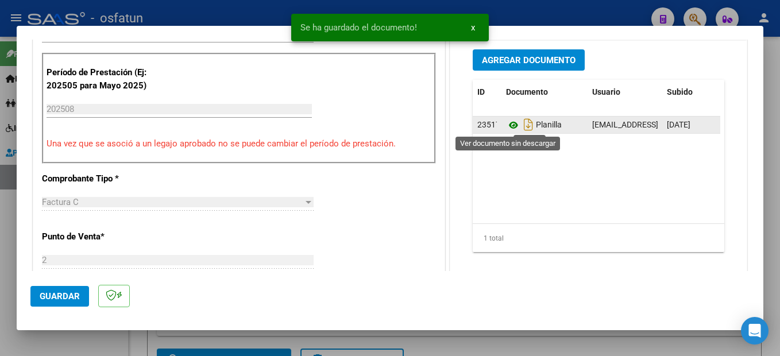
click at [507, 125] on icon at bounding box center [513, 125] width 15 height 14
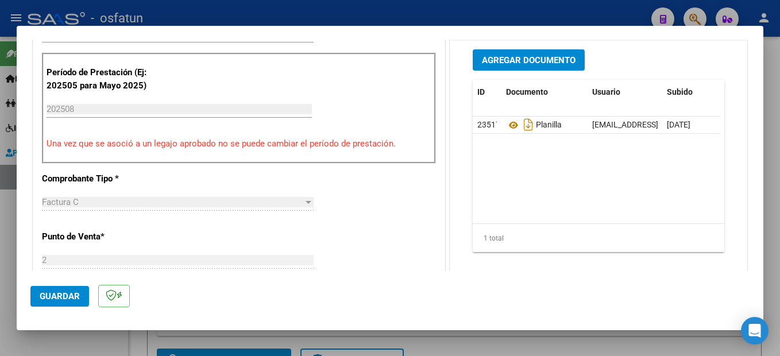
click at [68, 298] on span "Guardar" at bounding box center [60, 296] width 40 height 10
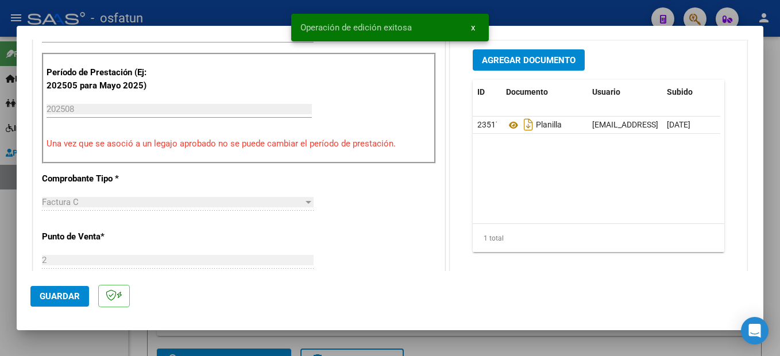
click at [764, 166] on div at bounding box center [390, 178] width 780 height 356
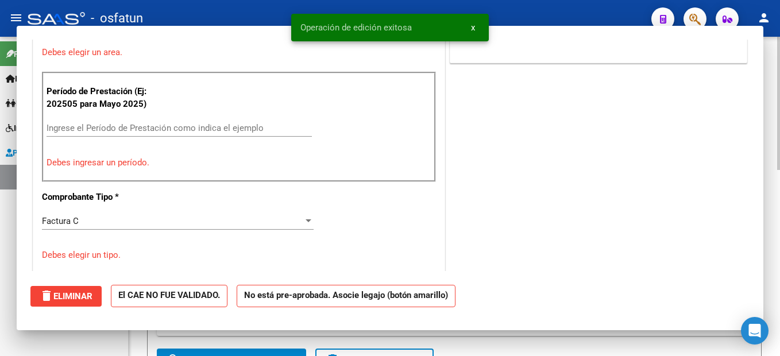
scroll to position [0, 0]
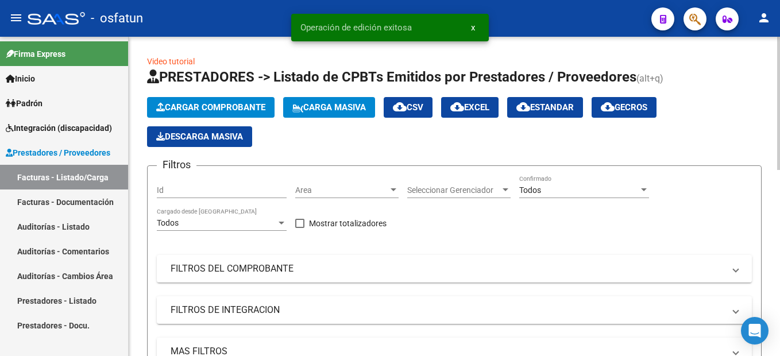
click at [204, 105] on span "Cargar Comprobante" at bounding box center [210, 107] width 109 height 10
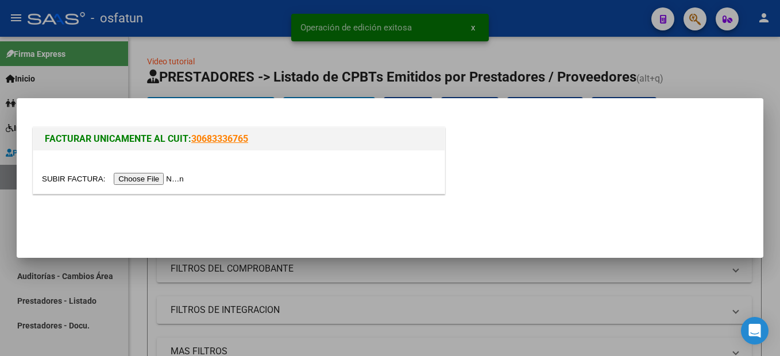
click at [133, 180] on input "file" at bounding box center [114, 179] width 145 height 12
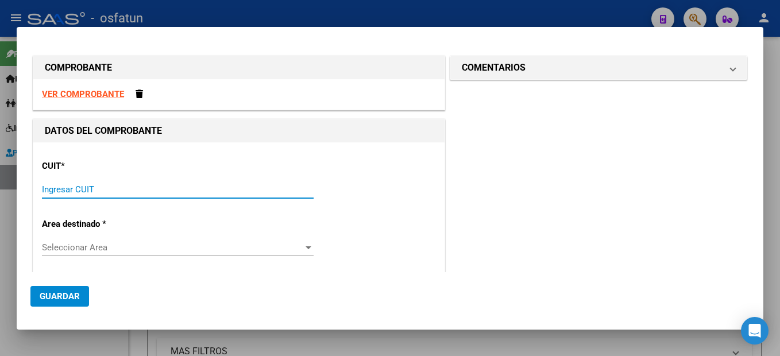
click at [82, 189] on input "Ingresar CUIT" at bounding box center [178, 189] width 272 height 10
type input "27-29010878-6"
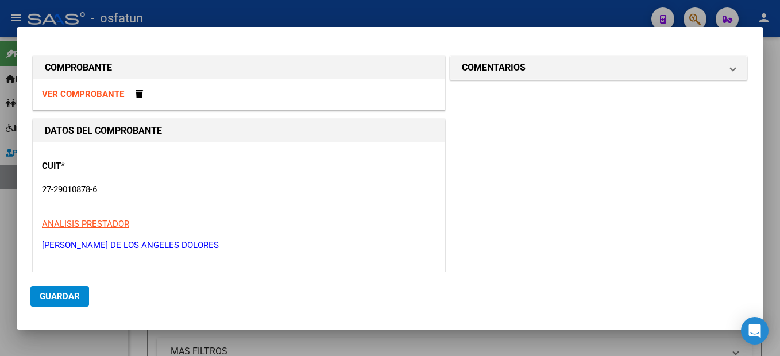
type input "3"
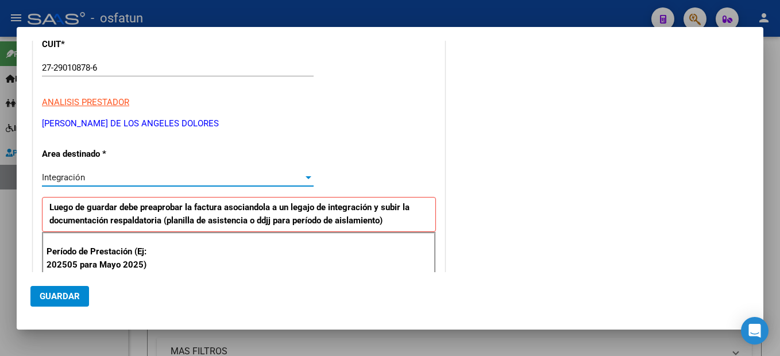
scroll to position [237, 0]
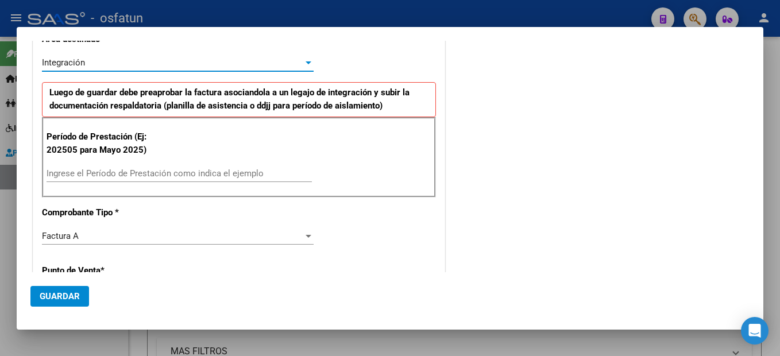
click at [182, 169] on input "Ingrese el Período de Prestación como indica el ejemplo" at bounding box center [179, 173] width 265 height 10
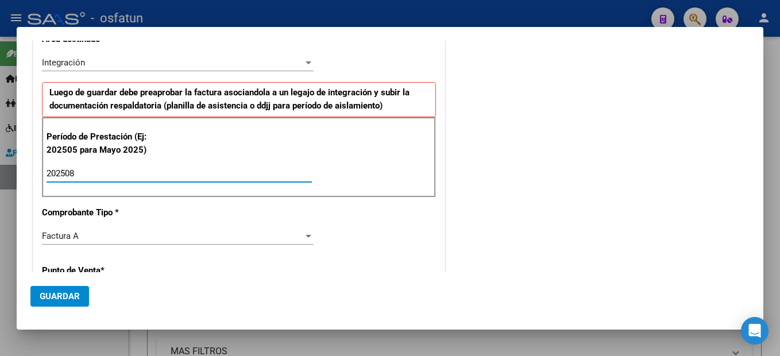
type input "202508"
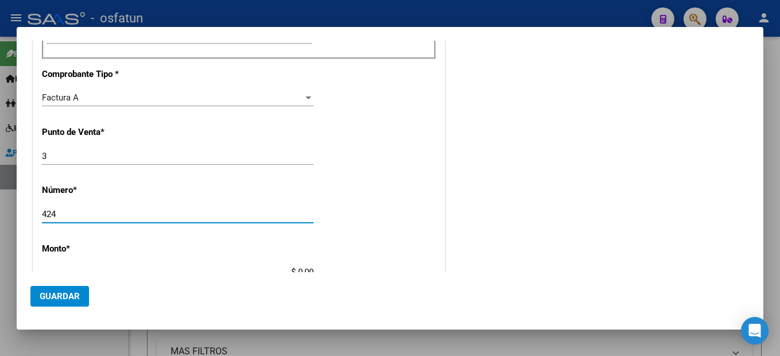
type input "424"
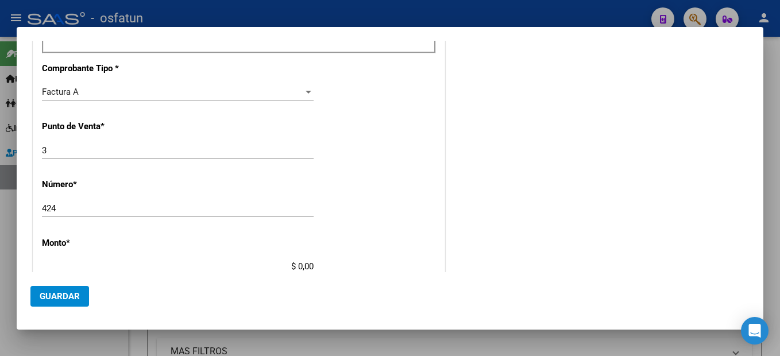
type input "$ 98.964,88"
type input "[DATE]"
type input "75366041947953"
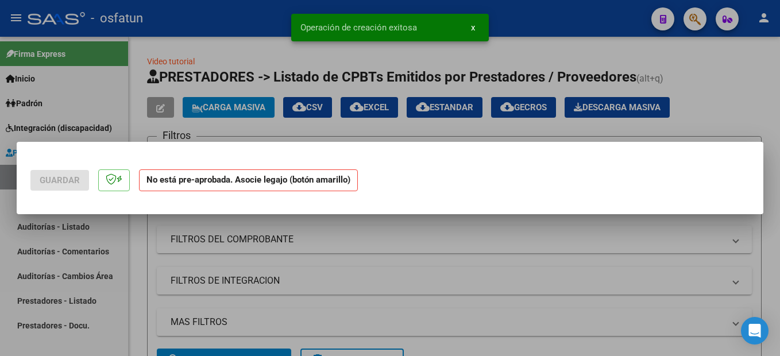
scroll to position [0, 0]
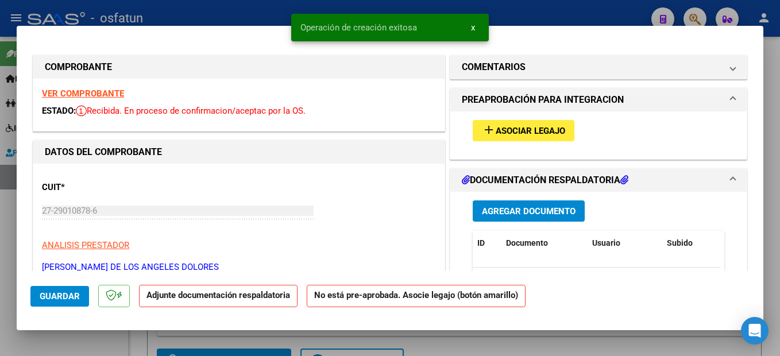
click at [546, 130] on span "Asociar Legajo" at bounding box center [530, 131] width 69 height 10
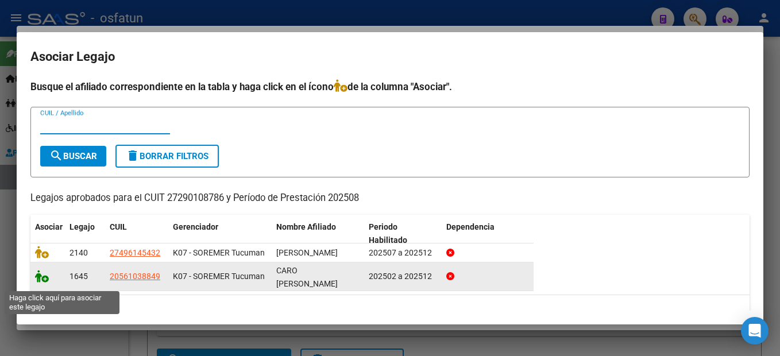
click at [41, 282] on icon at bounding box center [42, 276] width 14 height 13
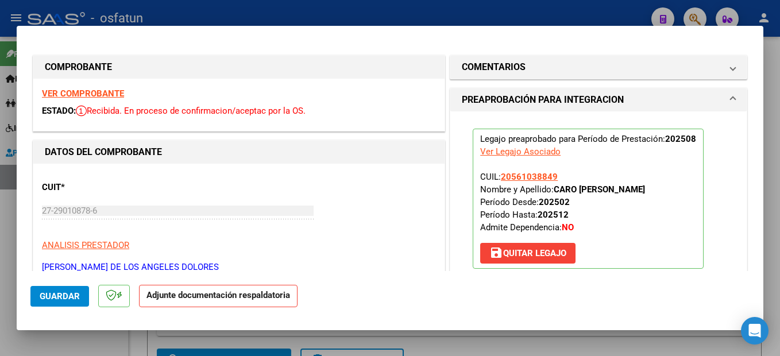
scroll to position [230, 0]
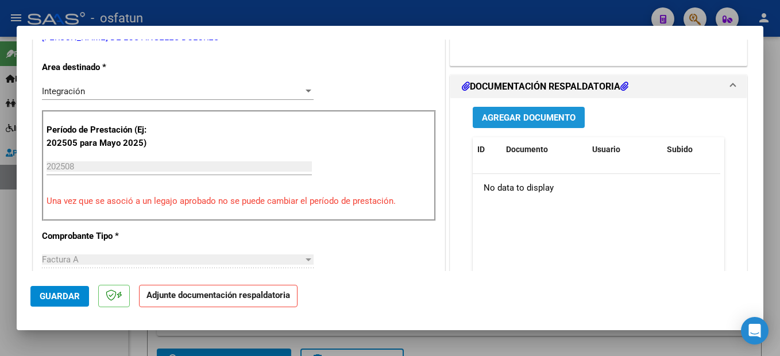
click at [541, 117] on span "Agregar Documento" at bounding box center [529, 118] width 94 height 10
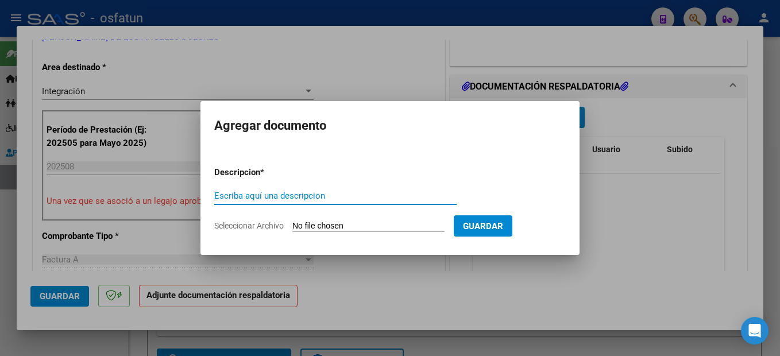
click at [296, 193] on input "Escriba aquí una descripcion" at bounding box center [335, 196] width 242 height 10
click at [294, 194] on input "Escriba aquí una descripcion" at bounding box center [335, 196] width 242 height 10
drag, startPoint x: 294, startPoint y: 194, endPoint x: 370, endPoint y: 197, distance: 75.8
click at [313, 194] on input "Escriba aquí una descripcion" at bounding box center [335, 196] width 242 height 10
type input "planilla"
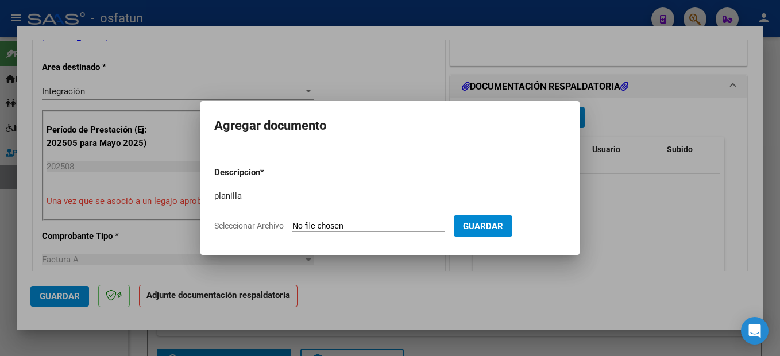
click at [415, 225] on input "Seleccionar Archivo" at bounding box center [368, 226] width 152 height 11
type input "C:\fakepath\250910104601.pdf"
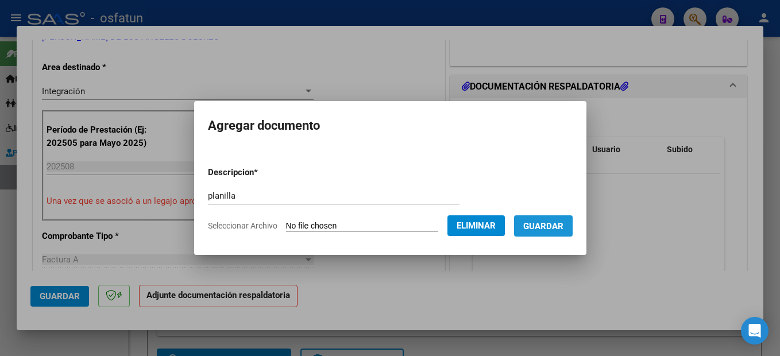
click at [556, 222] on span "Guardar" at bounding box center [543, 226] width 40 height 10
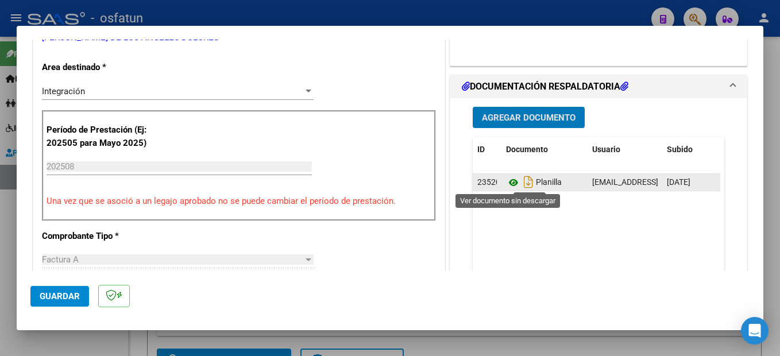
click at [510, 183] on icon at bounding box center [513, 183] width 15 height 14
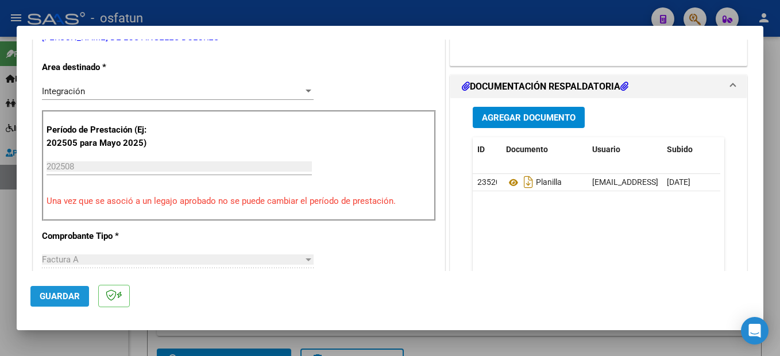
click at [67, 296] on span "Guardar" at bounding box center [60, 296] width 40 height 10
click at [774, 218] on div at bounding box center [390, 178] width 780 height 356
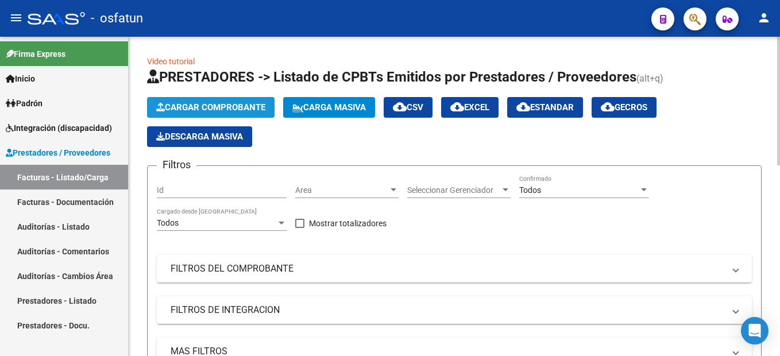
click at [249, 109] on span "Cargar Comprobante" at bounding box center [210, 107] width 109 height 10
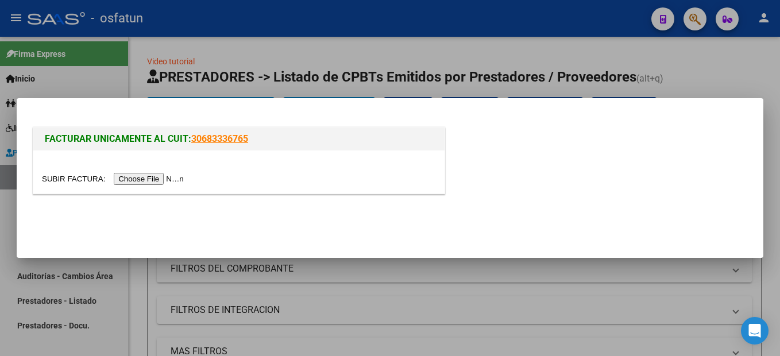
click at [169, 177] on input "file" at bounding box center [114, 179] width 145 height 12
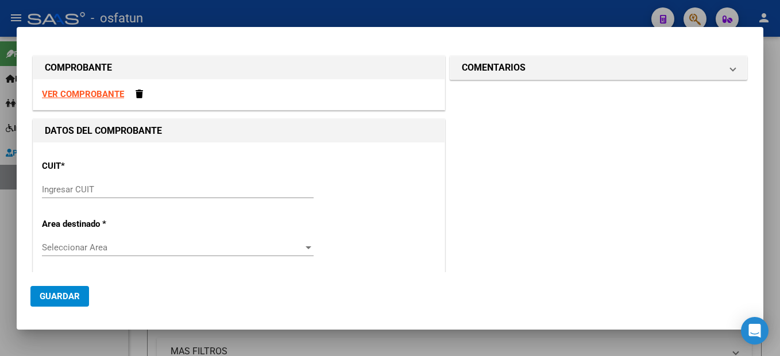
click at [87, 187] on input "Ingresar CUIT" at bounding box center [178, 189] width 272 height 10
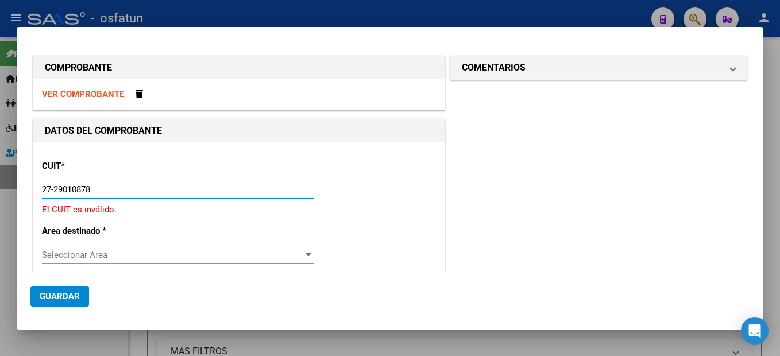
type input "27-29010878-6"
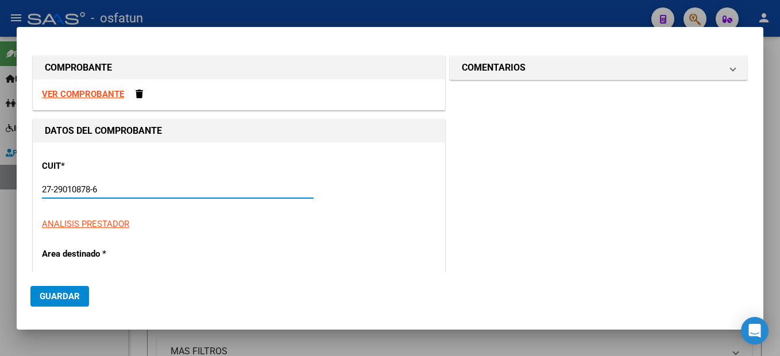
type input "3"
type input "27-29010878-6"
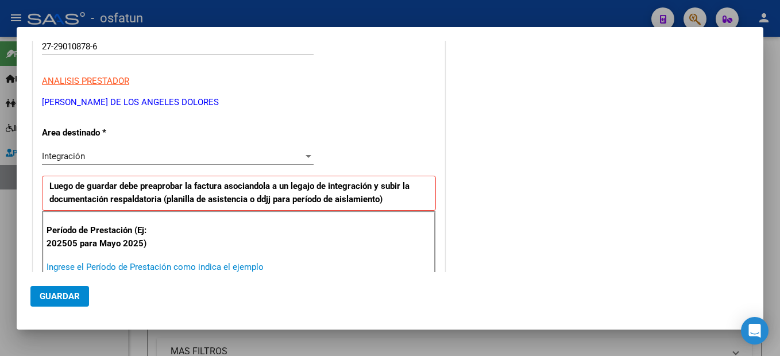
scroll to position [144, 0]
type input "202508"
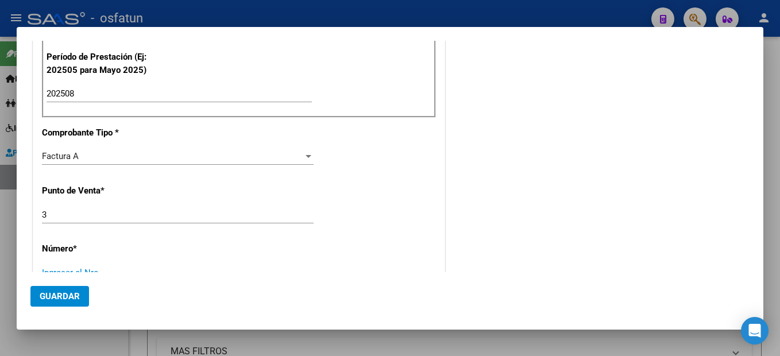
scroll to position [322, 0]
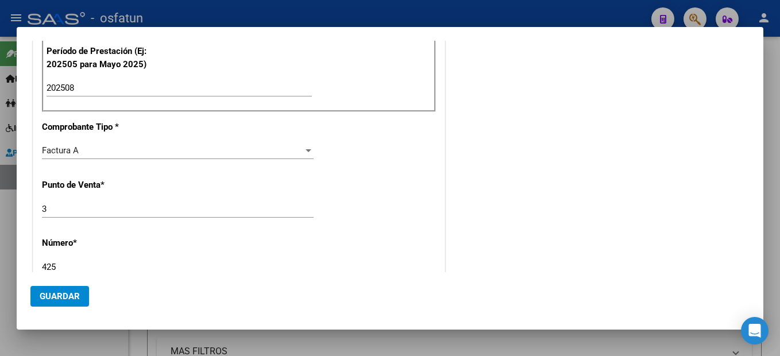
type input "425"
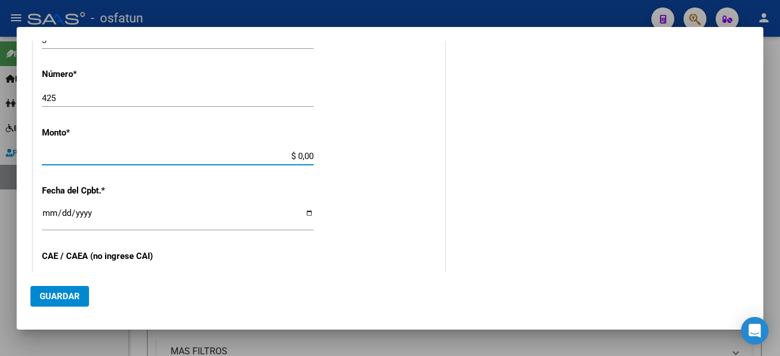
type input "$ 98.964,88"
type input "[DATE]"
type input "75366042040506"
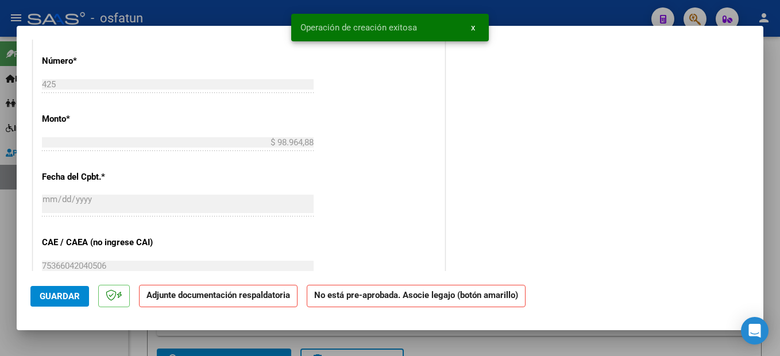
scroll to position [0, 0]
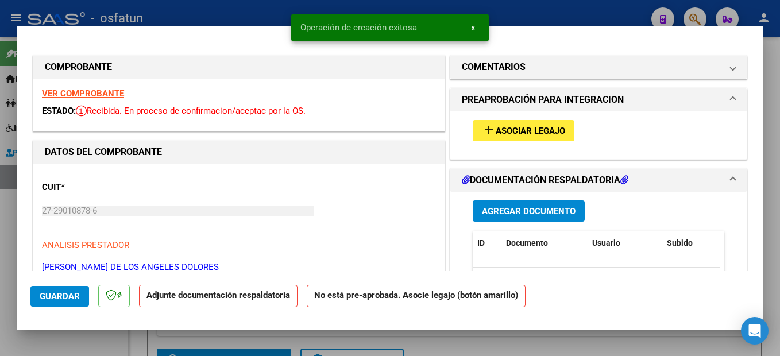
click at [514, 131] on span "Asociar Legajo" at bounding box center [530, 131] width 69 height 10
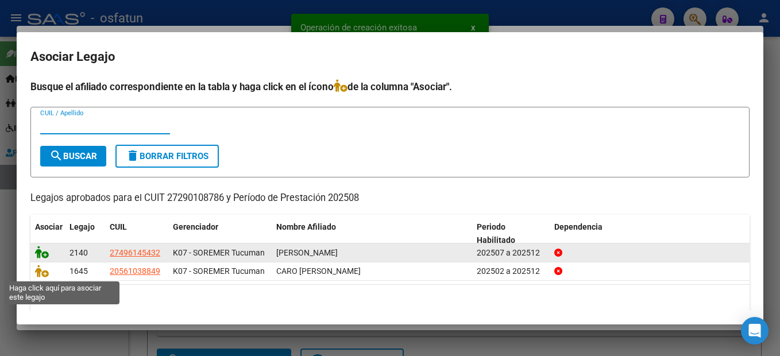
click at [39, 251] on icon at bounding box center [42, 252] width 14 height 13
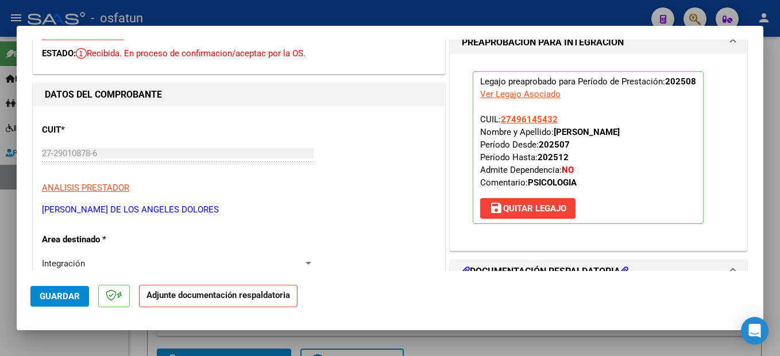
scroll to position [172, 0]
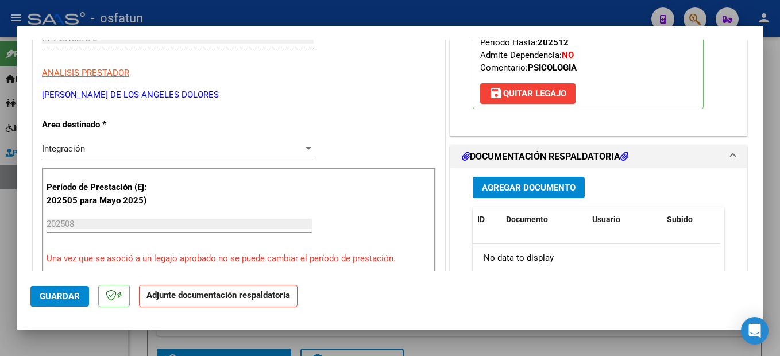
click at [541, 189] on span "Agregar Documento" at bounding box center [529, 188] width 94 height 10
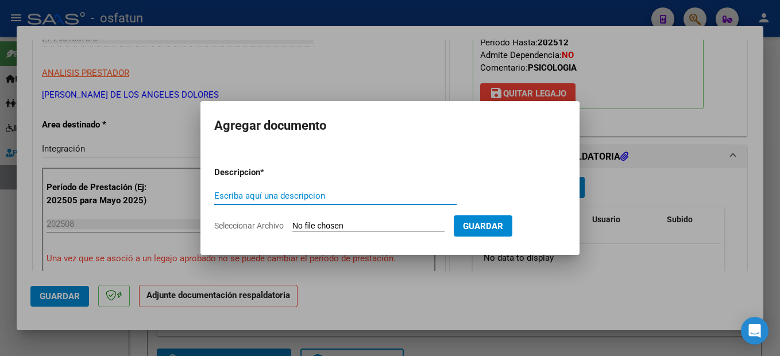
click at [292, 198] on input "Escriba aquí una descripcion" at bounding box center [335, 196] width 242 height 10
drag, startPoint x: 292, startPoint y: 198, endPoint x: 340, endPoint y: 169, distance: 56.1
click at [308, 186] on form "Descripcion * Escriba aquí una descripcion Seleccionar Archivo Guardar" at bounding box center [389, 199] width 351 height 84
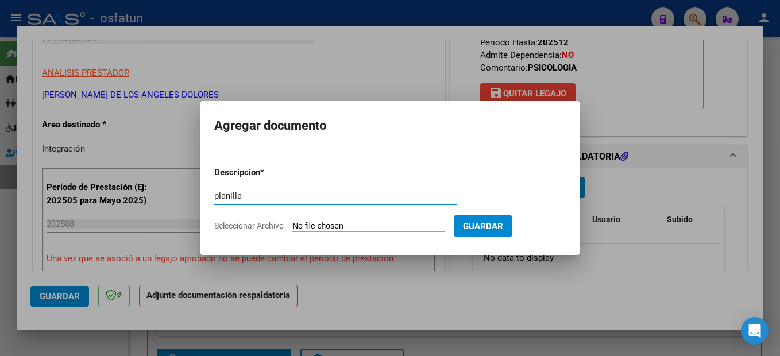
type input "planilla"
click at [397, 230] on input "Seleccionar Archivo" at bounding box center [368, 226] width 152 height 11
type input "C:\fakepath\250910104627.pdf"
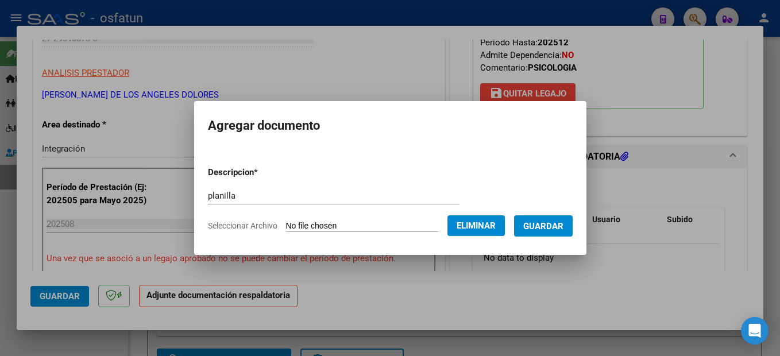
click at [563, 226] on span "Guardar" at bounding box center [543, 226] width 40 height 10
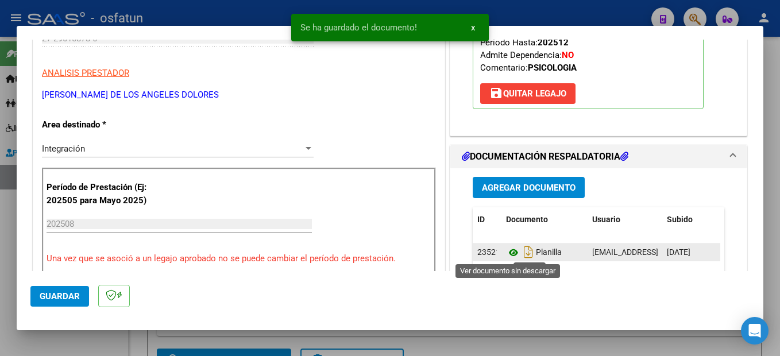
click at [507, 251] on icon at bounding box center [513, 253] width 15 height 14
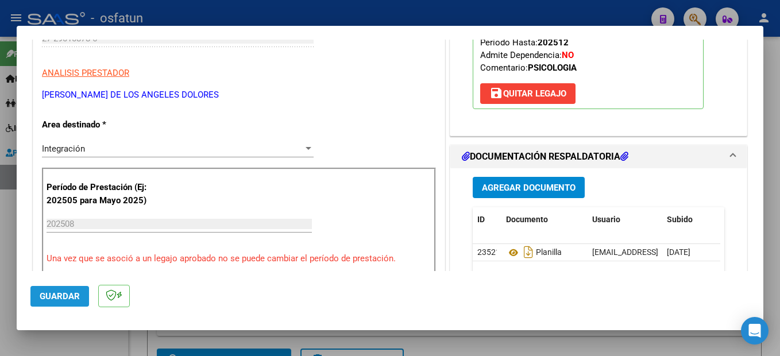
click at [60, 289] on button "Guardar" at bounding box center [59, 296] width 59 height 21
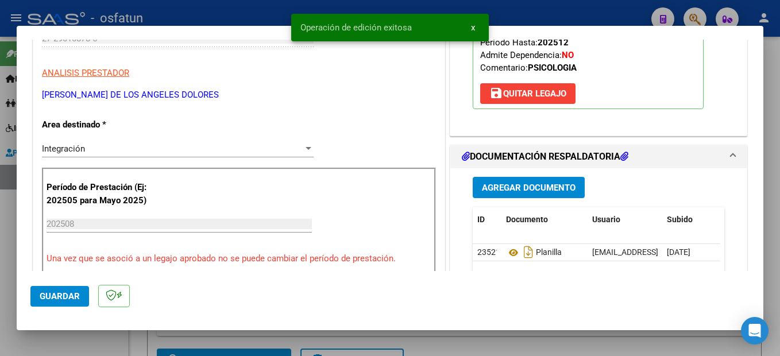
drag, startPoint x: 779, startPoint y: 130, endPoint x: 765, endPoint y: 154, distance: 27.3
click at [779, 131] on html "menu - osfatun person Firma Express Inicio Instructivos Contacto OS Padrón Camb…" at bounding box center [390, 178] width 780 height 356
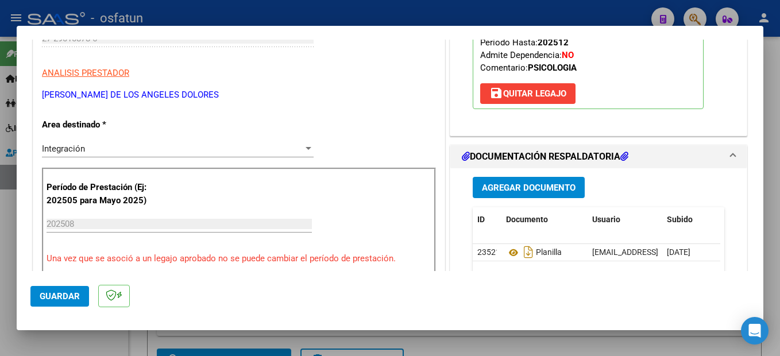
drag, startPoint x: 765, startPoint y: 154, endPoint x: 773, endPoint y: 153, distance: 8.1
click at [773, 153] on div at bounding box center [390, 178] width 780 height 356
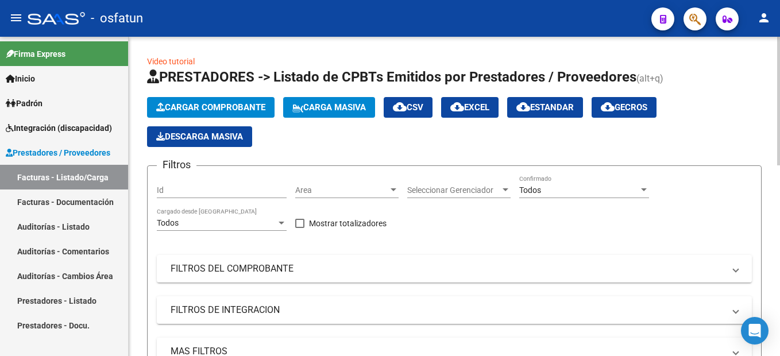
click at [233, 100] on button "Cargar Comprobante" at bounding box center [210, 107] width 127 height 21
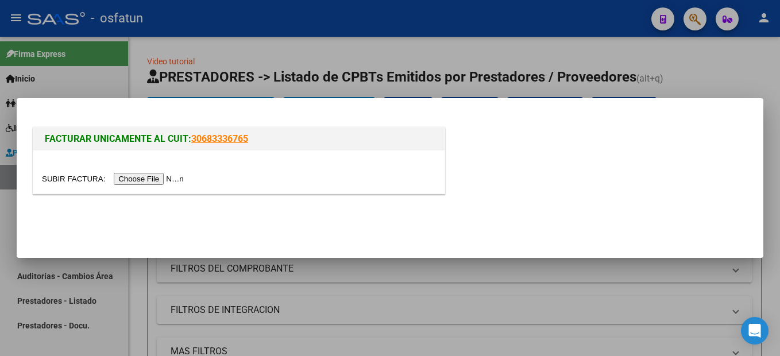
click at [146, 177] on input "file" at bounding box center [114, 179] width 145 height 12
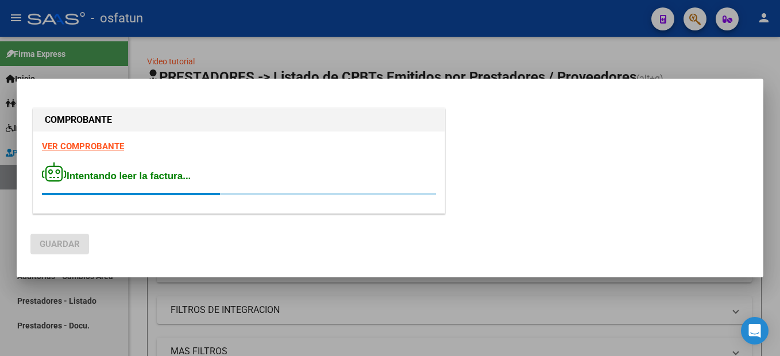
click at [693, 55] on div at bounding box center [390, 178] width 780 height 356
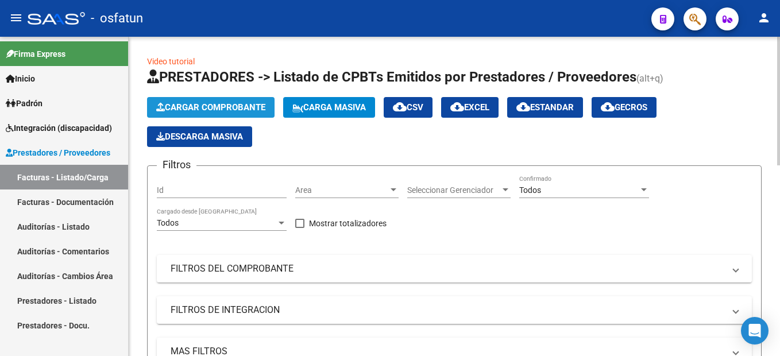
click at [204, 107] on span "Cargar Comprobante" at bounding box center [210, 107] width 109 height 10
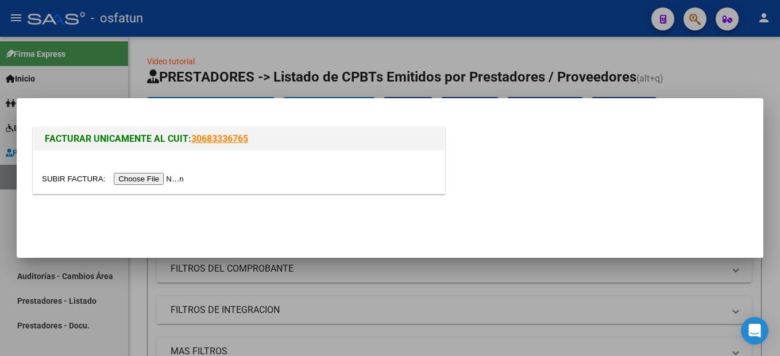
click at [157, 180] on input "file" at bounding box center [114, 179] width 145 height 12
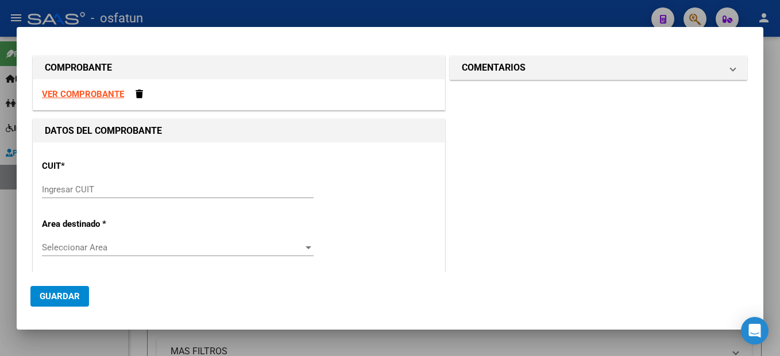
click at [76, 188] on input "Ingresar CUIT" at bounding box center [178, 189] width 272 height 10
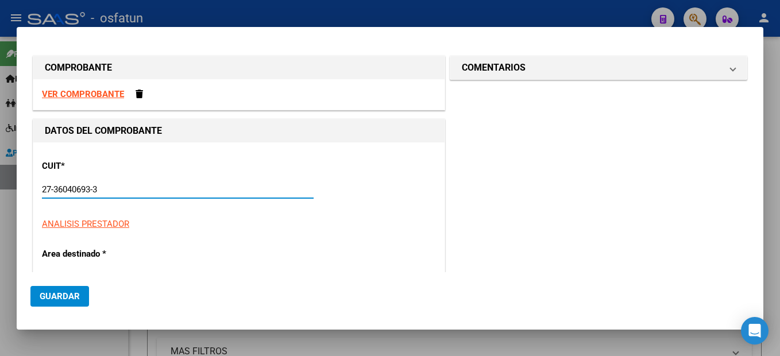
type input "27-36040693-3"
type input "1"
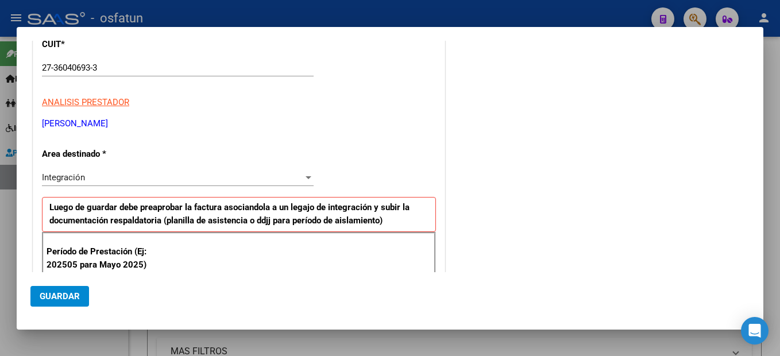
scroll to position [254, 0]
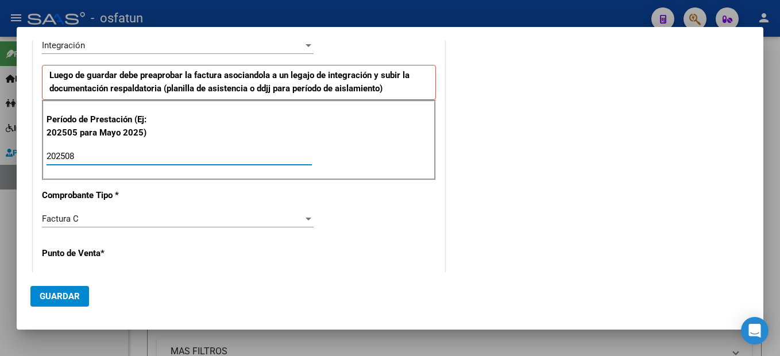
type input "202508"
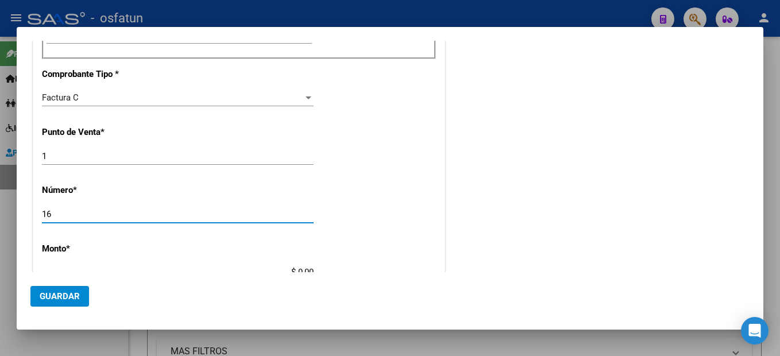
type input "16"
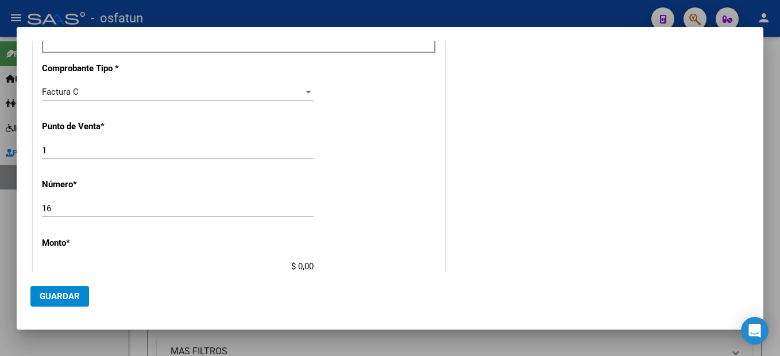
type input "$ 307.654,34"
type input "[DATE]"
type input "75363817436979"
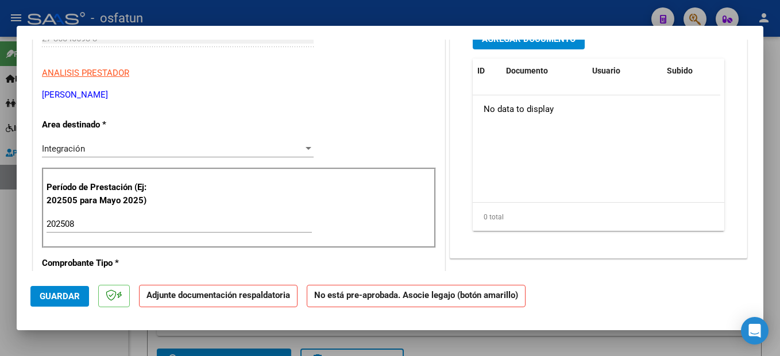
scroll to position [115, 0]
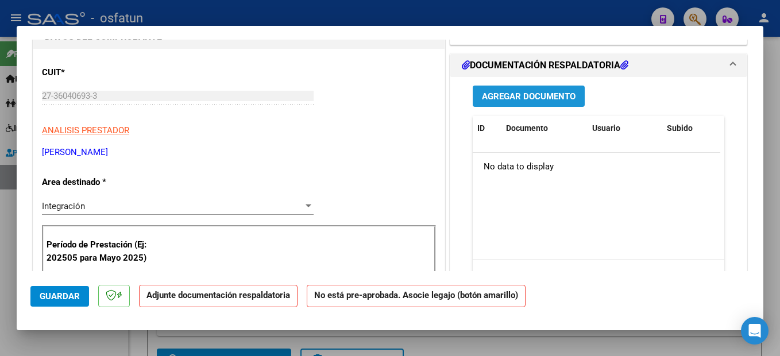
click at [532, 95] on span "Agregar Documento" at bounding box center [529, 96] width 94 height 10
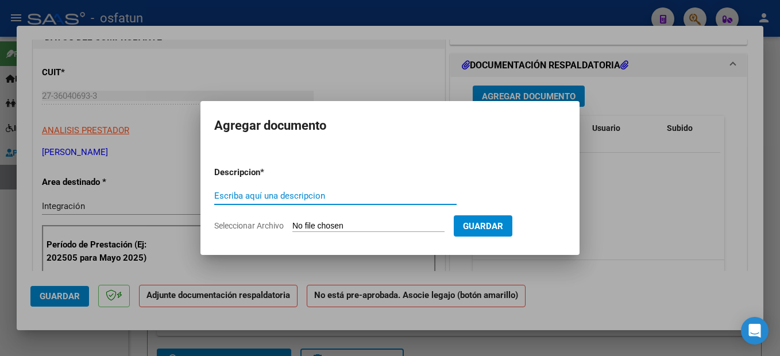
click at [274, 195] on input "Escriba aquí una descripcion" at bounding box center [335, 196] width 242 height 10
type input "p"
type input "planilla"
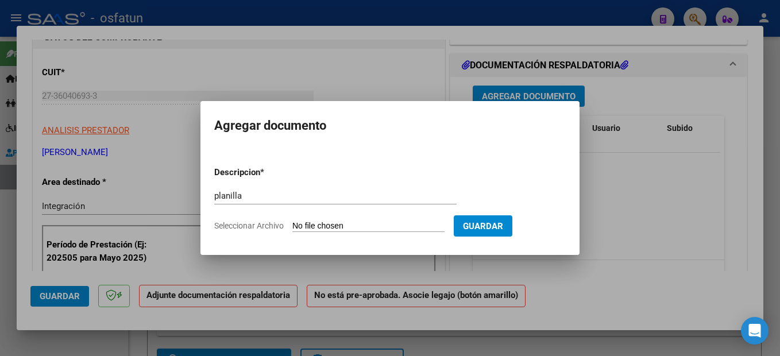
click at [392, 223] on input "Seleccionar Archivo" at bounding box center [368, 226] width 152 height 11
type input "C:\fakepath\250910104652.pdf"
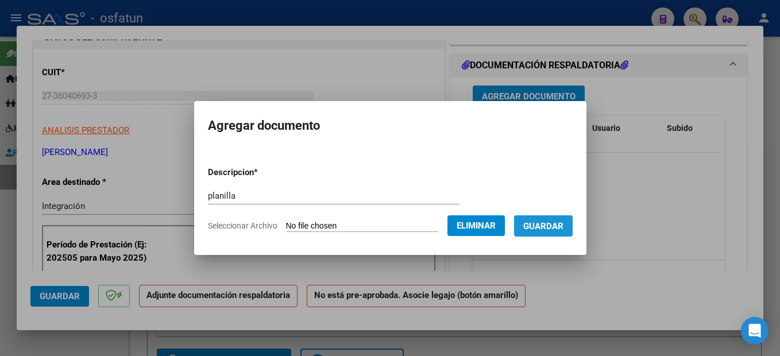
click at [563, 228] on span "Guardar" at bounding box center [543, 226] width 40 height 10
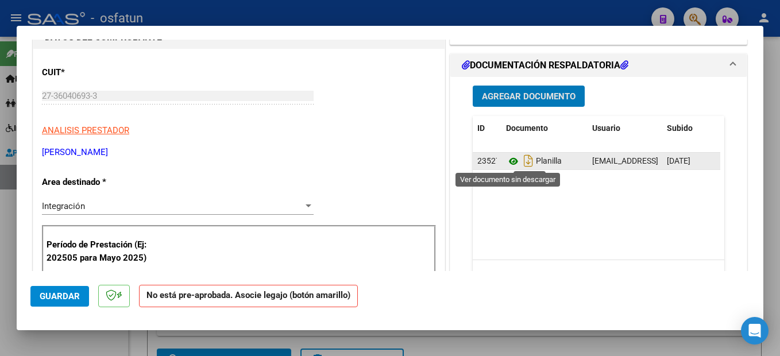
click at [509, 161] on icon at bounding box center [513, 161] width 15 height 14
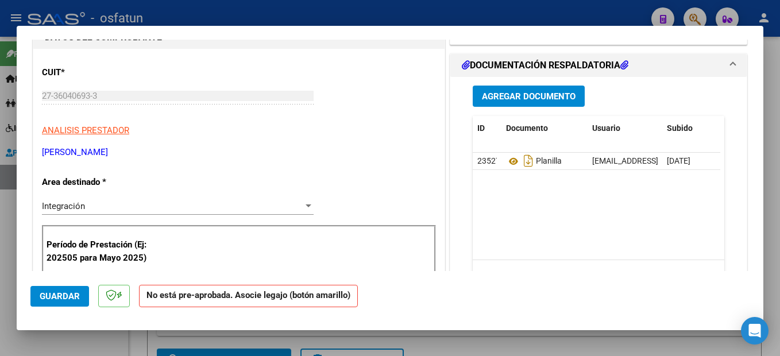
scroll to position [172, 0]
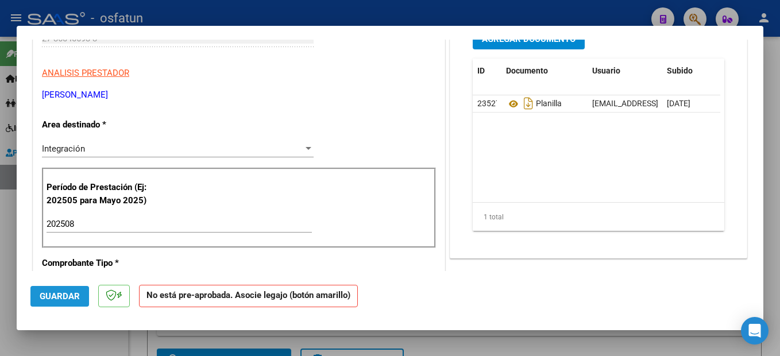
click at [71, 298] on span "Guardar" at bounding box center [60, 296] width 40 height 10
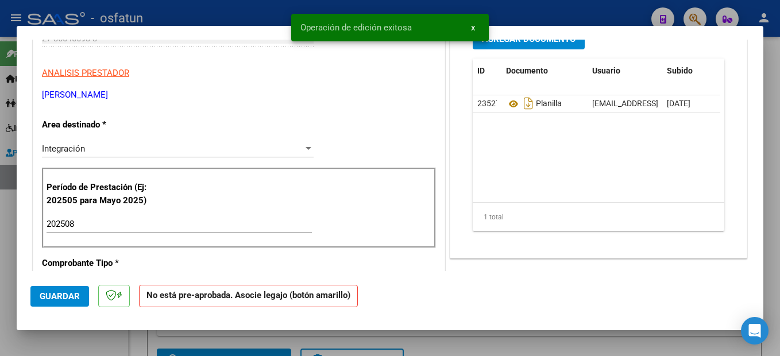
click at [779, 294] on html "menu - osfatun person Firma Express Inicio Instructivos Contacto OS Padrón Camb…" at bounding box center [390, 178] width 780 height 356
click at [772, 301] on div at bounding box center [390, 178] width 780 height 356
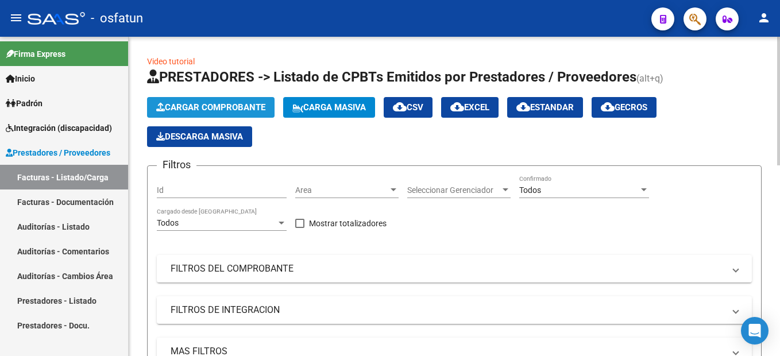
click at [237, 113] on button "Cargar Comprobante" at bounding box center [210, 107] width 127 height 21
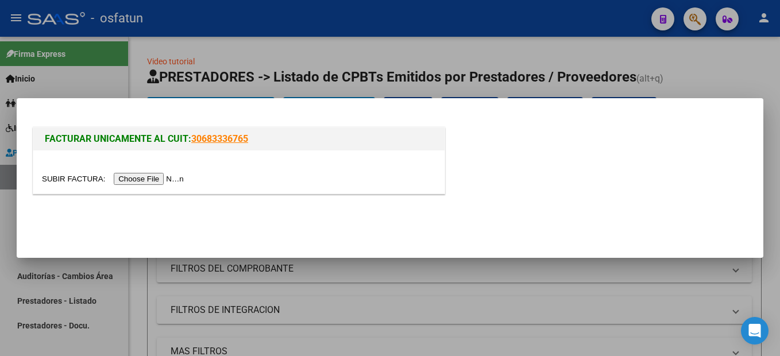
click at [156, 181] on input "file" at bounding box center [114, 179] width 145 height 12
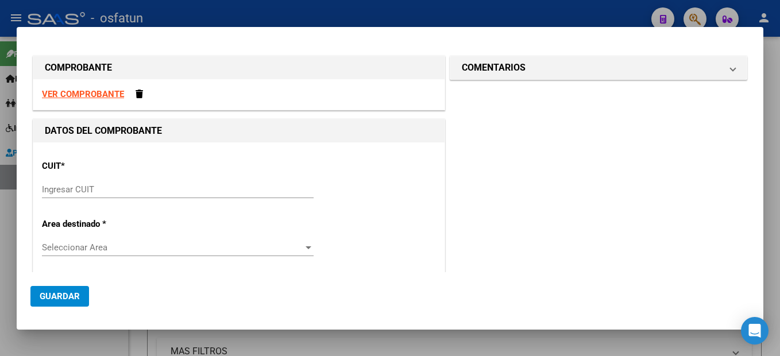
click at [95, 189] on input "Ingresar CUIT" at bounding box center [178, 189] width 272 height 10
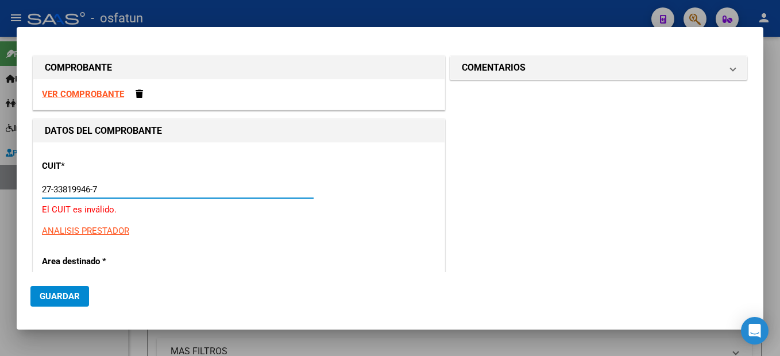
type input "27-33819946-7"
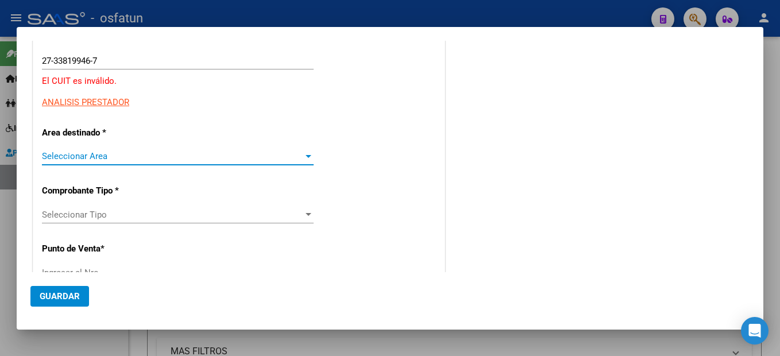
scroll to position [71, 0]
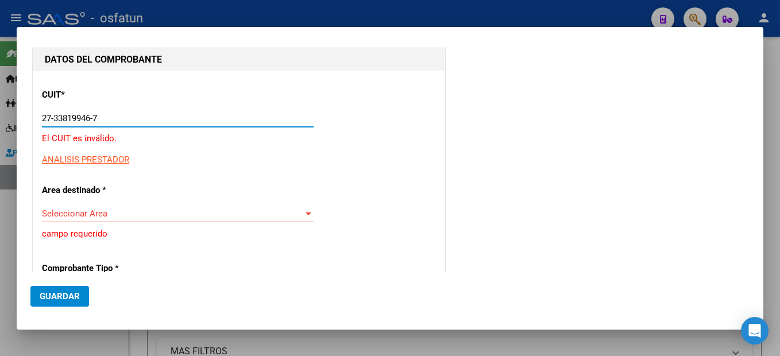
drag, startPoint x: 141, startPoint y: 117, endPoint x: 8, endPoint y: 96, distance: 134.2
click at [0, 116] on html "menu - osfatun person Firma Express Inicio Instructivos Contacto OS Padrón Camb…" at bounding box center [390, 178] width 780 height 356
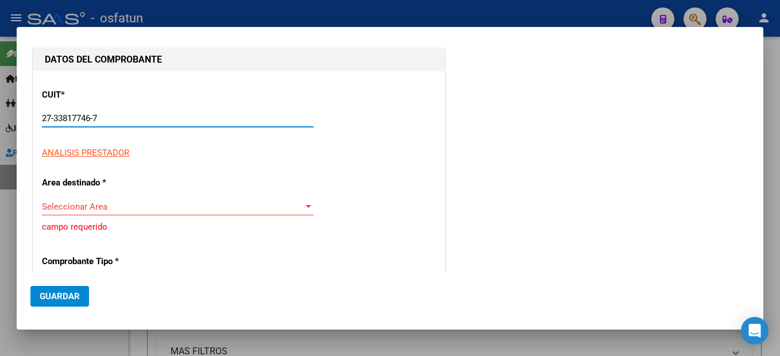
type input "27-33817746-7"
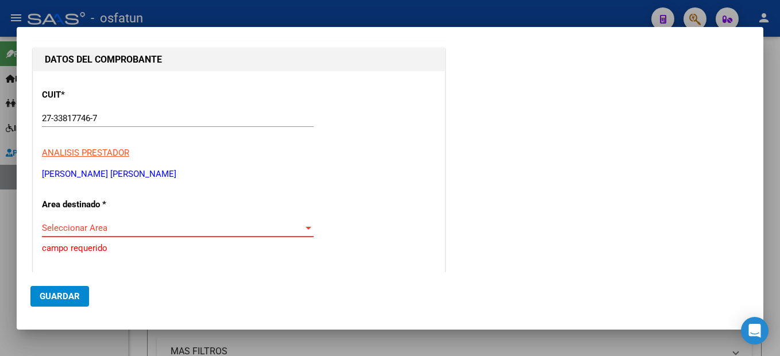
type input "2"
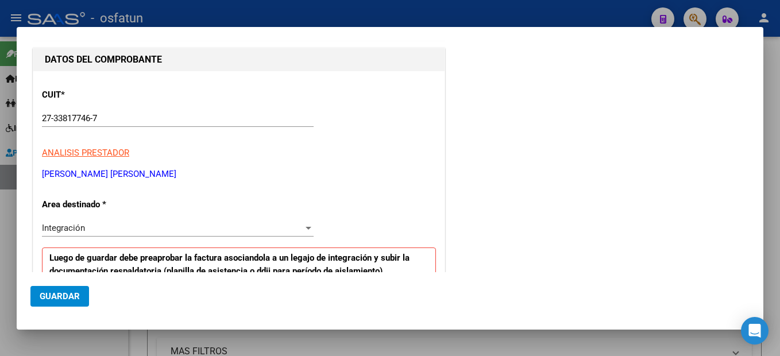
scroll to position [254, 0]
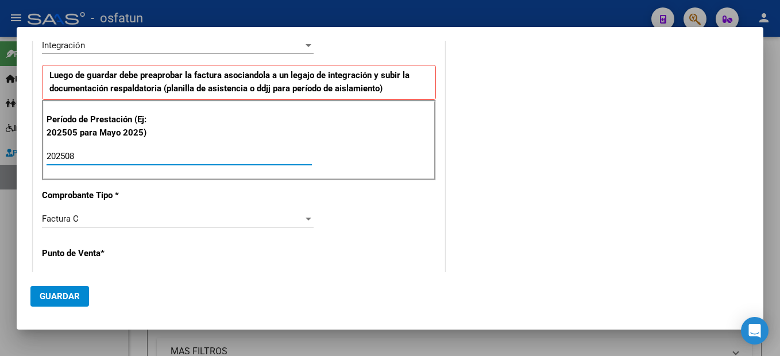
type input "202508"
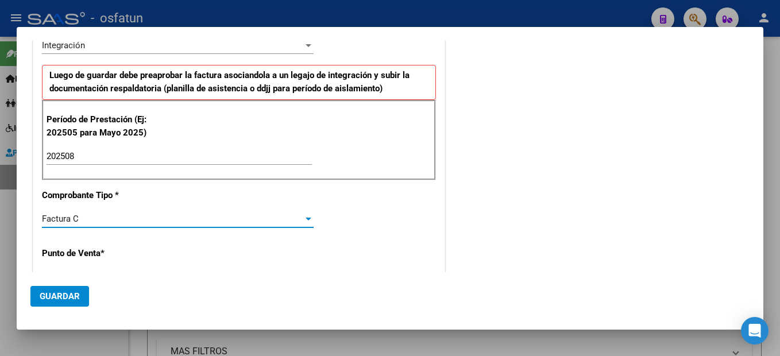
scroll to position [375, 0]
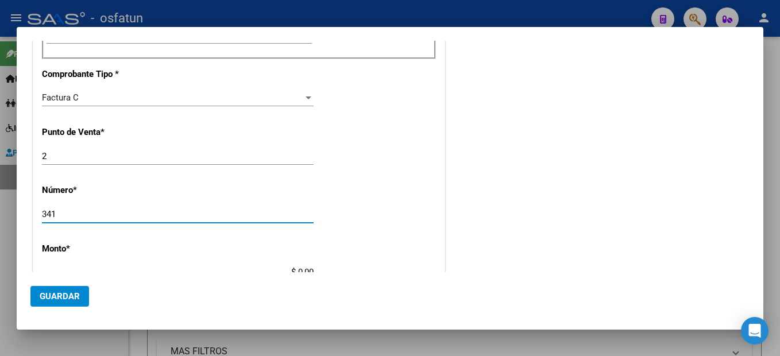
type input "341"
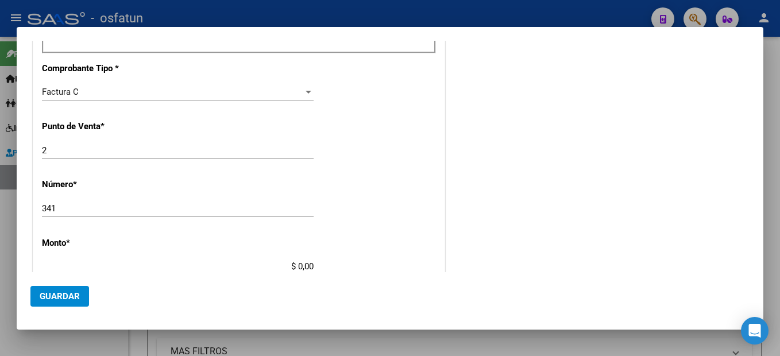
type input "$ 307.654,34"
type input "[DATE]"
type input "75367270086299"
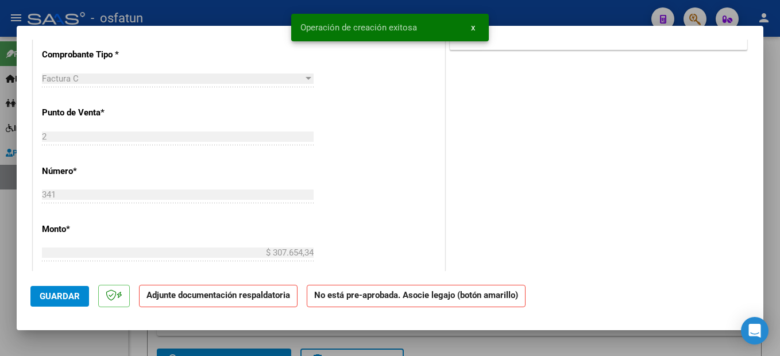
scroll to position [0, 0]
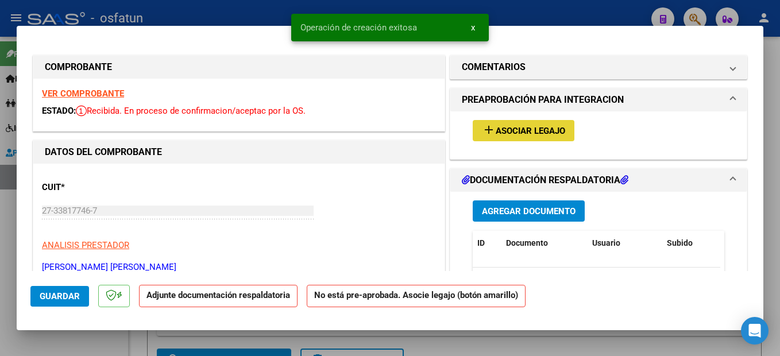
click at [542, 130] on span "Asociar Legajo" at bounding box center [530, 131] width 69 height 10
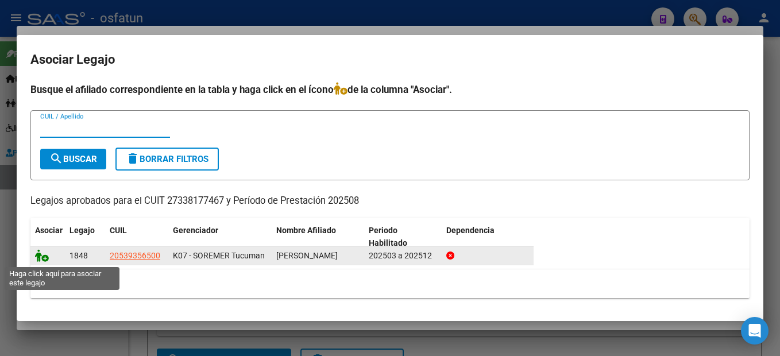
click at [37, 260] on icon at bounding box center [42, 255] width 14 height 13
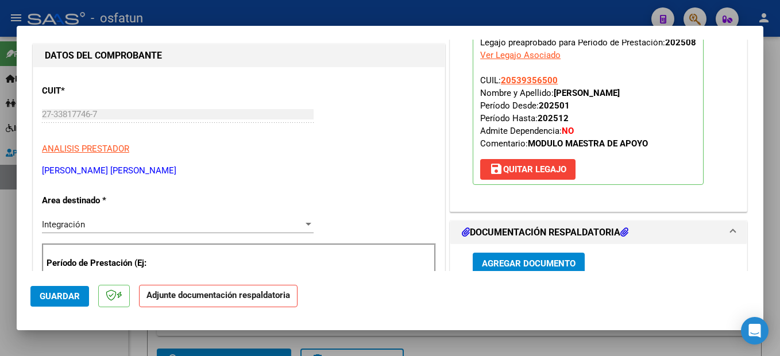
scroll to position [230, 0]
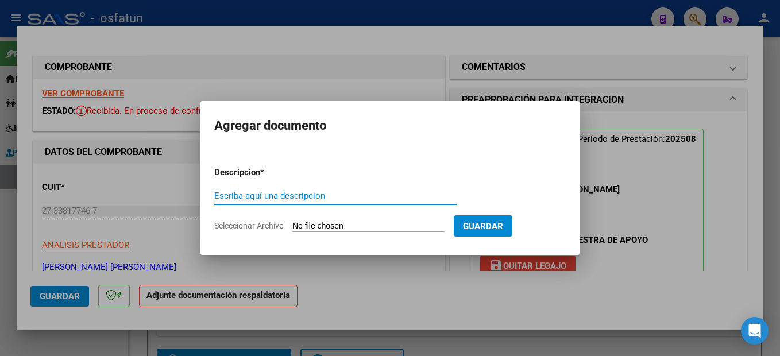
scroll to position [230, 0]
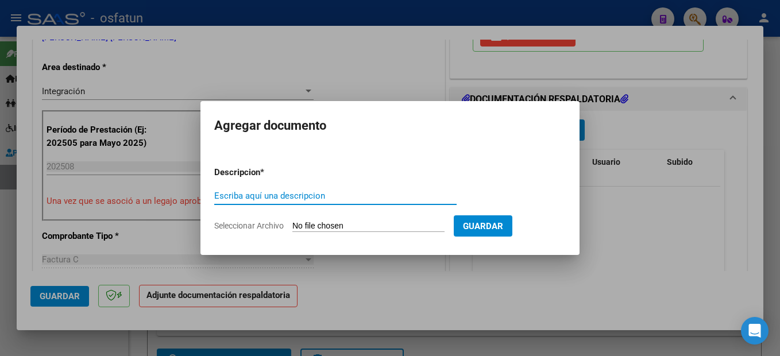
click at [279, 195] on input "Escriba aquí una descripcion" at bounding box center [335, 196] width 242 height 10
drag, startPoint x: 290, startPoint y: 198, endPoint x: 297, endPoint y: 192, distance: 9.4
click at [291, 196] on input "Escriba aquí una descripcion" at bounding box center [335, 196] width 242 height 10
type input "PLANILLA"
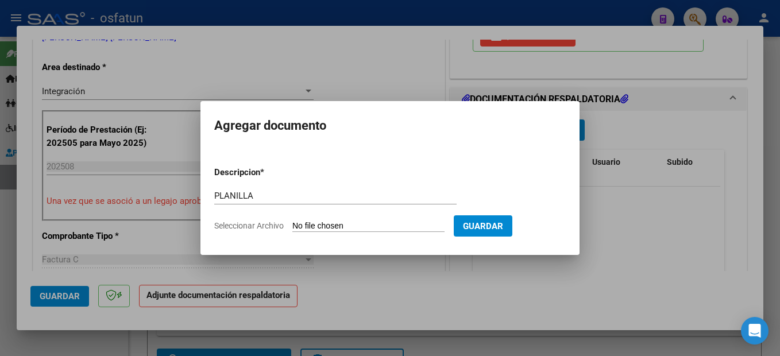
click at [389, 223] on input "Seleccionar Archivo" at bounding box center [368, 226] width 152 height 11
type input "C:\fakepath\250910104821.pdf"
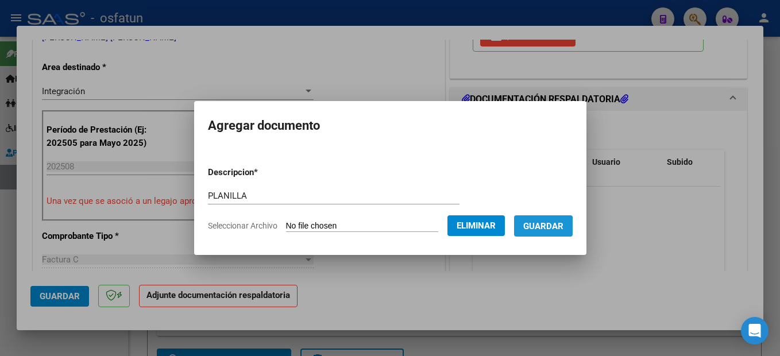
click at [536, 232] on button "Guardar" at bounding box center [543, 225] width 59 height 21
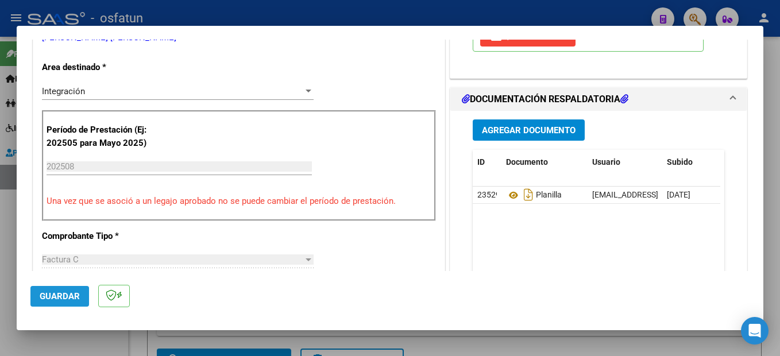
drag, startPoint x: 68, startPoint y: 297, endPoint x: 486, endPoint y: 121, distance: 454.2
click at [69, 296] on span "Guardar" at bounding box center [60, 296] width 40 height 10
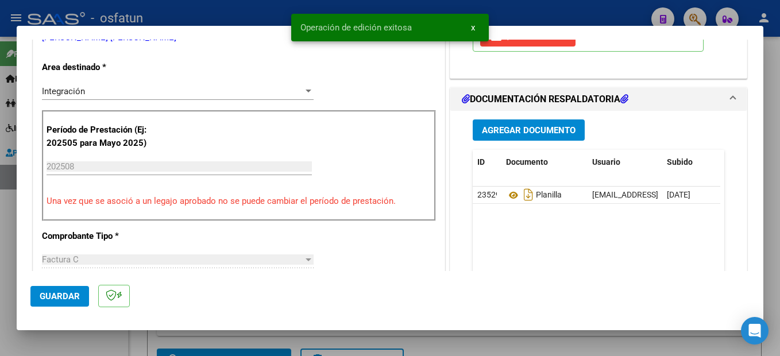
click at [773, 150] on div at bounding box center [390, 178] width 780 height 356
type input "$ 0,00"
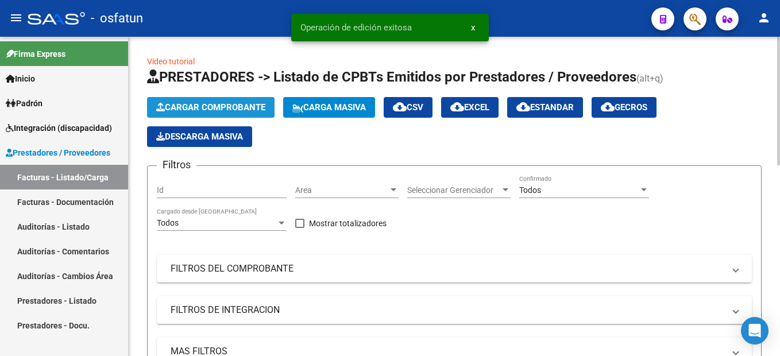
click at [222, 107] on span "Cargar Comprobante" at bounding box center [210, 107] width 109 height 10
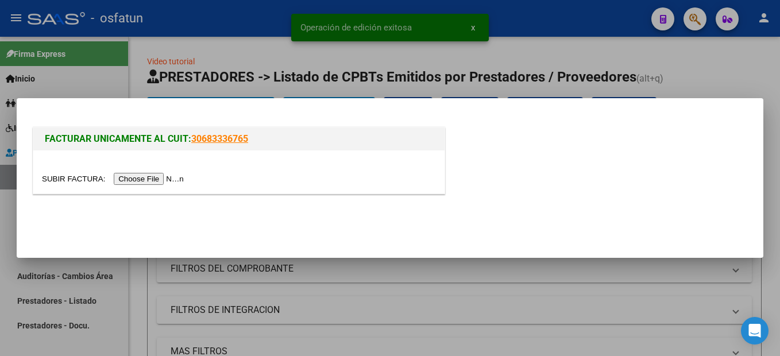
click at [154, 177] on input "file" at bounding box center [114, 179] width 145 height 12
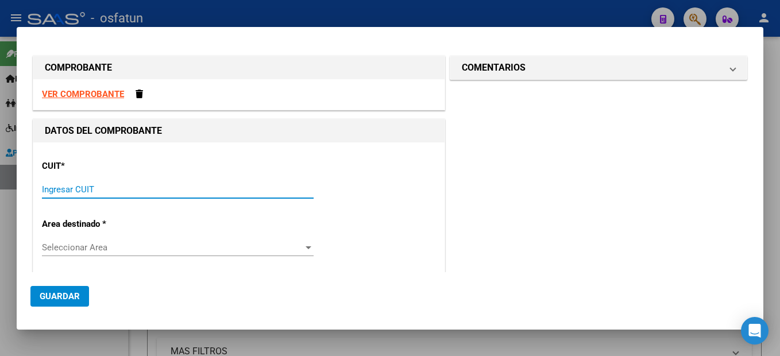
click at [76, 193] on input "Ingresar CUIT" at bounding box center [178, 189] width 272 height 10
type input "27-34419630-9"
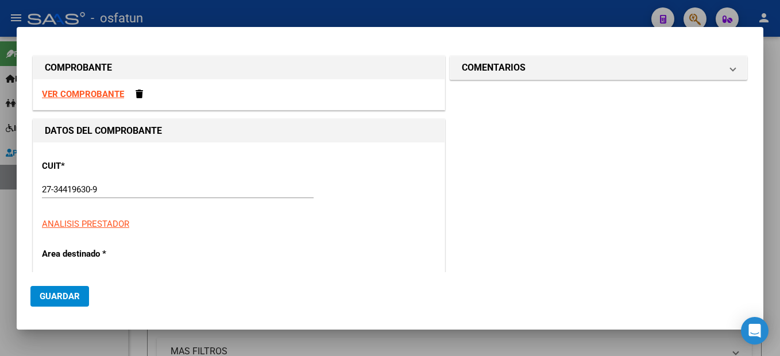
type input "4"
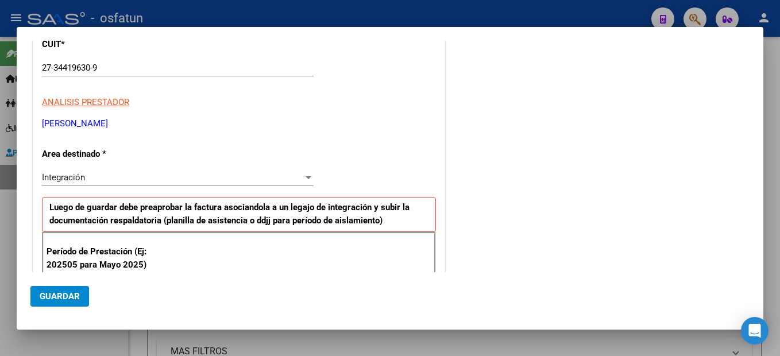
scroll to position [254, 0]
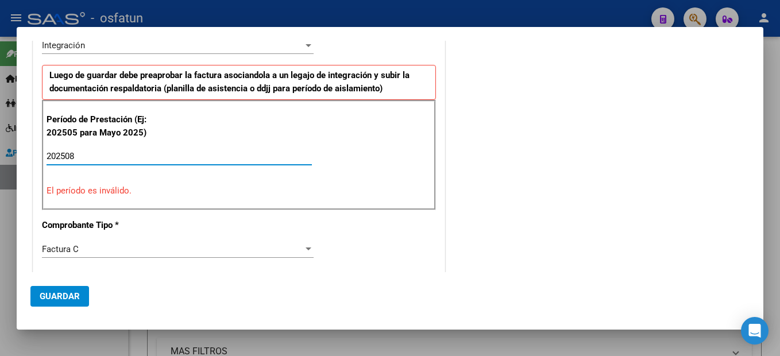
type input "202508"
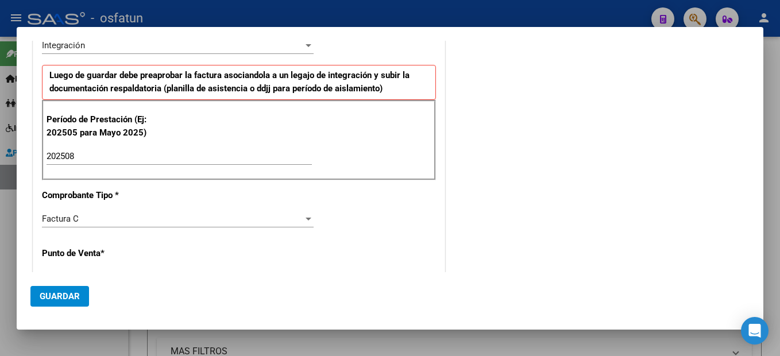
scroll to position [375, 0]
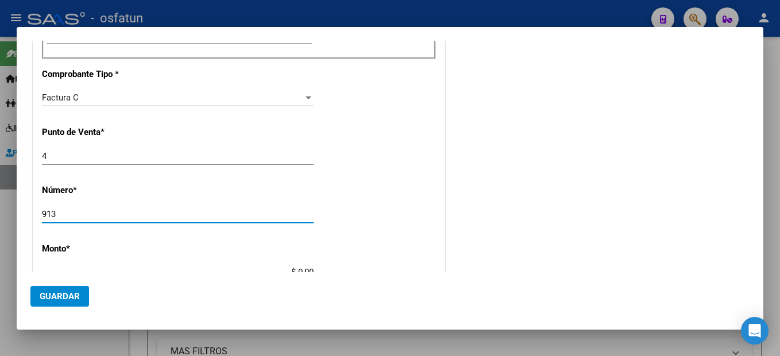
type input "913"
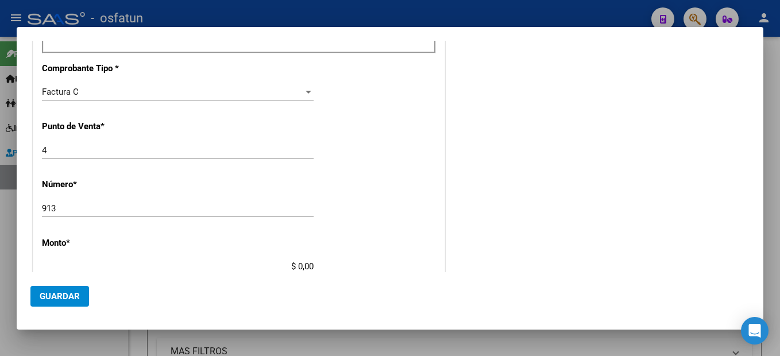
type input "$ 98.964,88"
type input "2025-09-03"
type input "75369767412321"
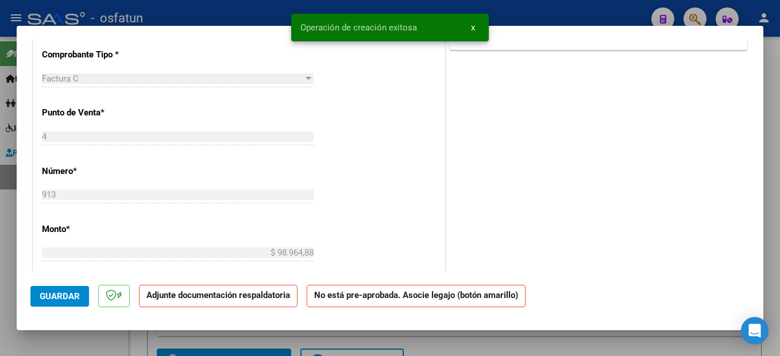
scroll to position [0, 0]
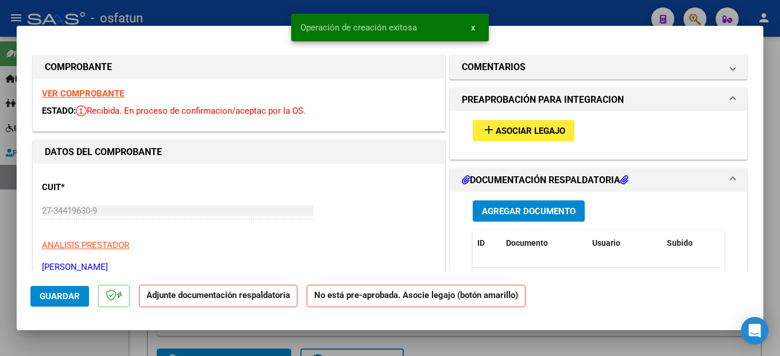
click at [542, 134] on span "Asociar Legajo" at bounding box center [530, 131] width 69 height 10
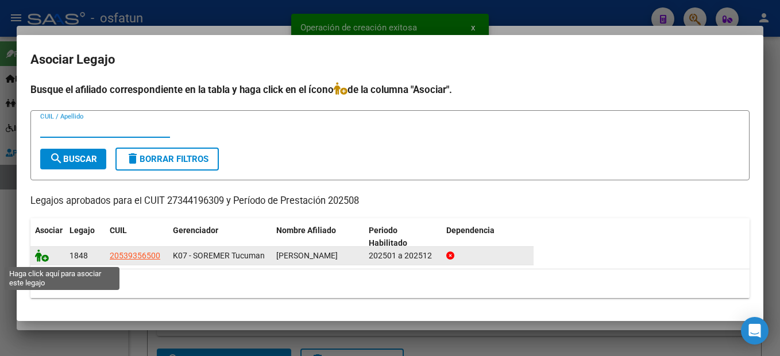
click at [40, 260] on icon at bounding box center [42, 255] width 14 height 13
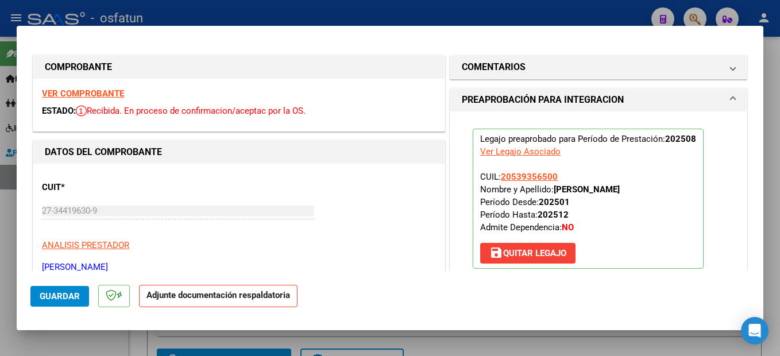
scroll to position [230, 0]
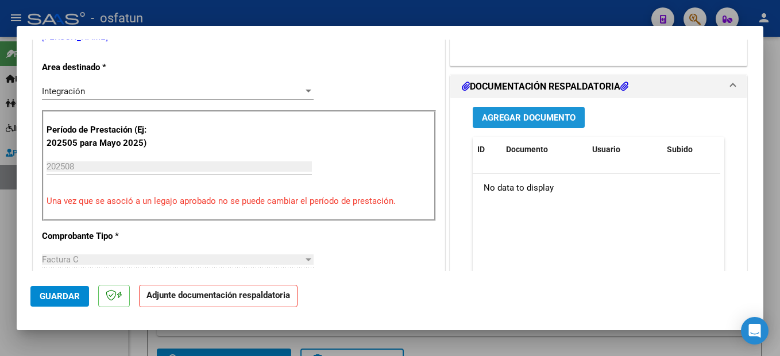
click at [539, 113] on span "Agregar Documento" at bounding box center [529, 118] width 94 height 10
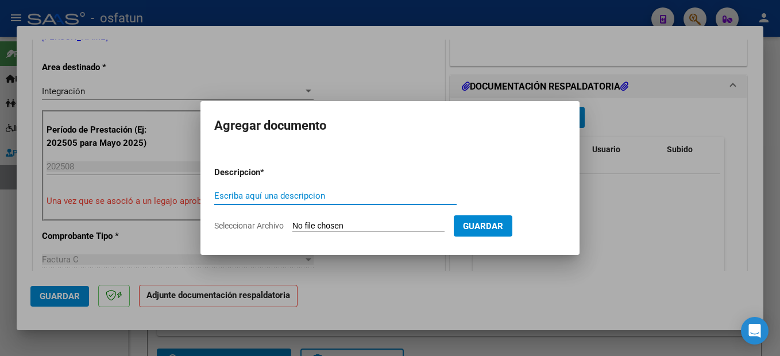
click at [277, 193] on input "Escriba aquí una descripcion" at bounding box center [335, 196] width 242 height 10
type input "PLANILLA"
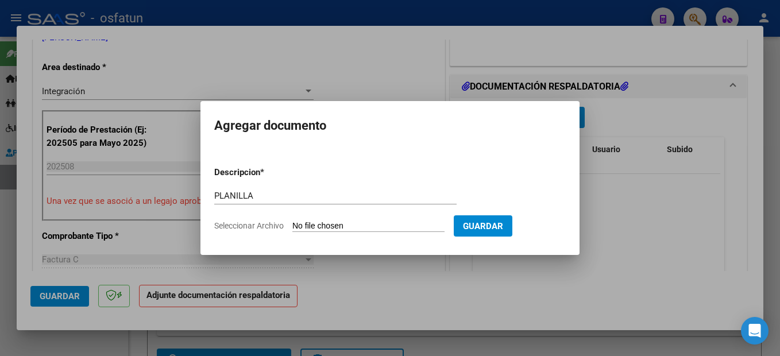
click at [390, 227] on input "Seleccionar Archivo" at bounding box center [368, 226] width 152 height 11
type input "C:\fakepath\250910104848.pdf"
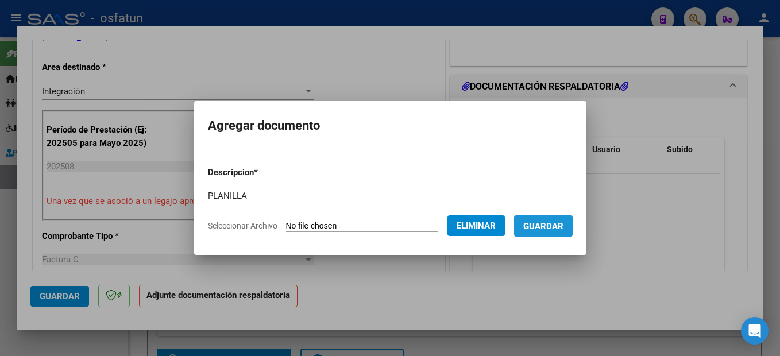
drag, startPoint x: 562, startPoint y: 228, endPoint x: 657, endPoint y: 206, distance: 97.9
click at [562, 228] on span "Guardar" at bounding box center [543, 226] width 40 height 10
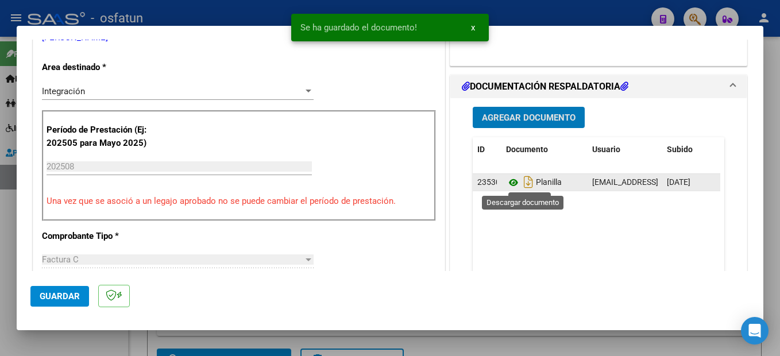
click at [506, 182] on icon at bounding box center [513, 183] width 15 height 14
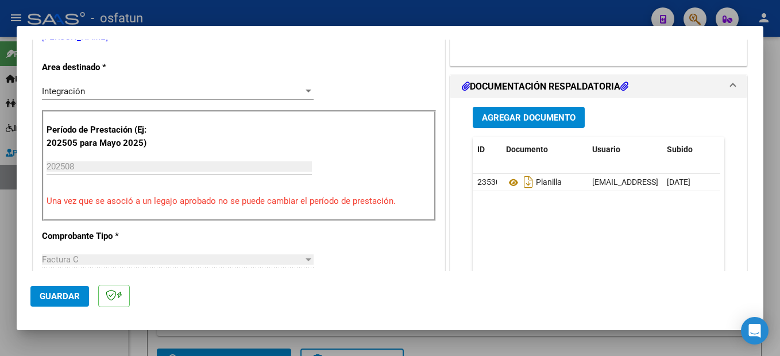
click at [50, 308] on mat-dialog-actions "Guardar" at bounding box center [389, 293] width 719 height 45
click at [62, 300] on span "Guardar" at bounding box center [60, 296] width 40 height 10
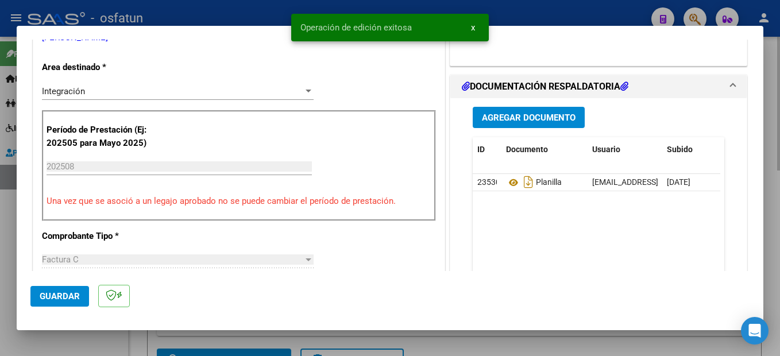
click at [779, 234] on div at bounding box center [390, 178] width 780 height 356
type input "$ 0,00"
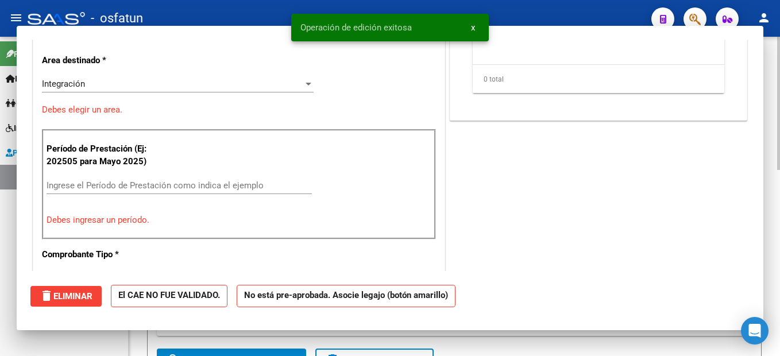
scroll to position [0, 0]
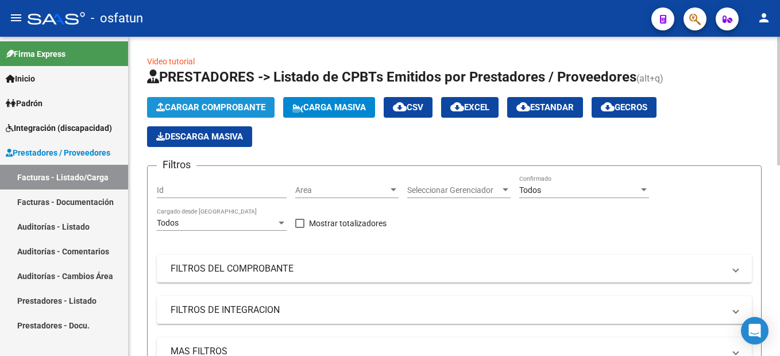
click at [240, 109] on span "Cargar Comprobante" at bounding box center [210, 107] width 109 height 10
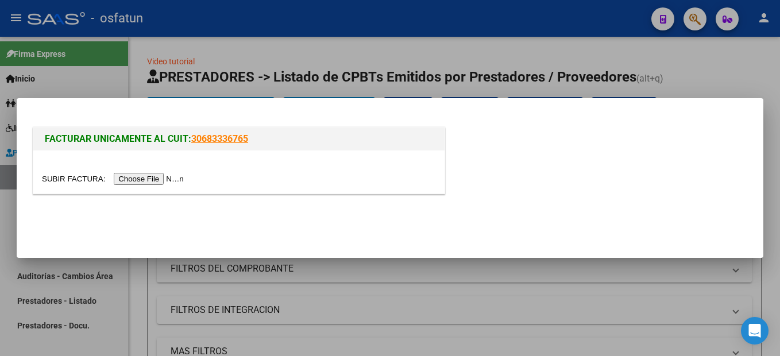
click at [161, 180] on input "file" at bounding box center [114, 179] width 145 height 12
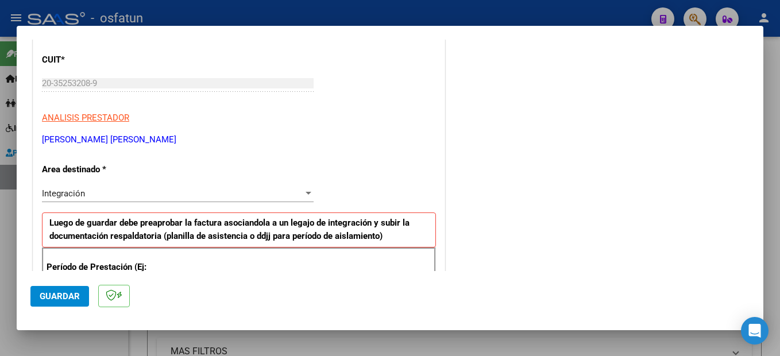
scroll to position [320, 0]
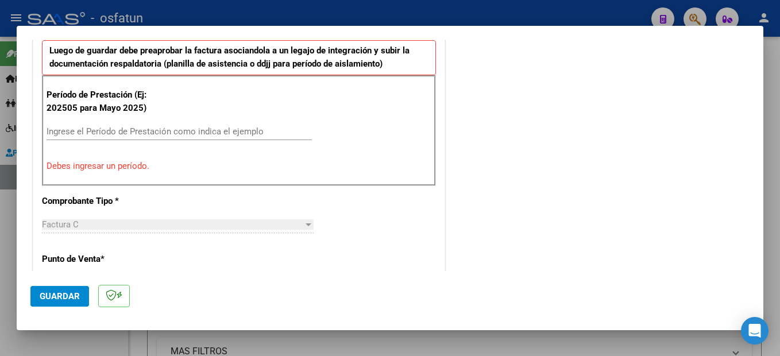
click at [125, 135] on input "Ingrese el Período de Prestación como indica el ejemplo" at bounding box center [179, 131] width 265 height 10
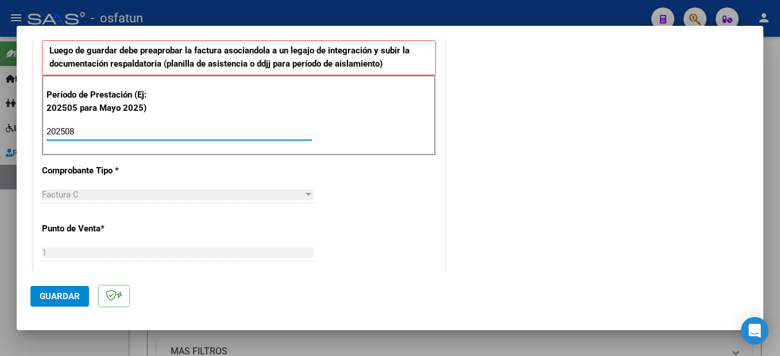
type input "202508"
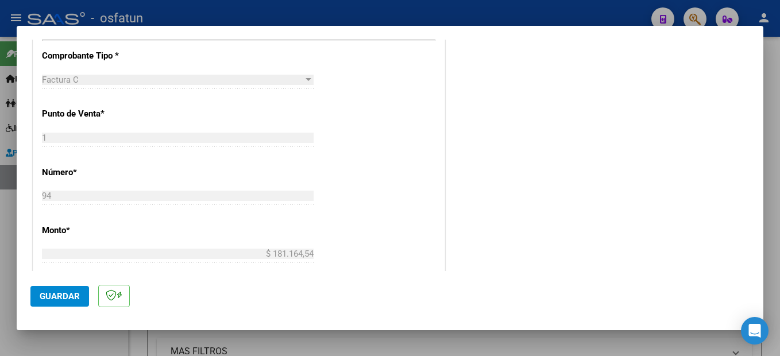
scroll to position [492, 0]
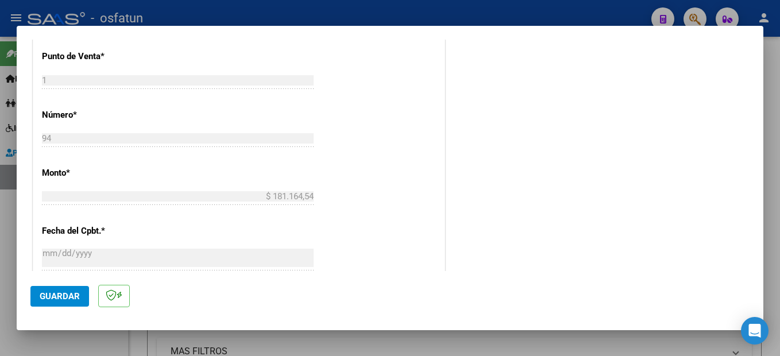
drag, startPoint x: 72, startPoint y: 300, endPoint x: 244, endPoint y: 274, distance: 174.2
click at [72, 301] on span "Guardar" at bounding box center [60, 296] width 40 height 10
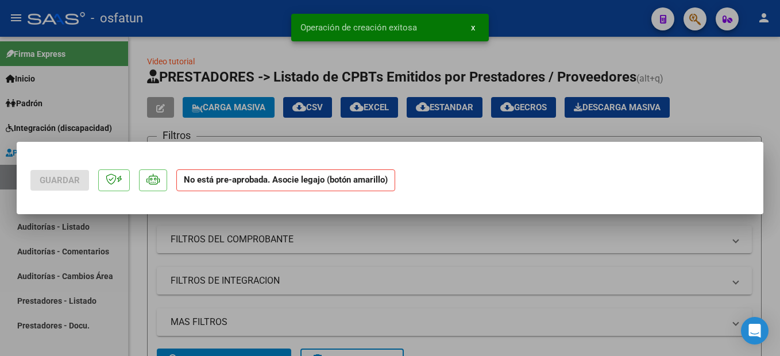
scroll to position [0, 0]
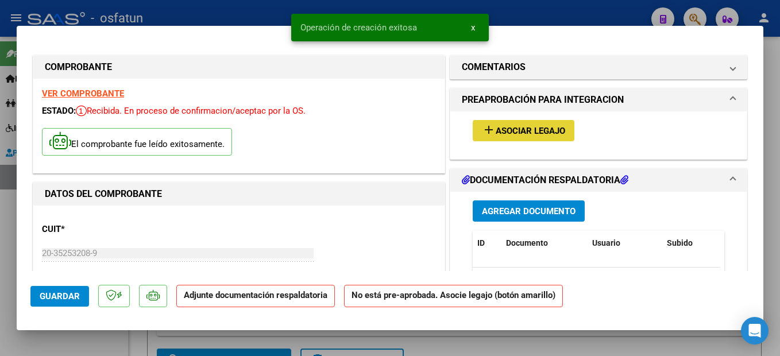
click at [542, 131] on span "Asociar Legajo" at bounding box center [530, 131] width 69 height 10
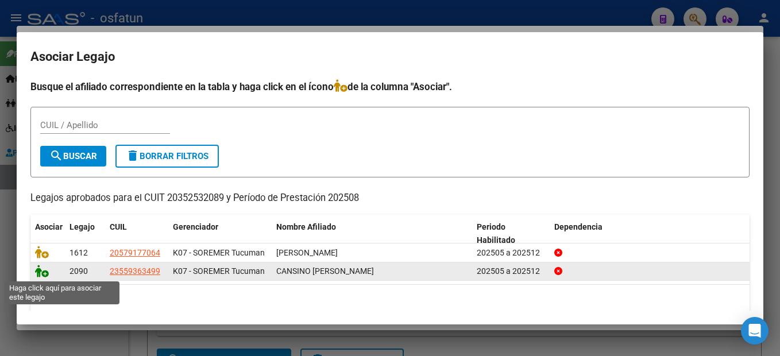
click at [44, 275] on icon at bounding box center [42, 271] width 14 height 13
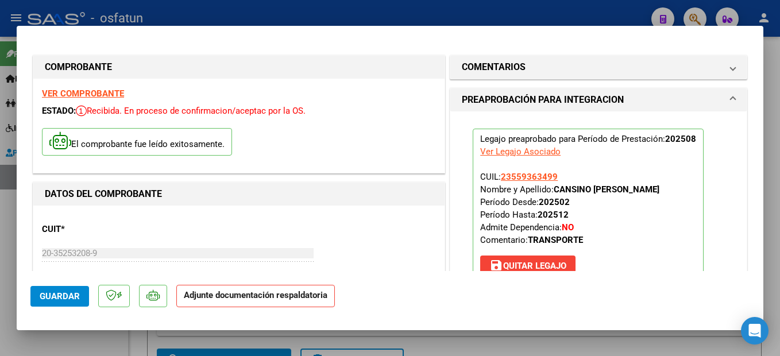
scroll to position [172, 0]
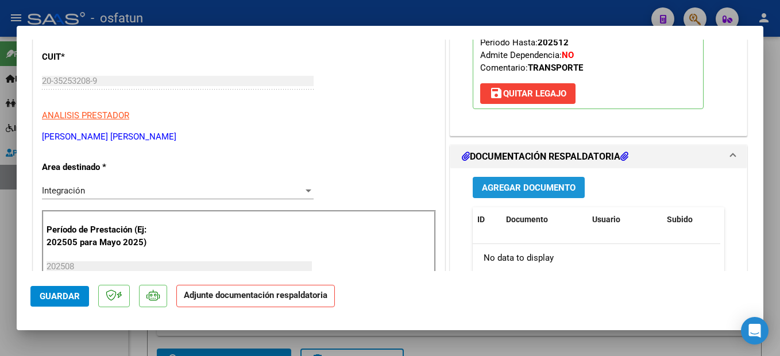
click at [559, 179] on button "Agregar Documento" at bounding box center [529, 187] width 112 height 21
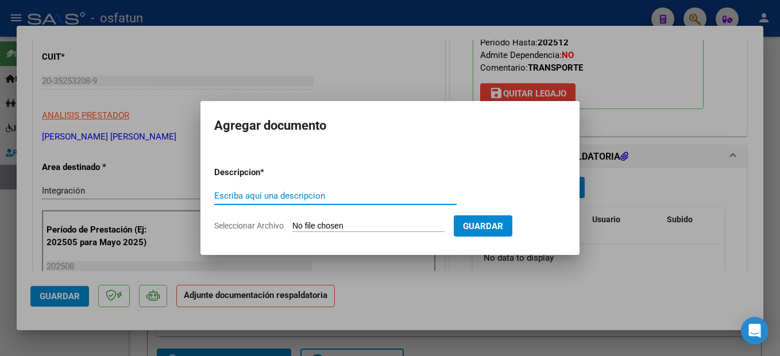
click at [253, 196] on input "Escriba aquí una descripcion" at bounding box center [335, 196] width 242 height 10
click at [289, 194] on input "Escriba aquí una descripcion" at bounding box center [335, 196] width 242 height 10
drag, startPoint x: 292, startPoint y: 195, endPoint x: 303, endPoint y: 193, distance: 10.4
click at [296, 195] on input "Escriba aquí una descripcion" at bounding box center [335, 196] width 242 height 10
type input "PLANILLA"
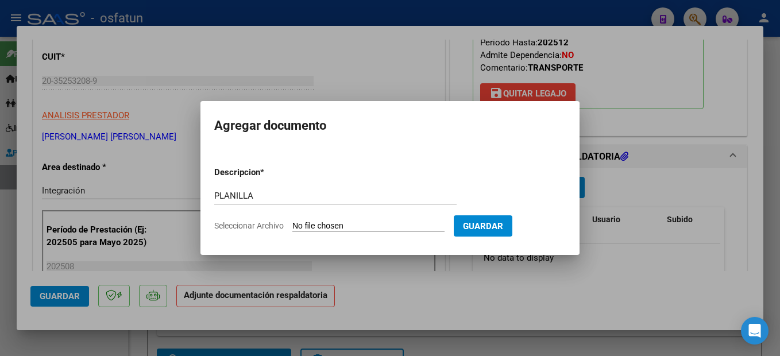
click at [359, 225] on input "Seleccionar Archivo" at bounding box center [368, 226] width 152 height 11
type input "C:\fakepath\250910122132.pdf"
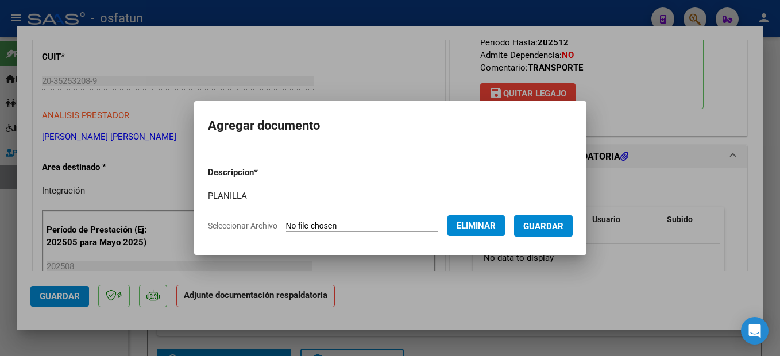
click at [559, 222] on span "Guardar" at bounding box center [543, 226] width 40 height 10
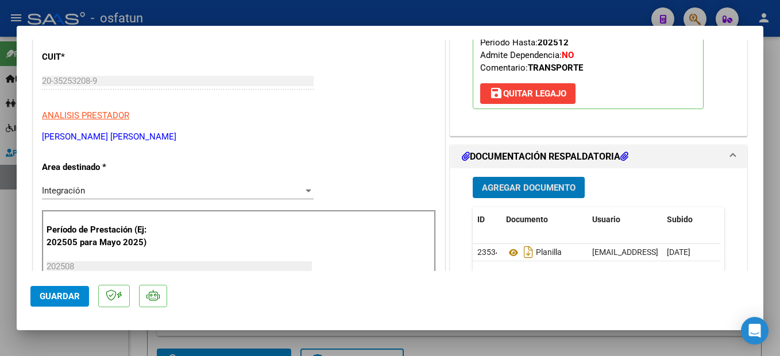
scroll to position [287, 0]
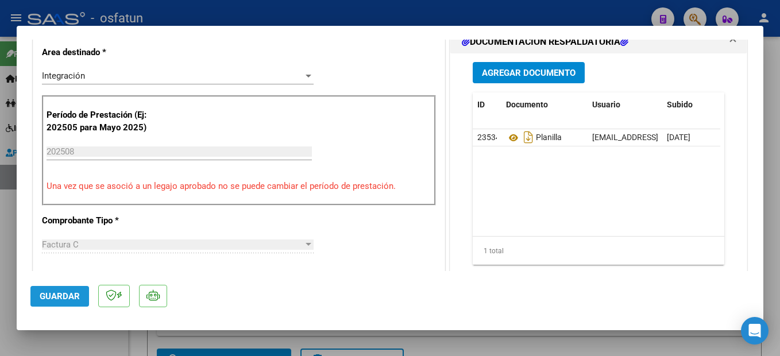
click at [71, 296] on span "Guardar" at bounding box center [60, 296] width 40 height 10
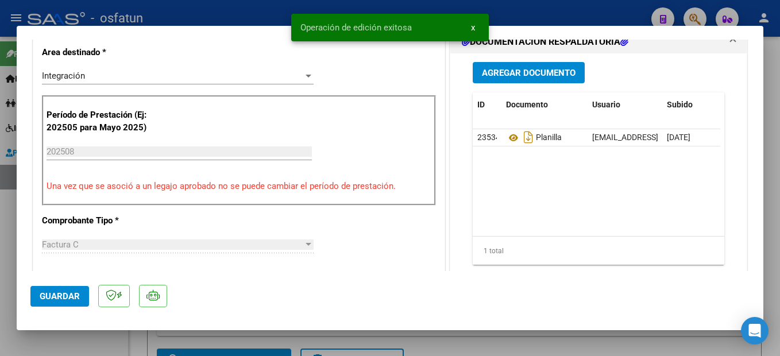
drag, startPoint x: 779, startPoint y: 197, endPoint x: 769, endPoint y: 212, distance: 18.6
click at [779, 198] on html "menu - osfatun person Firma Express Inicio Instructivos Contacto OS Padrón Camb…" at bounding box center [390, 178] width 780 height 356
click at [769, 212] on div at bounding box center [390, 178] width 780 height 356
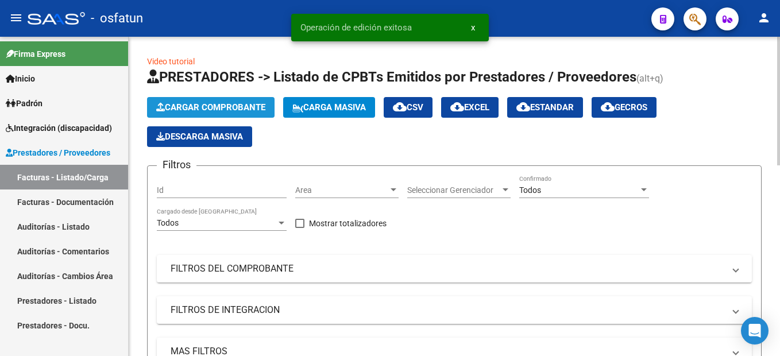
click at [218, 103] on span "Cargar Comprobante" at bounding box center [210, 107] width 109 height 10
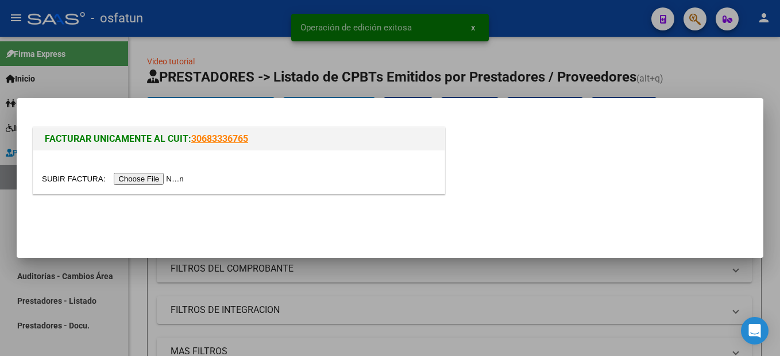
click at [150, 177] on input "file" at bounding box center [114, 179] width 145 height 12
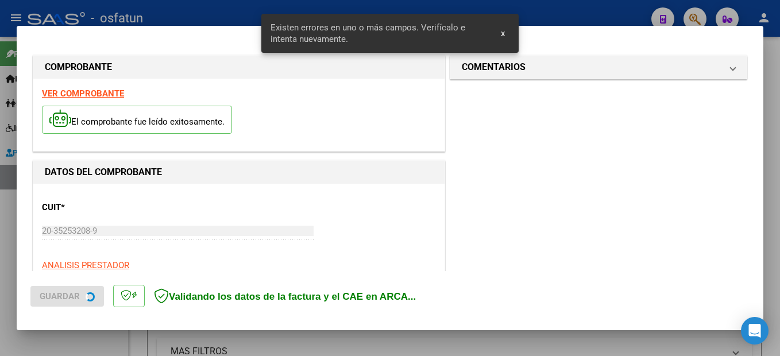
scroll to position [262, 0]
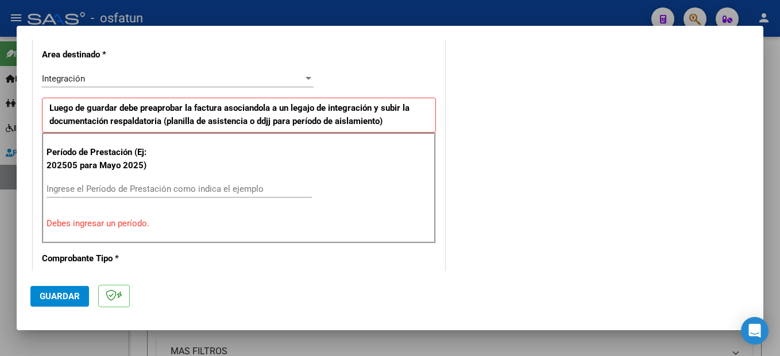
click at [166, 182] on div "Ingrese el Período de Prestación como indica el ejemplo" at bounding box center [179, 188] width 265 height 17
click at [165, 187] on input "Ingrese el Período de Prestación como indica el ejemplo" at bounding box center [179, 189] width 265 height 10
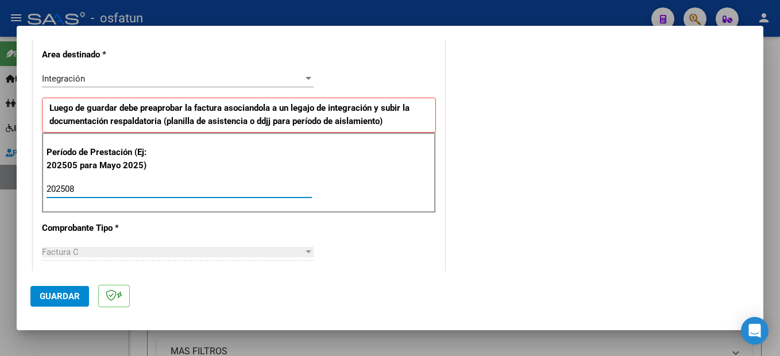
type input "202508"
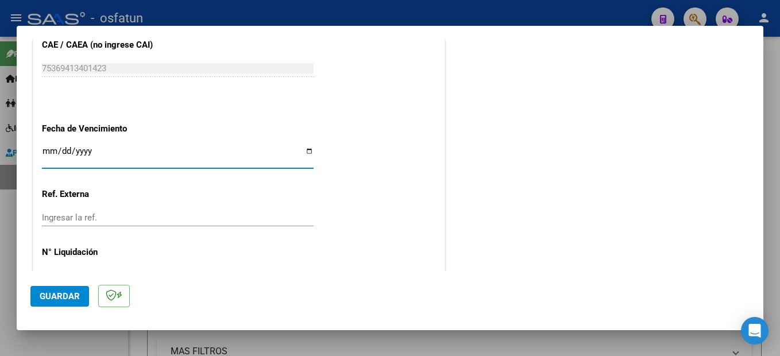
scroll to position [629, 0]
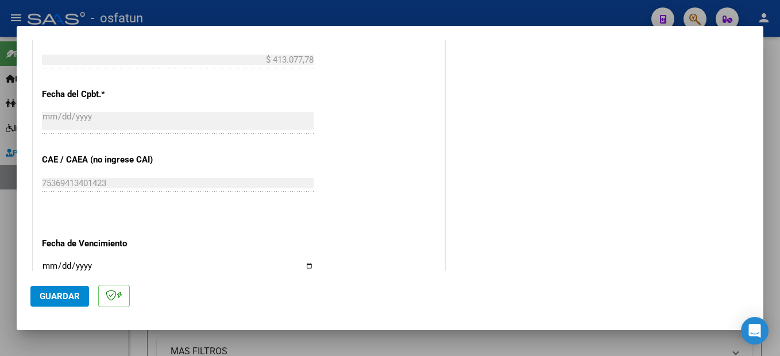
drag, startPoint x: 71, startPoint y: 297, endPoint x: 413, endPoint y: 190, distance: 358.5
click at [72, 297] on span "Guardar" at bounding box center [60, 296] width 40 height 10
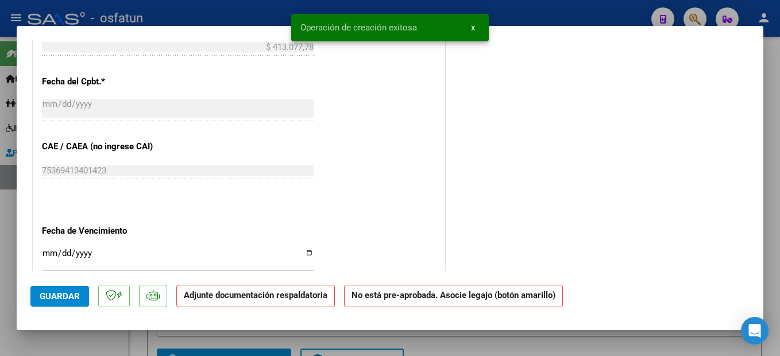
scroll to position [0, 0]
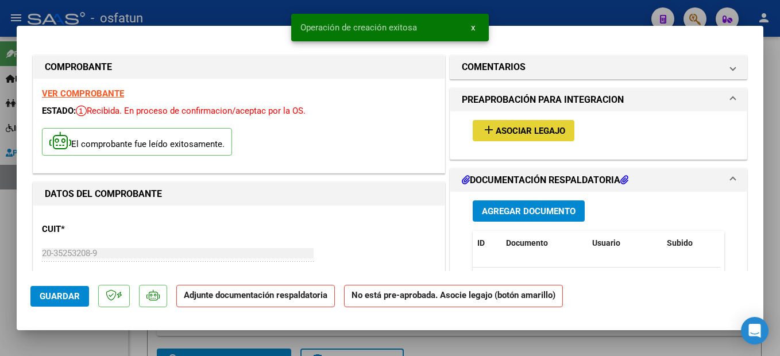
click at [549, 131] on span "Asociar Legajo" at bounding box center [530, 131] width 69 height 10
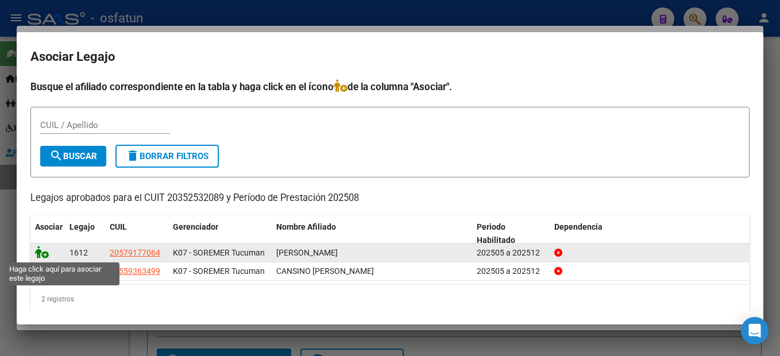
click at [42, 256] on icon at bounding box center [42, 252] width 14 height 13
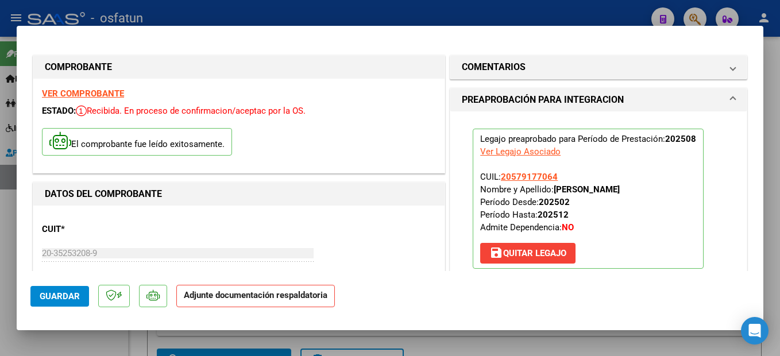
scroll to position [287, 0]
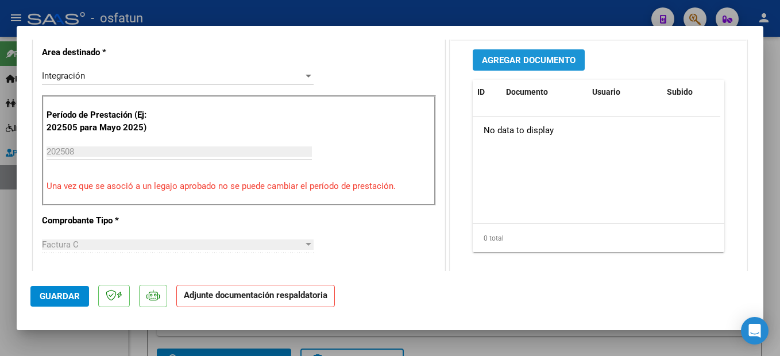
click at [563, 60] on span "Agregar Documento" at bounding box center [529, 60] width 94 height 10
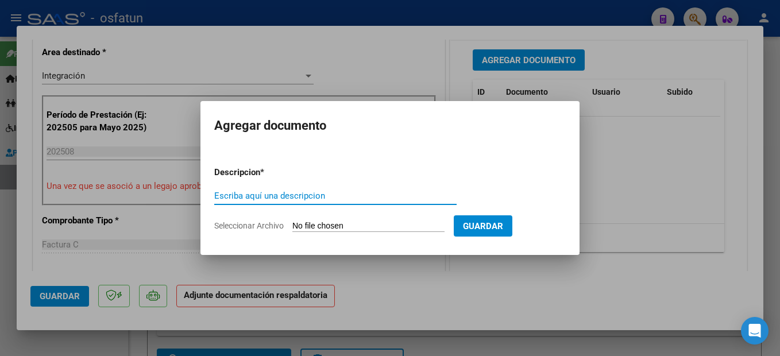
click at [293, 198] on input "Escriba aquí una descripcion" at bounding box center [335, 196] width 242 height 10
type input "PLANILLA"
click at [355, 223] on input "Seleccionar Archivo" at bounding box center [368, 226] width 152 height 11
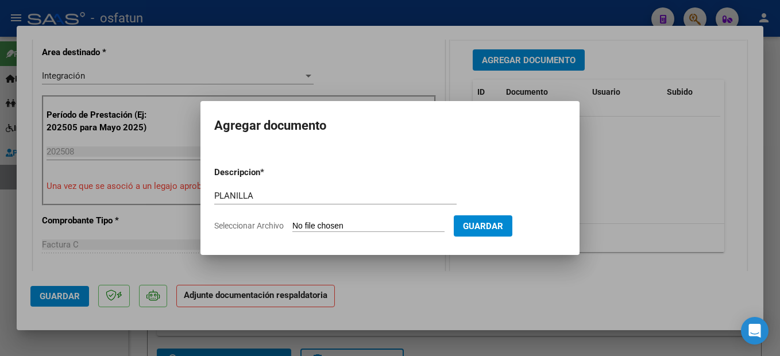
type input "C:\fakepath\250910122157.pdf"
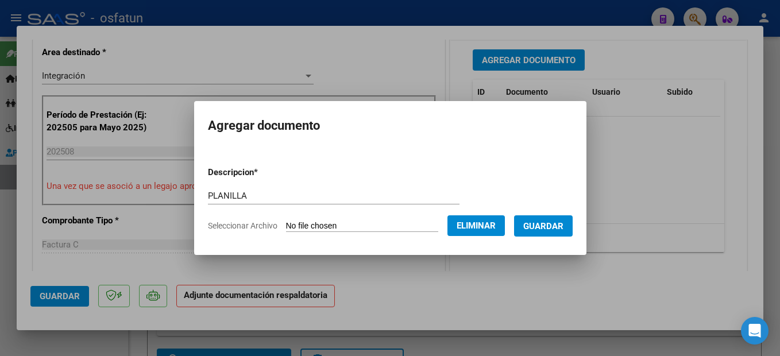
click at [566, 234] on button "Guardar" at bounding box center [543, 225] width 59 height 21
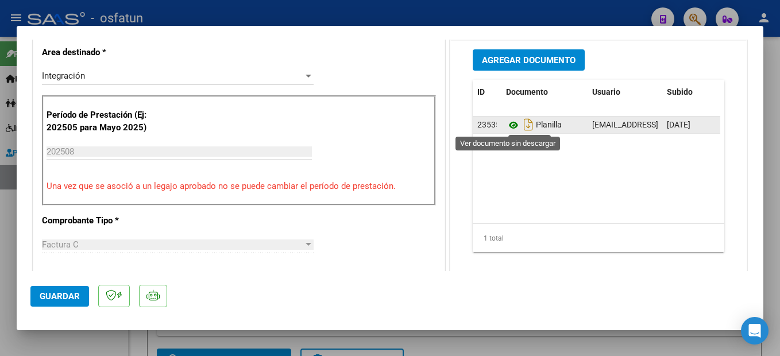
click at [508, 122] on icon at bounding box center [513, 125] width 15 height 14
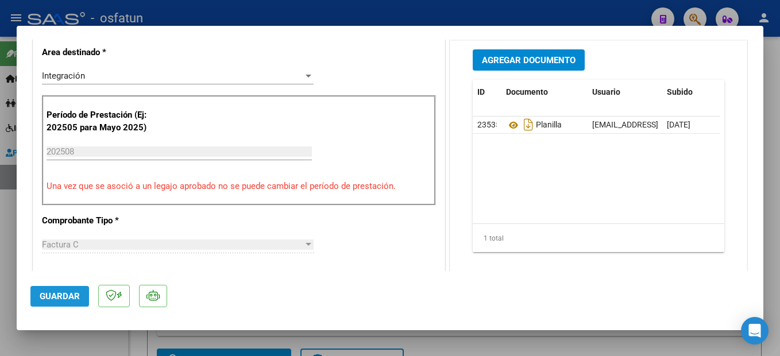
click at [77, 293] on span "Guardar" at bounding box center [60, 296] width 40 height 10
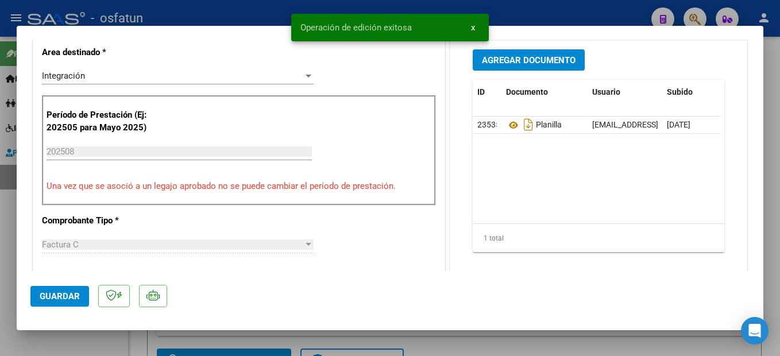
drag, startPoint x: 774, startPoint y: 133, endPoint x: 596, endPoint y: 2, distance: 221.0
click at [772, 129] on div at bounding box center [390, 178] width 780 height 356
type input "$ 0,00"
